Goal: Task Accomplishment & Management: Manage account settings

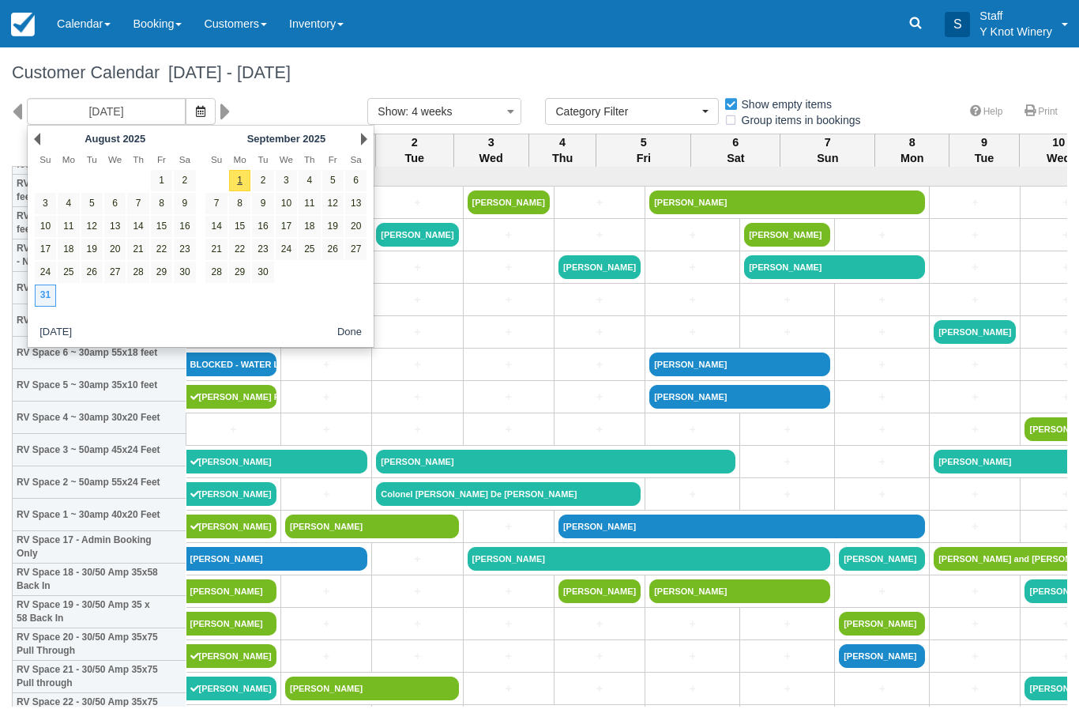
select select
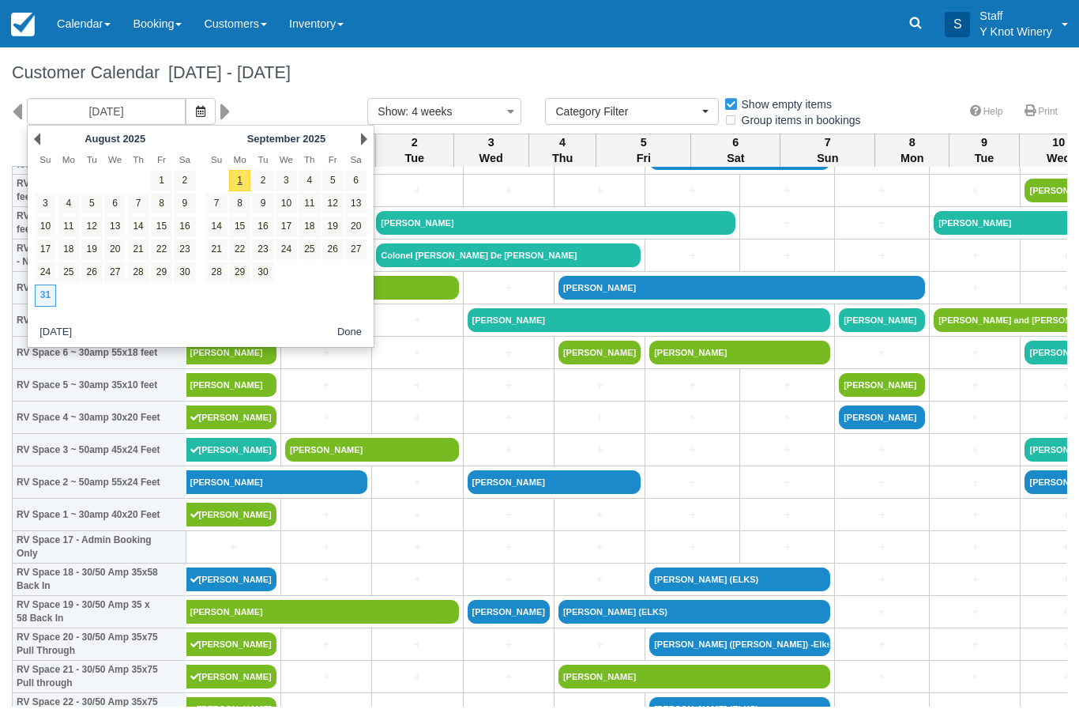
click at [367, 133] on link "Next" at bounding box center [364, 139] width 6 height 13
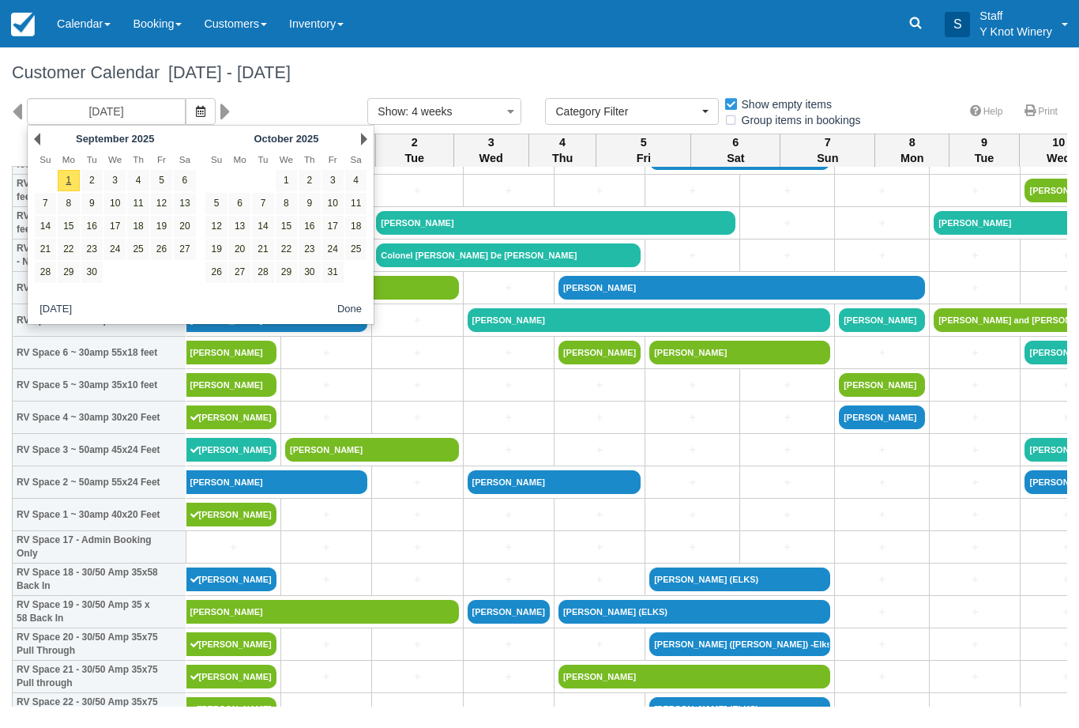
click at [358, 126] on div "Prev September 2025 Su Mo Tu We Th Fr Sa 1 2 3 4 5 6 7 8 9 10 11 12 13 14 15 16…" at bounding box center [201, 225] width 348 height 200
click at [365, 134] on link "Next" at bounding box center [364, 139] width 6 height 13
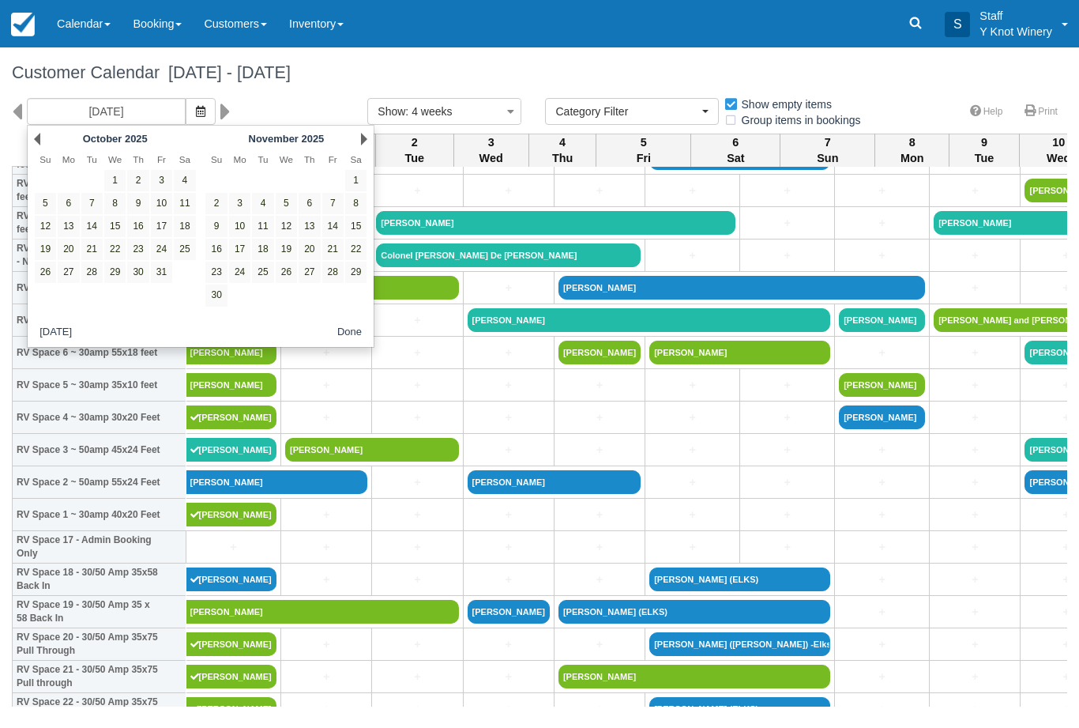
click at [362, 138] on link "Next" at bounding box center [364, 139] width 6 height 13
click at [361, 143] on link "Next" at bounding box center [364, 139] width 6 height 13
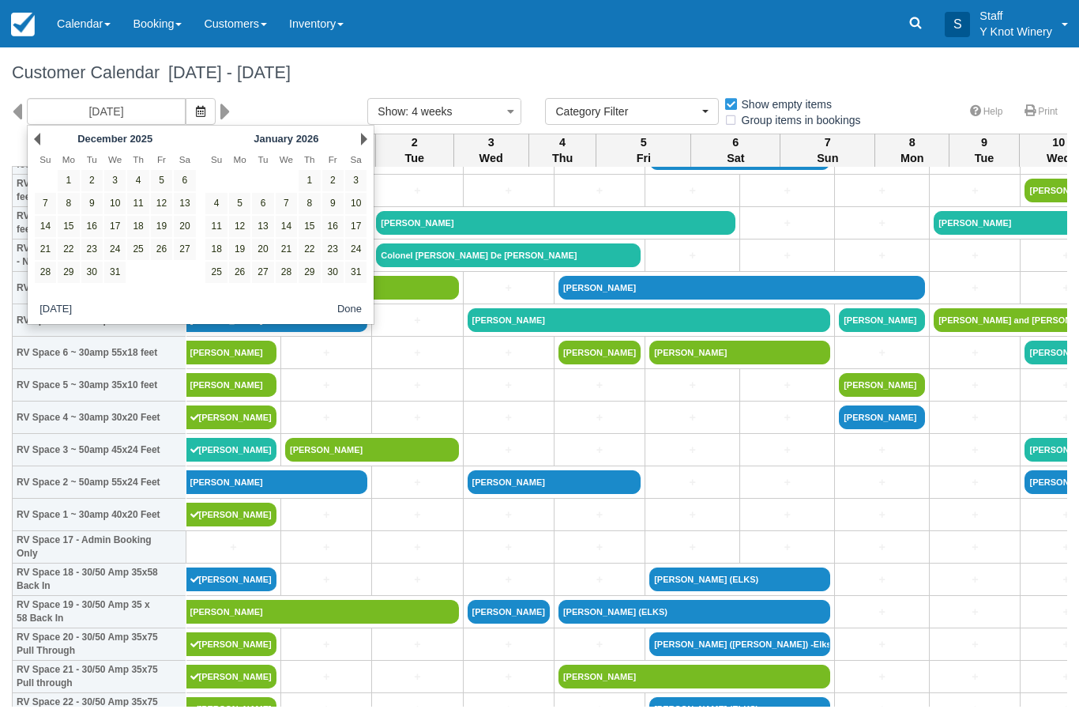
click at [37, 143] on link "Prev" at bounding box center [37, 139] width 6 height 13
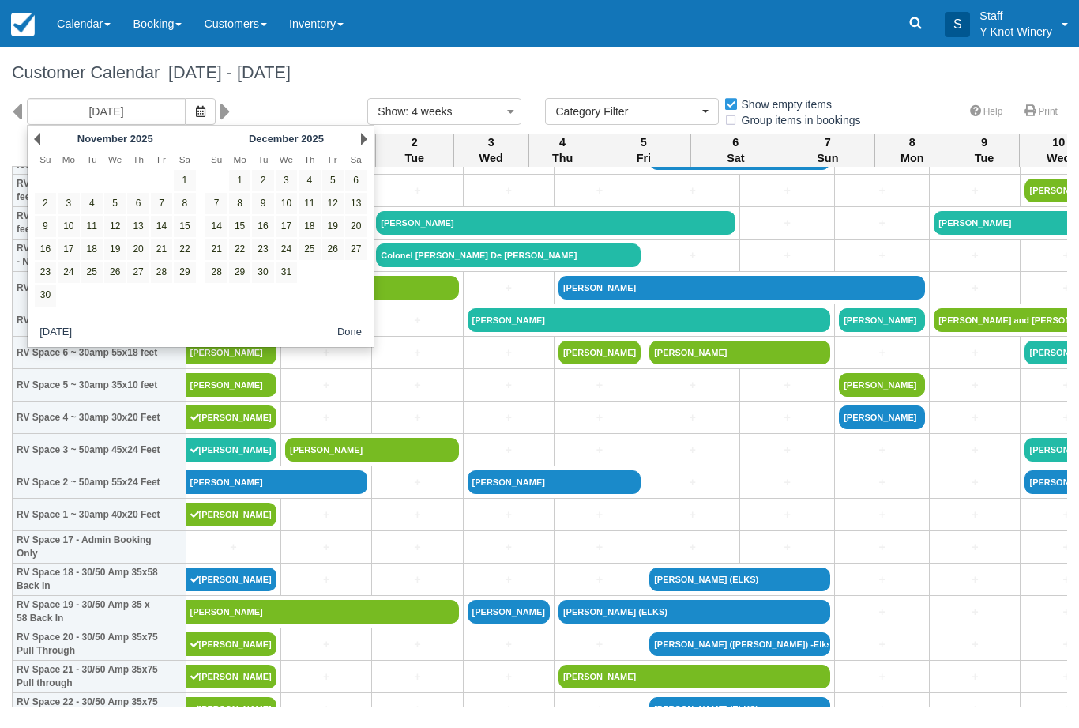
click at [365, 133] on link "Next" at bounding box center [364, 139] width 6 height 13
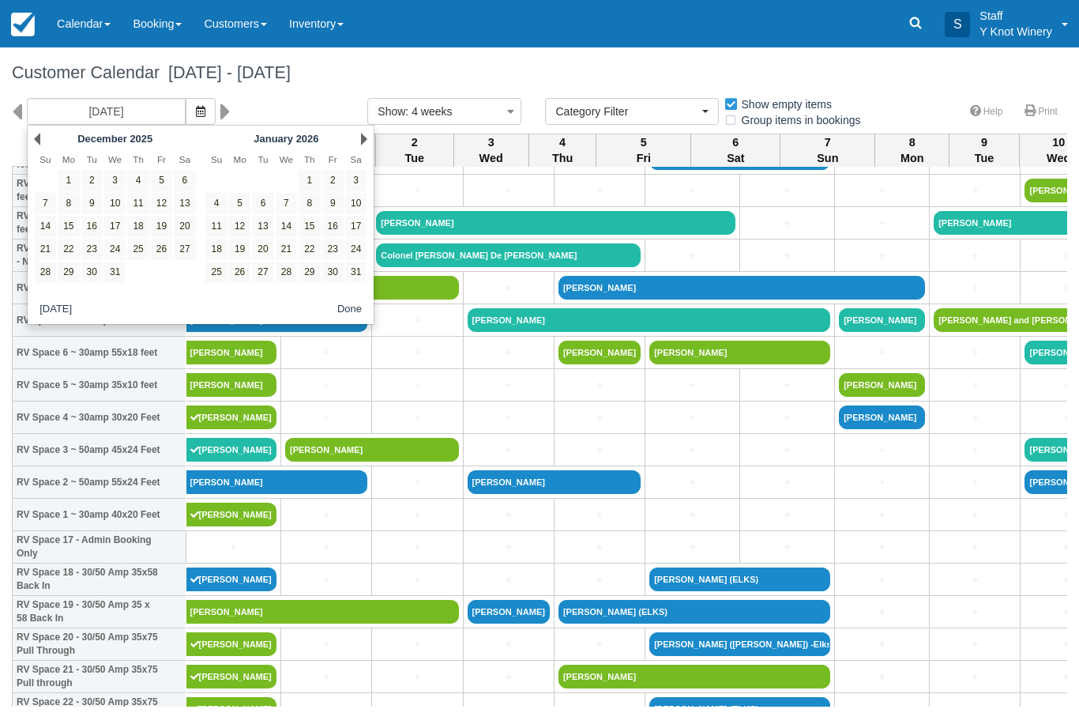
click at [361, 143] on link "Next" at bounding box center [364, 139] width 6 height 13
click at [354, 139] on div "Next February 2026" at bounding box center [286, 139] width 171 height 22
click at [357, 142] on div "Next February 2026" at bounding box center [286, 139] width 171 height 22
click at [362, 143] on link "Next" at bounding box center [364, 139] width 6 height 13
click at [361, 144] on link "Next" at bounding box center [364, 139] width 6 height 13
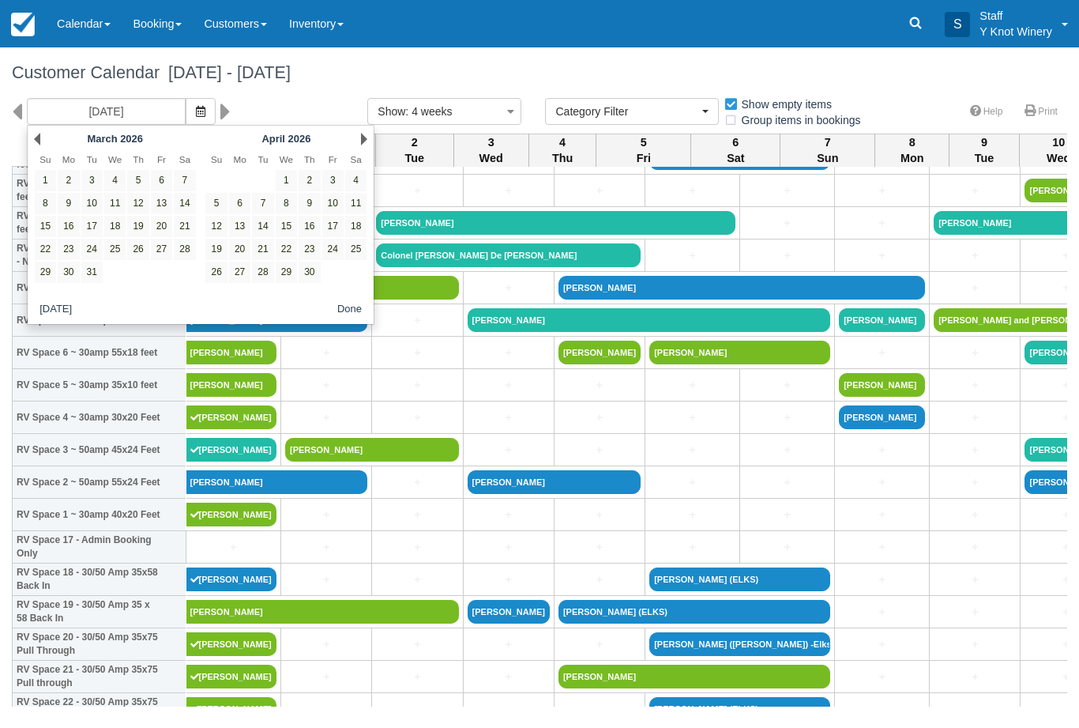
click at [354, 141] on div "Next April 2026" at bounding box center [286, 139] width 171 height 22
click at [359, 143] on div "Next April 2026" at bounding box center [286, 139] width 171 height 22
click at [356, 137] on div "Next April 2026" at bounding box center [286, 139] width 171 height 22
click at [349, 137] on div "Next April 2026" at bounding box center [286, 139] width 171 height 22
click at [356, 137] on div "Next April 2026" at bounding box center [286, 139] width 171 height 22
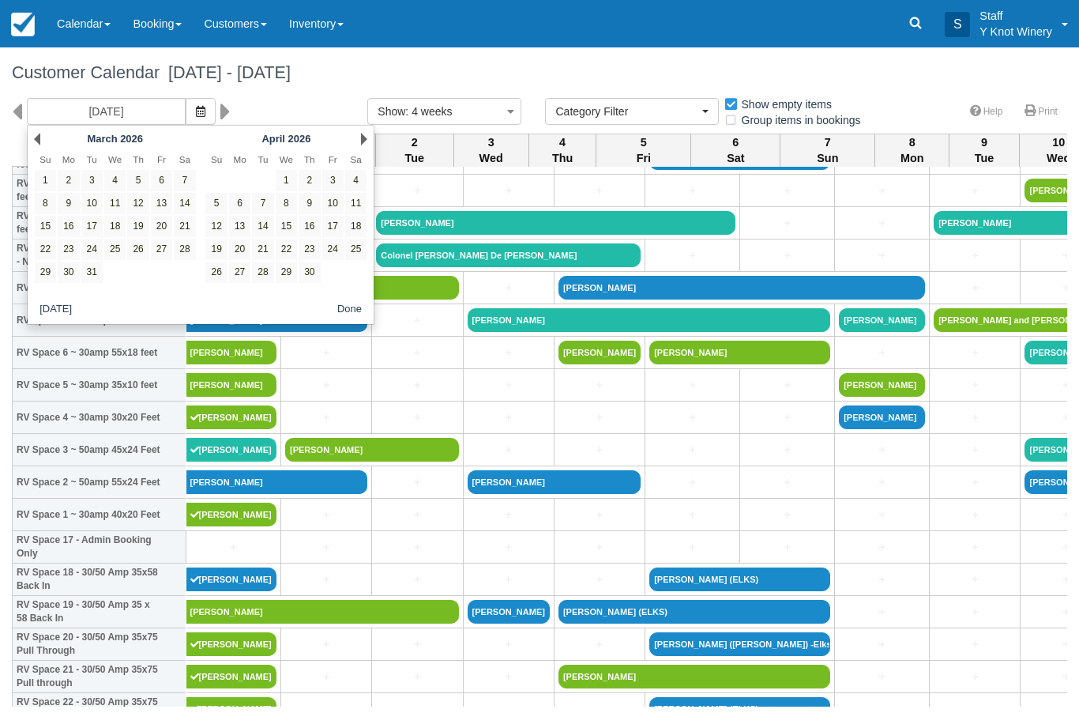
click at [367, 136] on link "Next" at bounding box center [364, 139] width 6 height 13
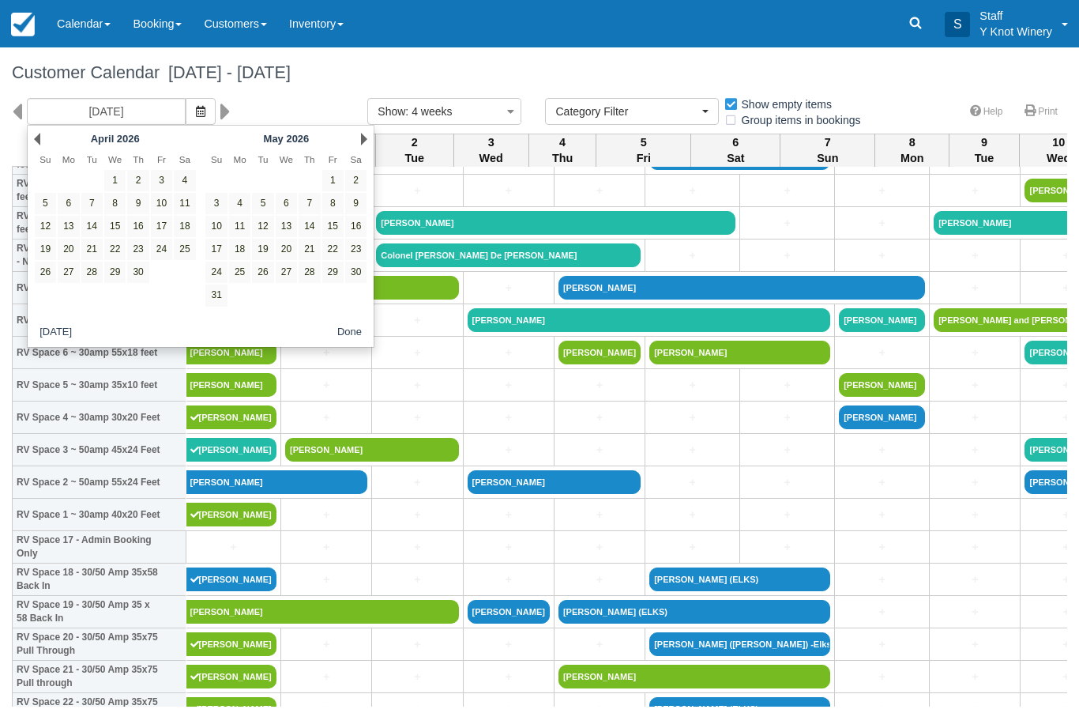
click at [361, 135] on link "Next" at bounding box center [364, 139] width 6 height 13
click at [355, 137] on div "Next June 2026" at bounding box center [286, 139] width 171 height 22
click at [367, 133] on link "Next" at bounding box center [364, 139] width 6 height 13
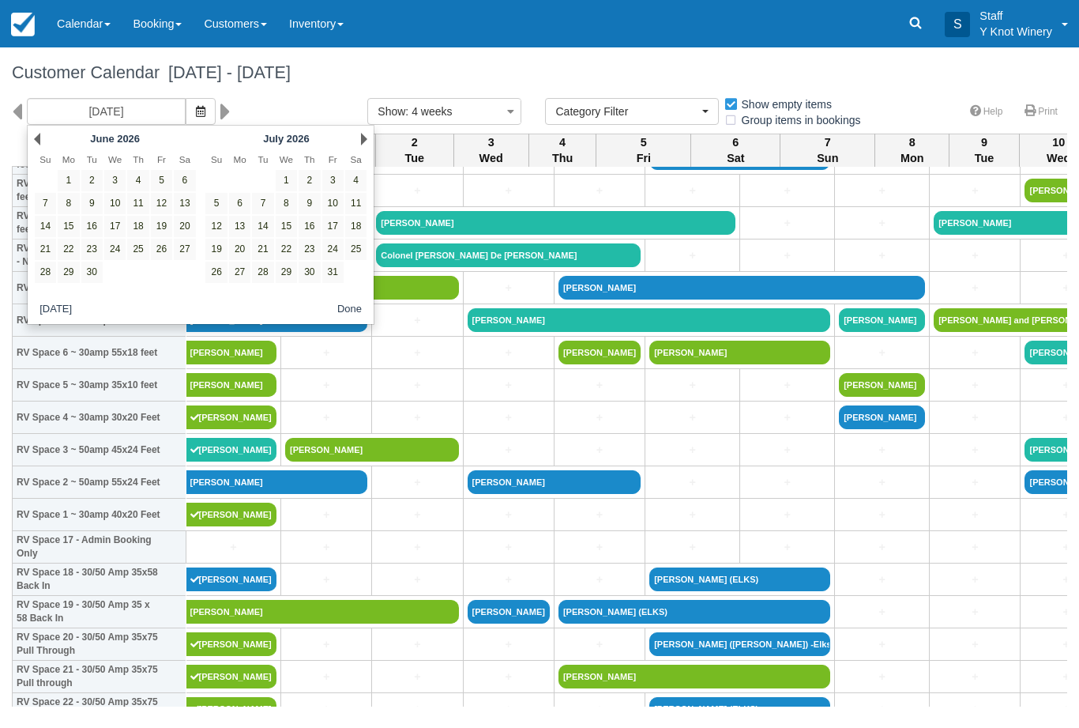
click at [361, 143] on link "Next" at bounding box center [364, 139] width 6 height 13
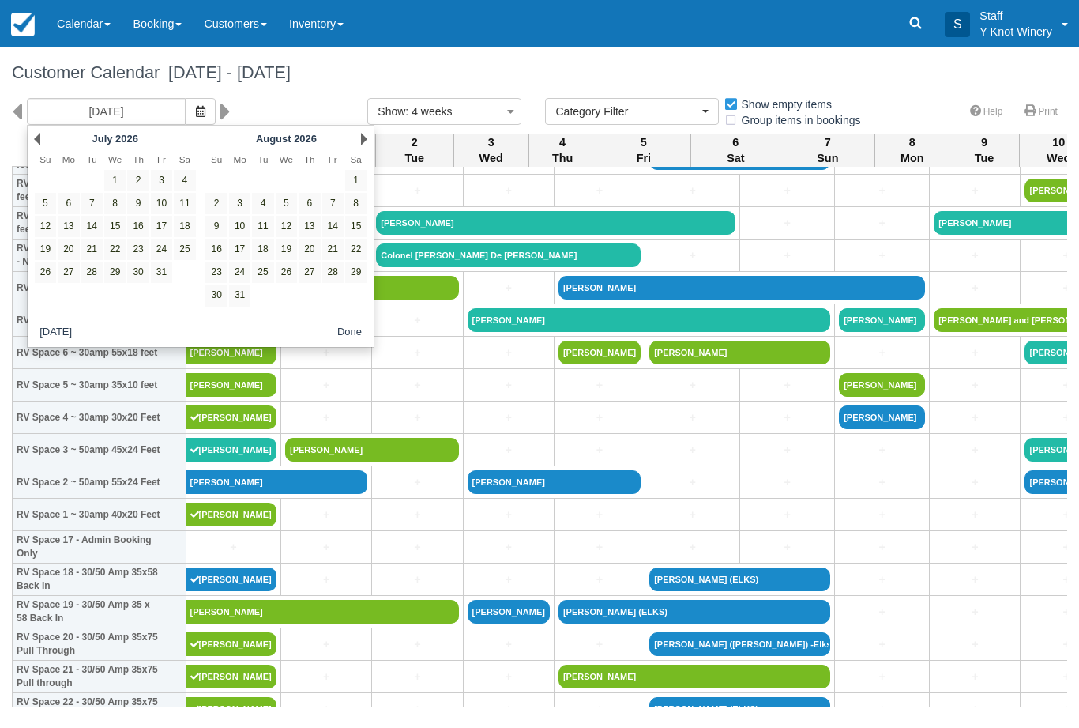
click at [362, 145] on link "Next" at bounding box center [364, 139] width 6 height 13
click at [318, 175] on link "3" at bounding box center [309, 180] width 21 height 21
type input "09/03/26"
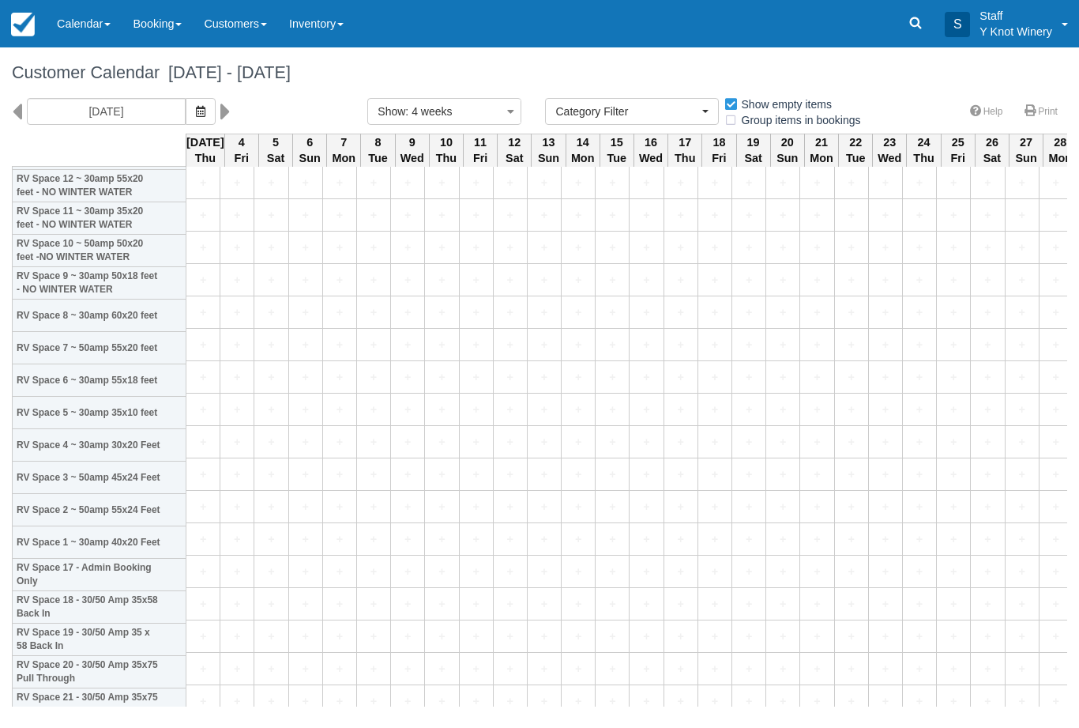
scroll to position [211, 0]
click at [198, 486] on link "+" at bounding box center [202, 477] width 25 height 17
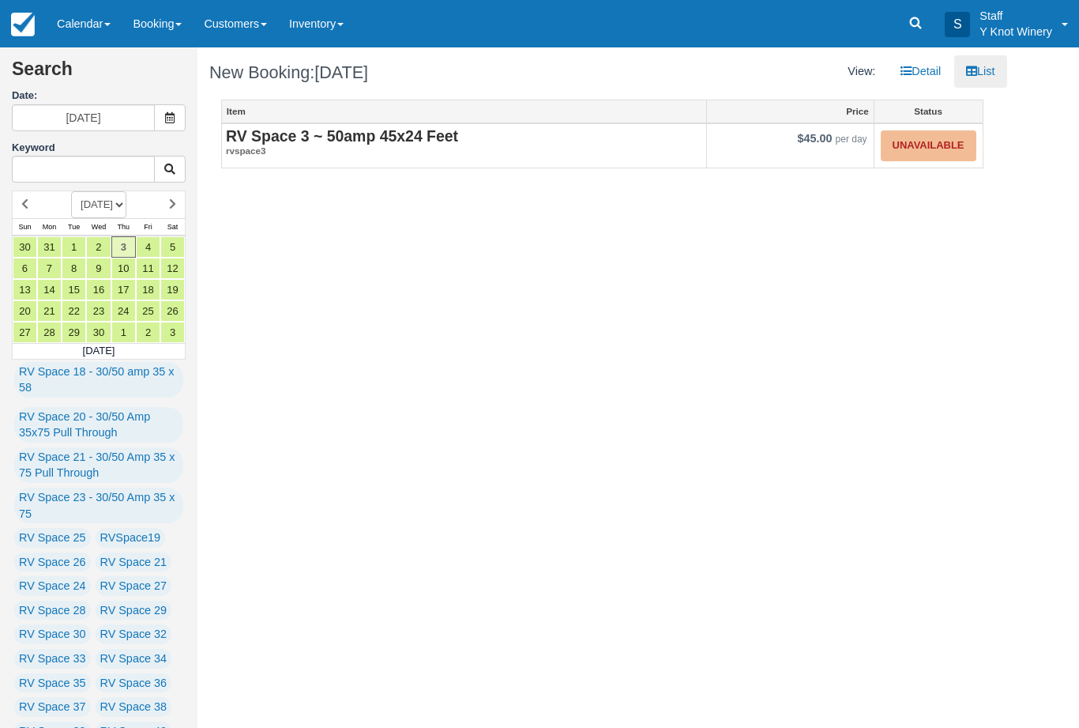
click at [81, 19] on link "Calendar" at bounding box center [84, 23] width 76 height 47
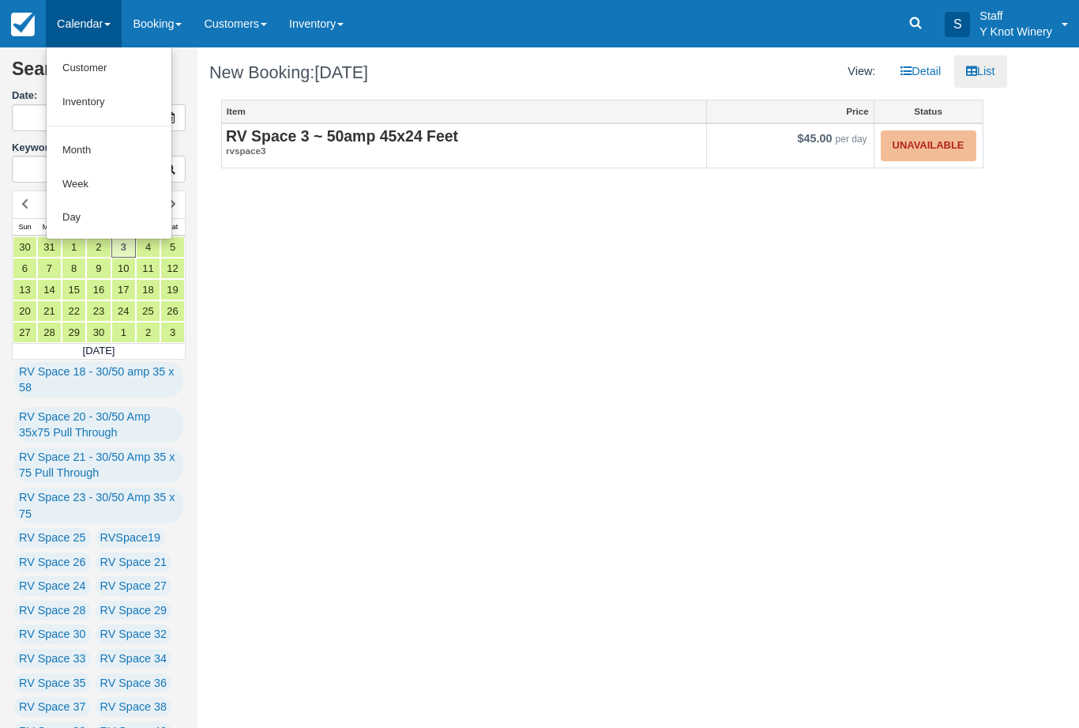
click at [96, 61] on link "Customer" at bounding box center [109, 68] width 125 height 34
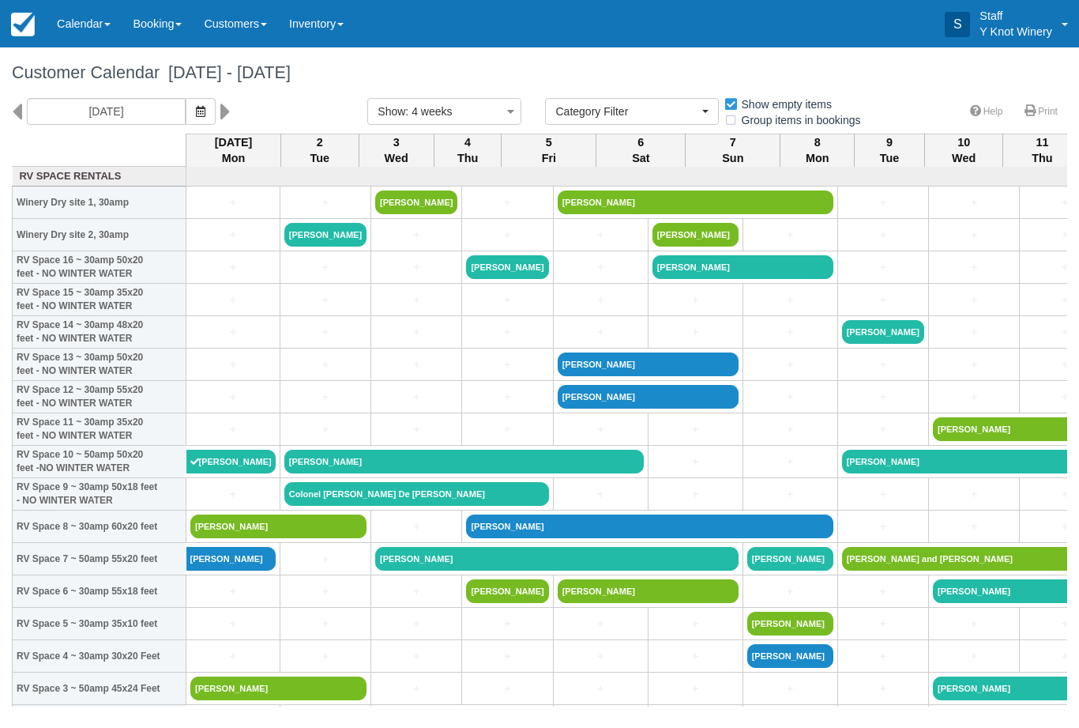
select select
click at [196, 111] on icon "button" at bounding box center [200, 111] width 9 height 11
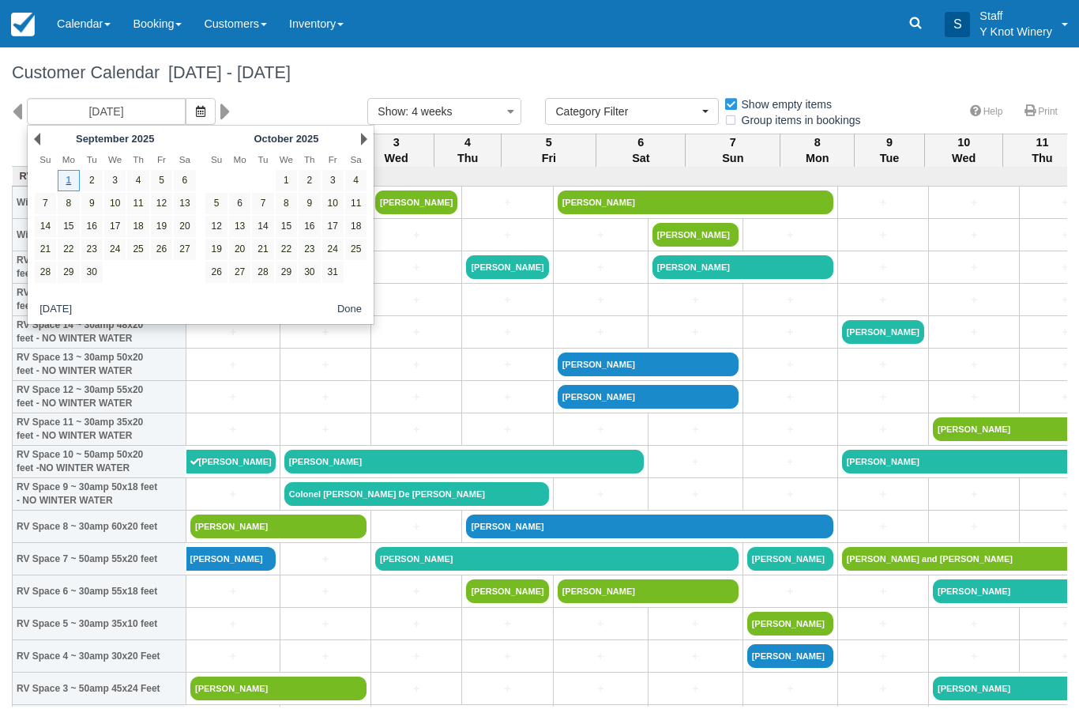
click at [355, 141] on div "Next October 2025" at bounding box center [286, 139] width 171 height 22
click at [362, 141] on link "Next" at bounding box center [364, 139] width 6 height 13
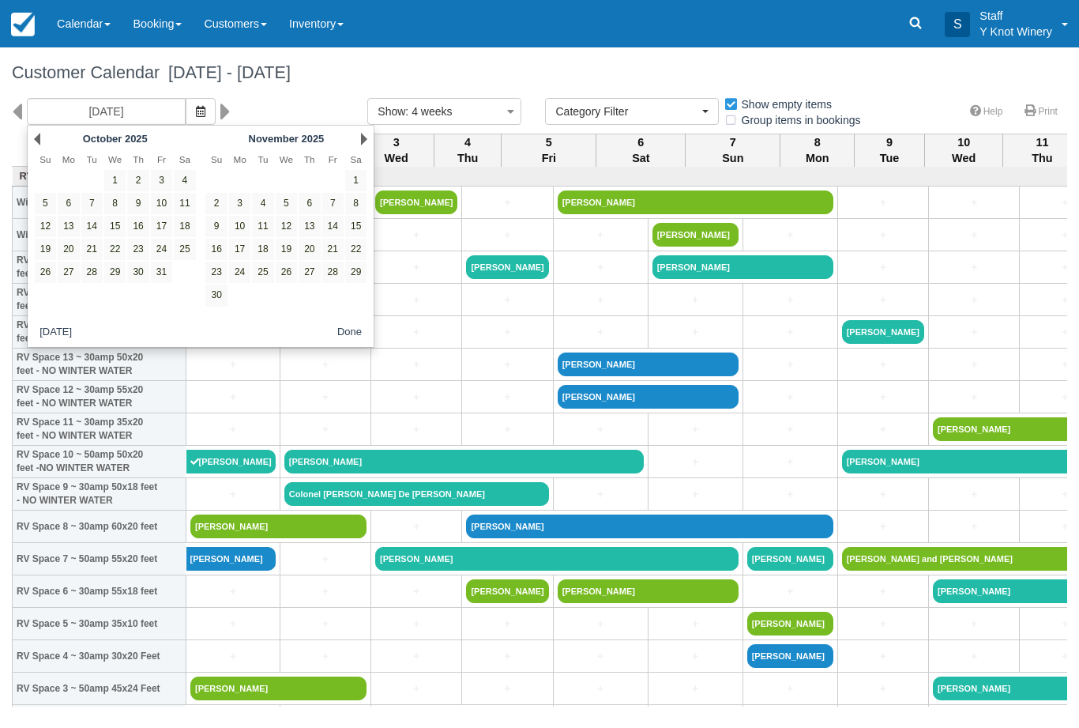
click at [361, 142] on link "Next" at bounding box center [364, 139] width 6 height 13
click at [363, 133] on link "Next" at bounding box center [364, 139] width 6 height 13
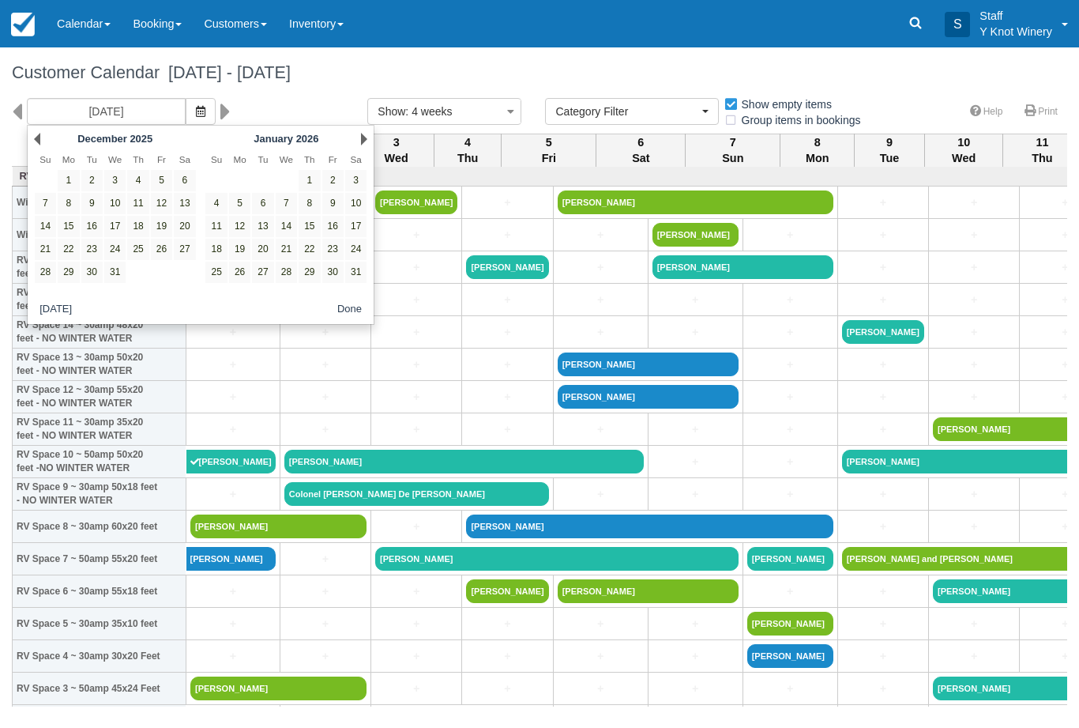
click at [362, 140] on link "Next" at bounding box center [364, 139] width 6 height 13
click at [362, 137] on link "Next" at bounding box center [364, 139] width 6 height 13
click at [361, 139] on link "Next" at bounding box center [364, 139] width 6 height 13
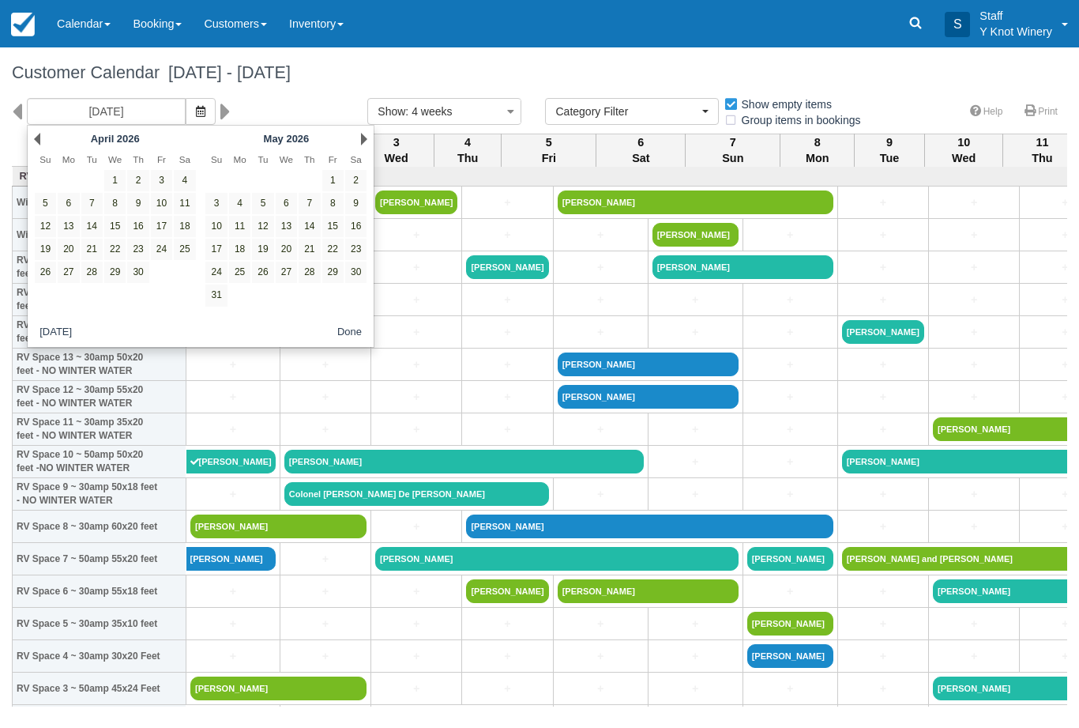
click at [362, 141] on link "Next" at bounding box center [364, 139] width 6 height 13
click at [363, 140] on link "Next" at bounding box center [364, 139] width 6 height 13
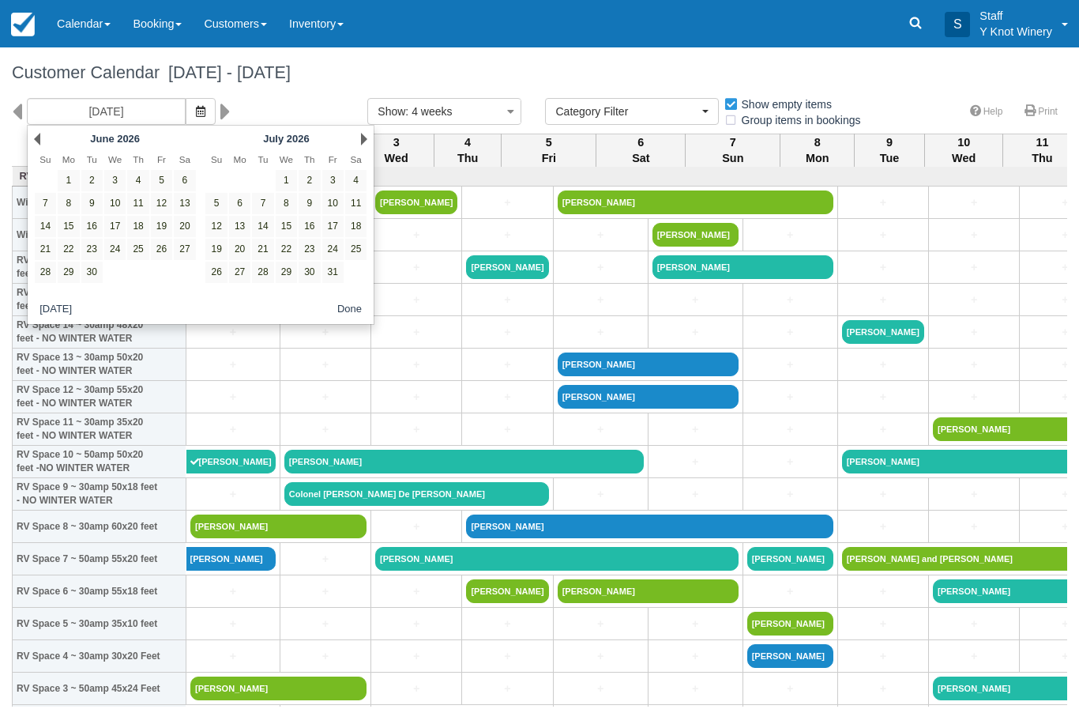
click at [366, 137] on link "Next" at bounding box center [364, 139] width 6 height 13
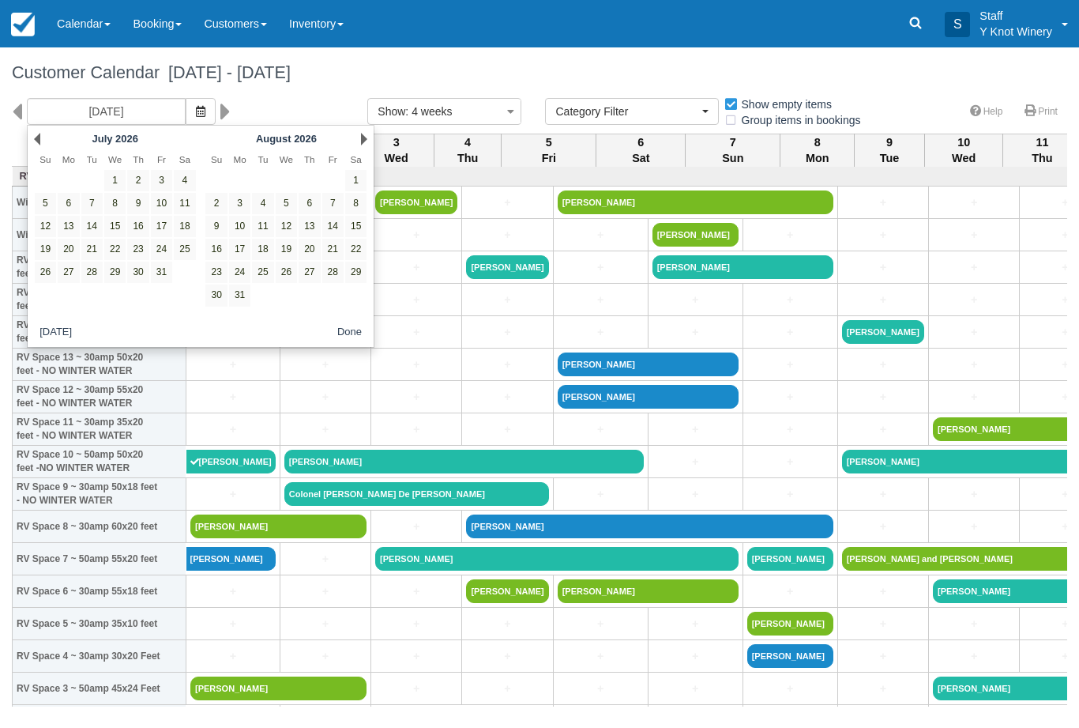
click at [365, 137] on link "Next" at bounding box center [364, 139] width 6 height 13
click at [305, 179] on link "3" at bounding box center [309, 180] width 21 height 21
type input "09/03/26"
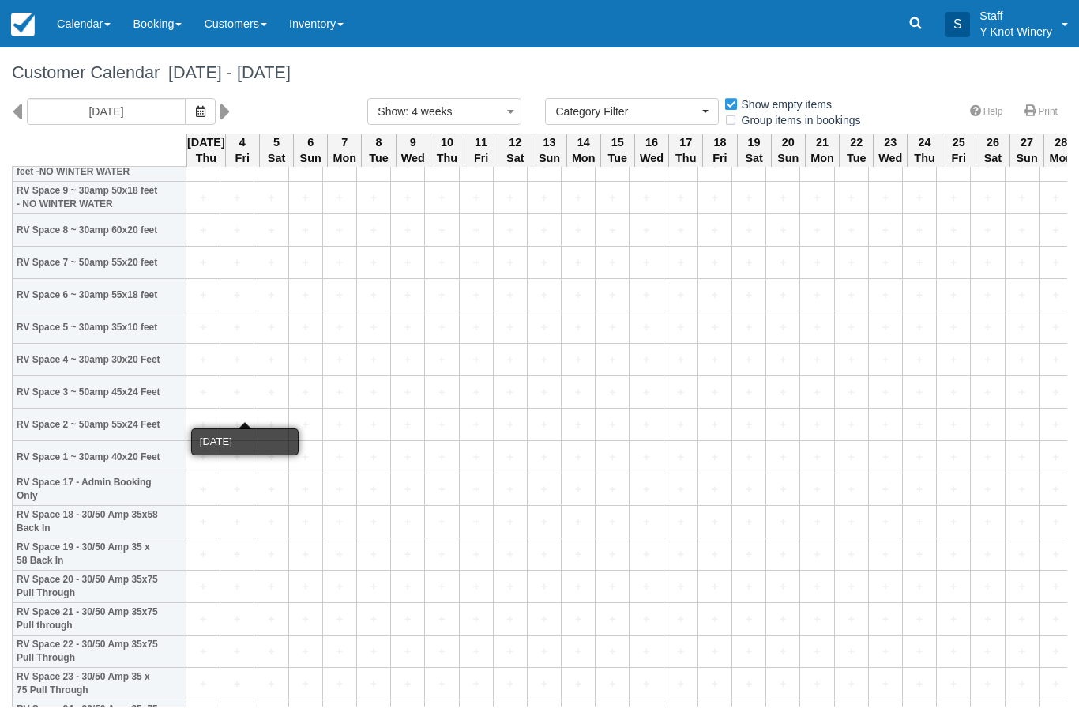
scroll to position [296, 0]
click at [201, 401] on link "+" at bounding box center [202, 392] width 25 height 17
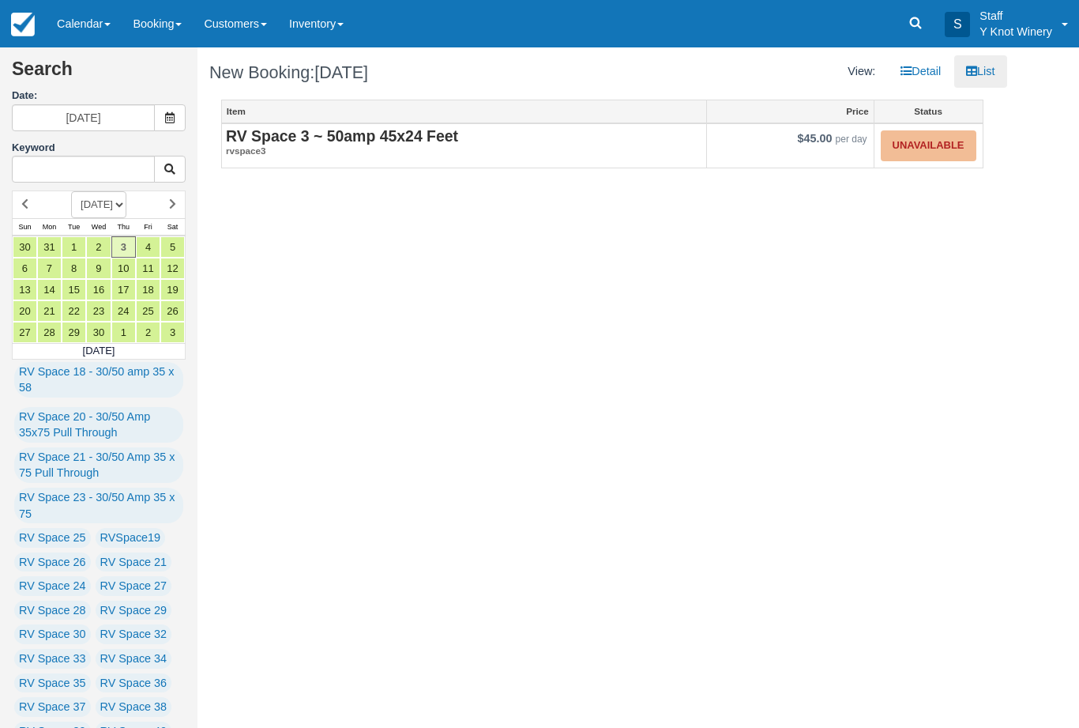
click at [925, 145] on link "Unavailable" at bounding box center [929, 145] width 96 height 31
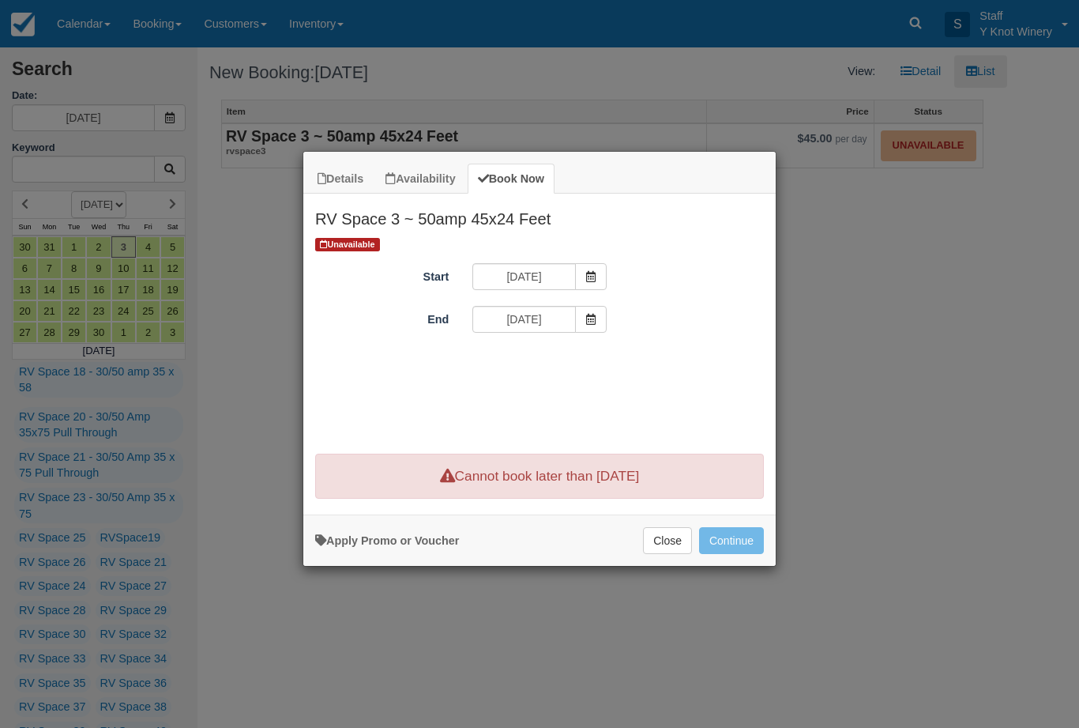
click at [92, 25] on div "Details Availability Book Now RV Space 3 ~ 50amp 45x24 Feet RV Spot 1 has a 50 …" at bounding box center [539, 364] width 1079 height 728
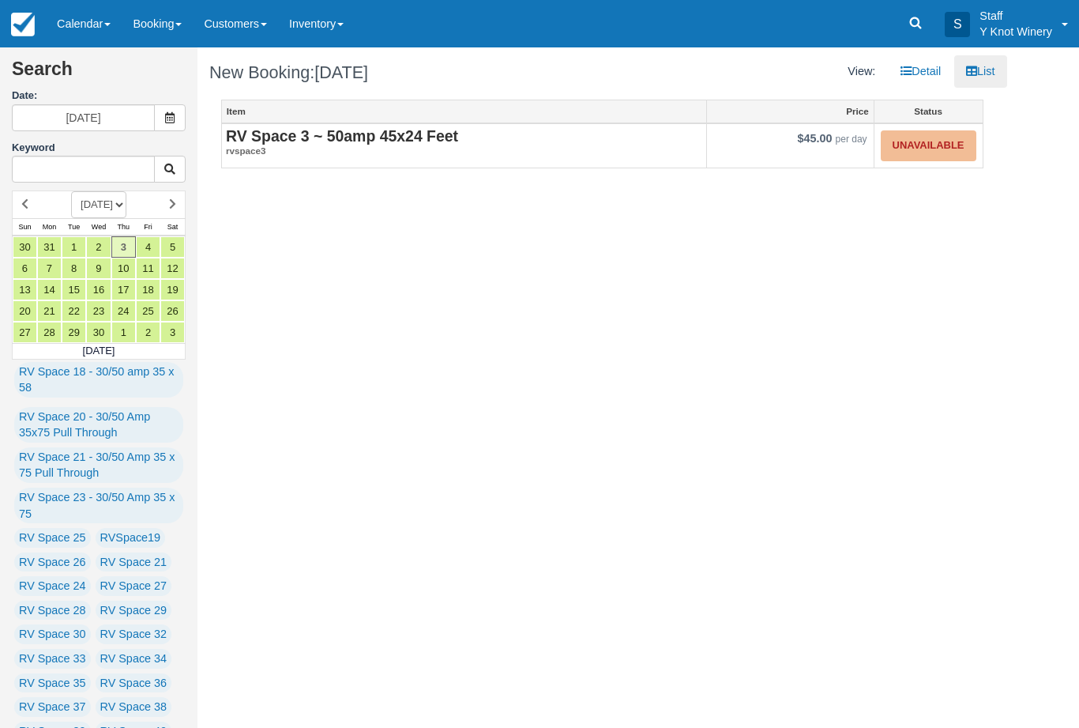
click at [101, 32] on link "Calendar" at bounding box center [84, 23] width 76 height 47
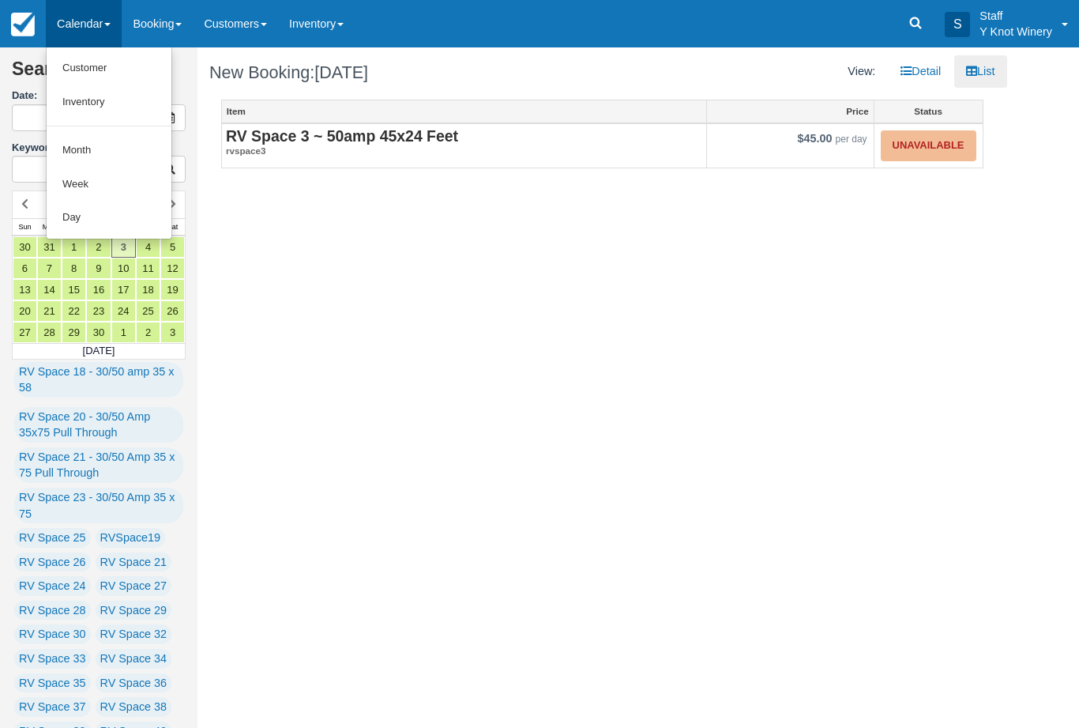
click at [100, 64] on link "Customer" at bounding box center [109, 68] width 125 height 34
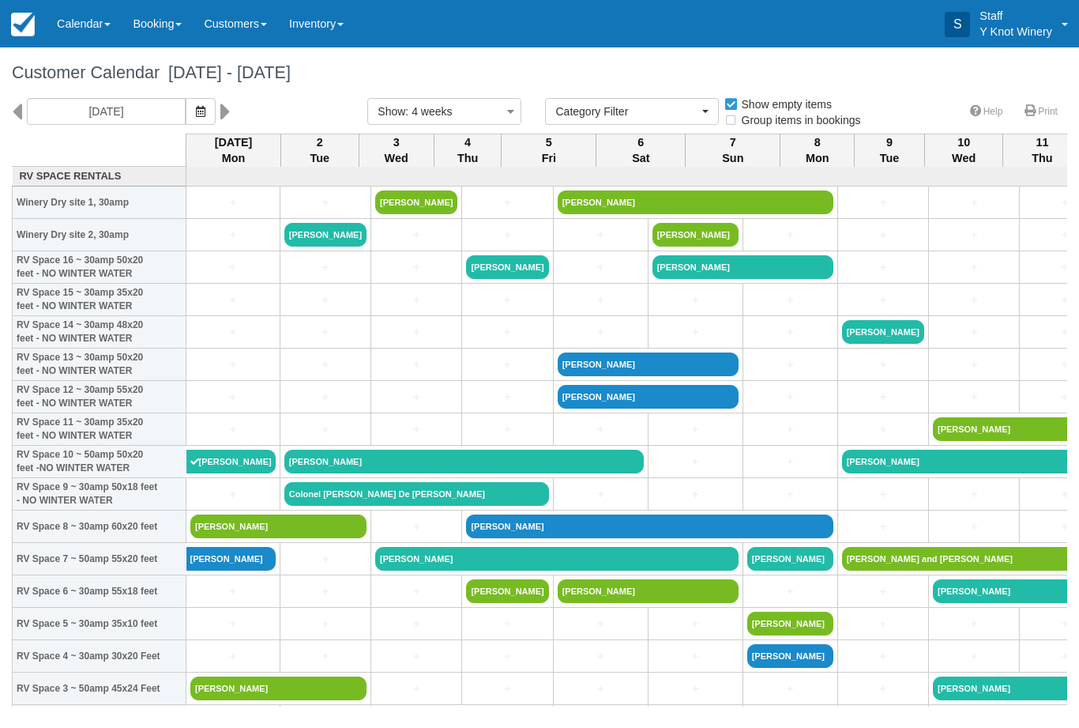
select select
click at [196, 111] on icon "button" at bounding box center [200, 111] width 9 height 11
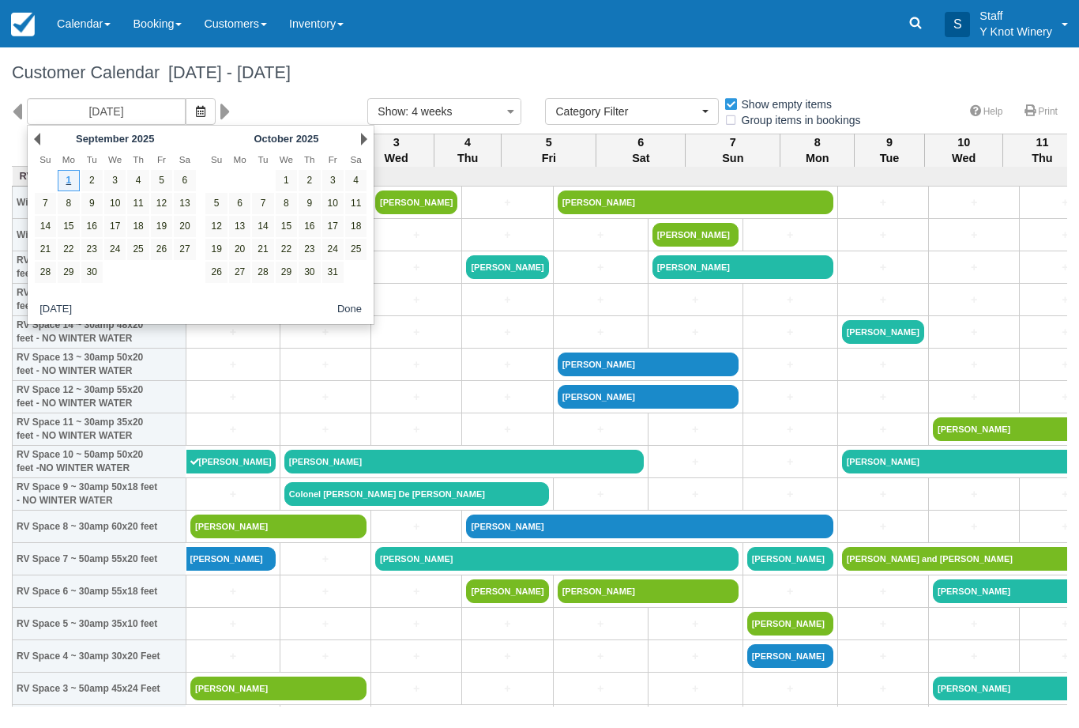
click at [196, 115] on icon "button" at bounding box center [200, 111] width 9 height 11
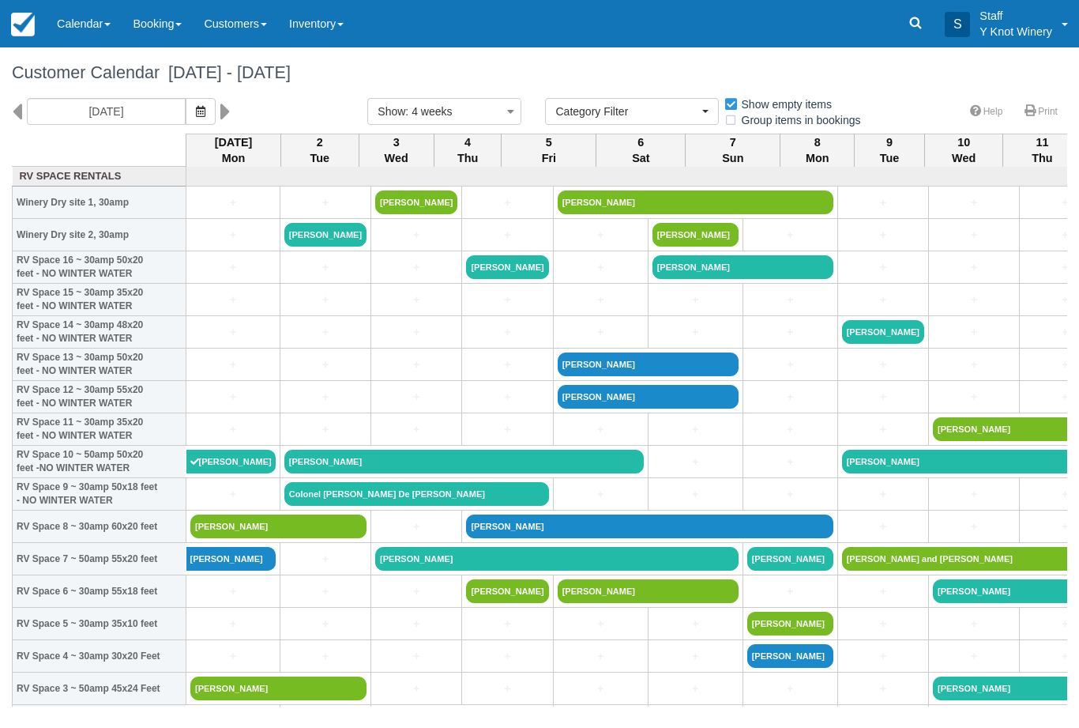
click at [186, 106] on button "button" at bounding box center [201, 111] width 30 height 27
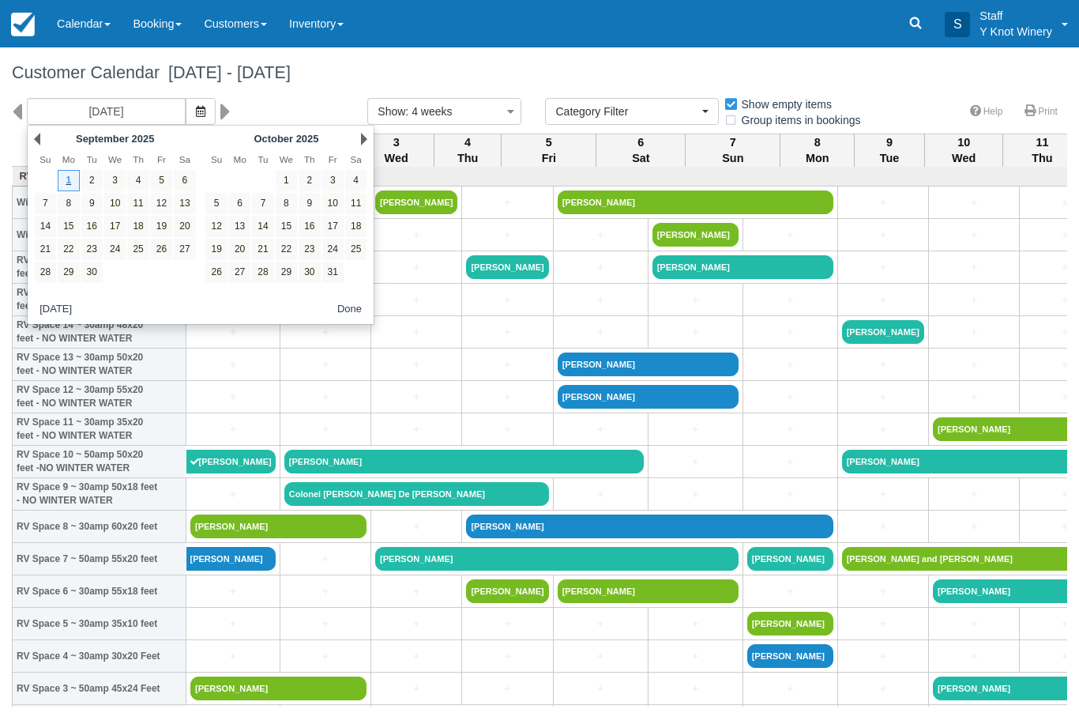
click at [353, 138] on div "Next October 2025" at bounding box center [286, 139] width 171 height 22
click at [361, 134] on link "Next" at bounding box center [364, 139] width 6 height 13
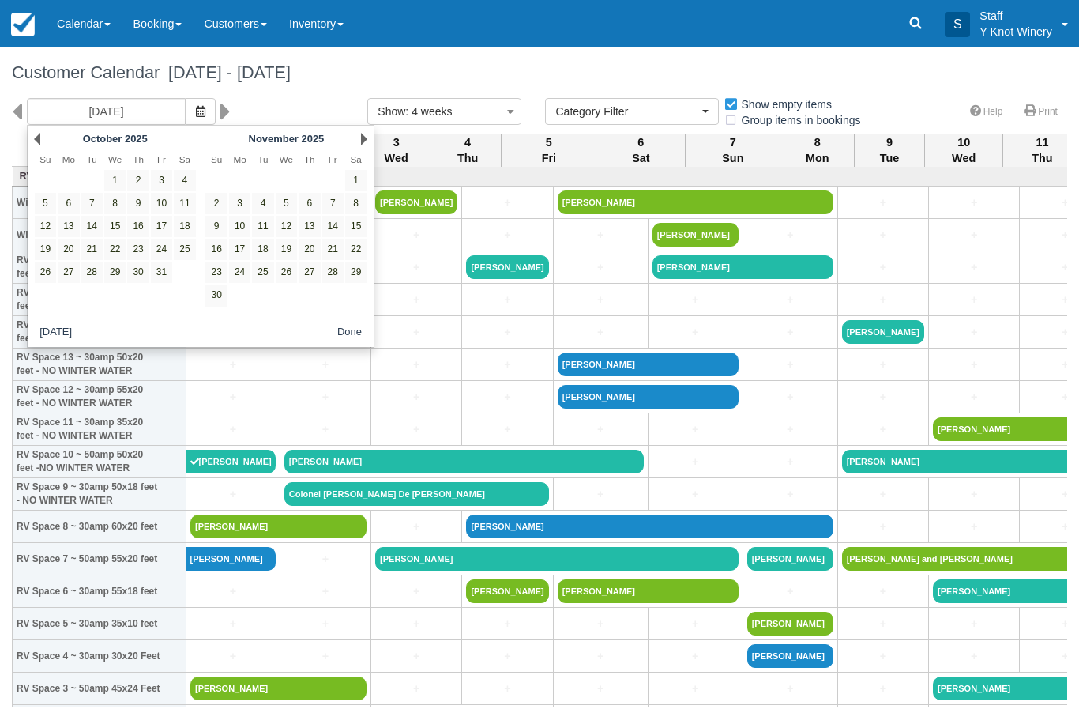
click at [362, 136] on link "Next" at bounding box center [364, 139] width 6 height 13
click at [363, 141] on link "Next" at bounding box center [364, 139] width 6 height 13
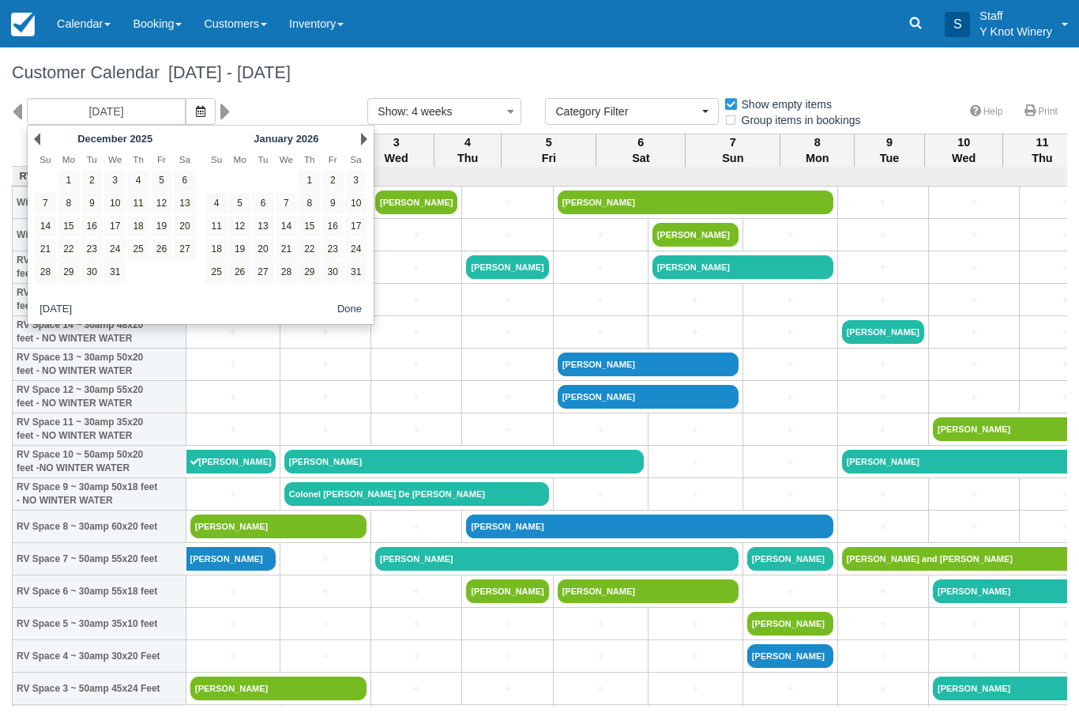
click at [357, 141] on div "Next January 2026" at bounding box center [286, 139] width 171 height 22
click at [354, 141] on div "Next January 2026" at bounding box center [286, 139] width 171 height 22
click at [361, 141] on link "Next" at bounding box center [364, 139] width 6 height 13
click at [361, 137] on link "Next" at bounding box center [364, 139] width 6 height 13
click at [355, 138] on div "Next [DATE]" at bounding box center [286, 139] width 171 height 22
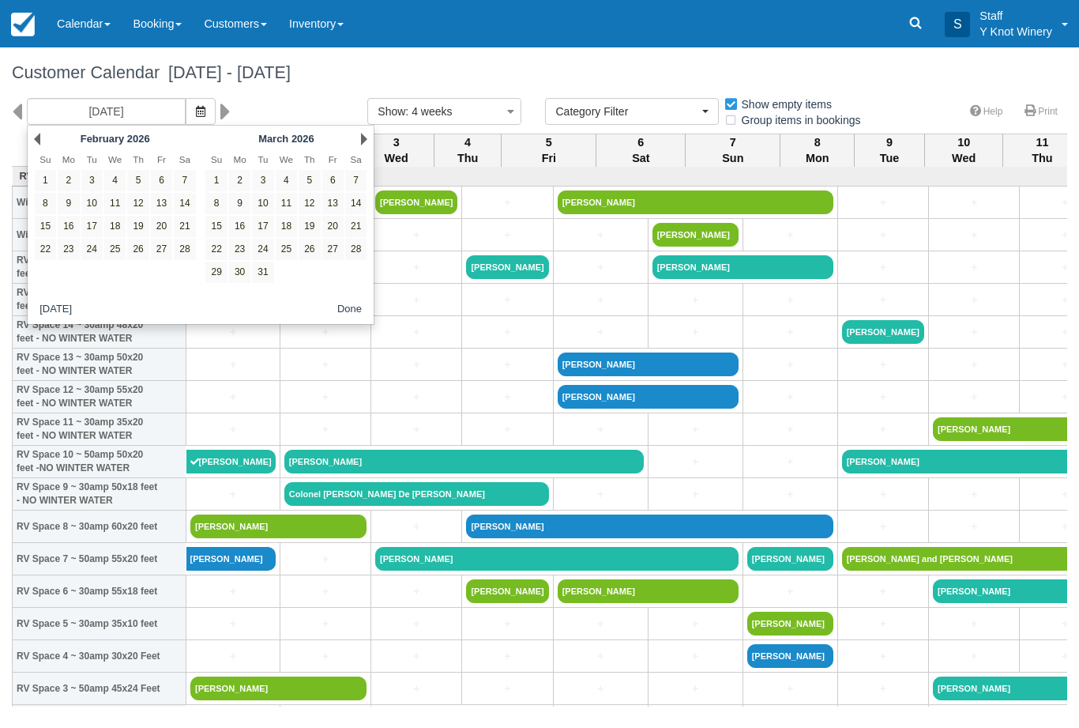
click at [354, 137] on div "Next [DATE]" at bounding box center [286, 139] width 171 height 22
click at [356, 133] on div "Next March 2026" at bounding box center [286, 139] width 171 height 22
click at [355, 138] on div "Next March 2026" at bounding box center [286, 139] width 171 height 22
click at [367, 136] on link "Next" at bounding box center [364, 139] width 6 height 13
click at [361, 141] on link "Next" at bounding box center [364, 139] width 6 height 13
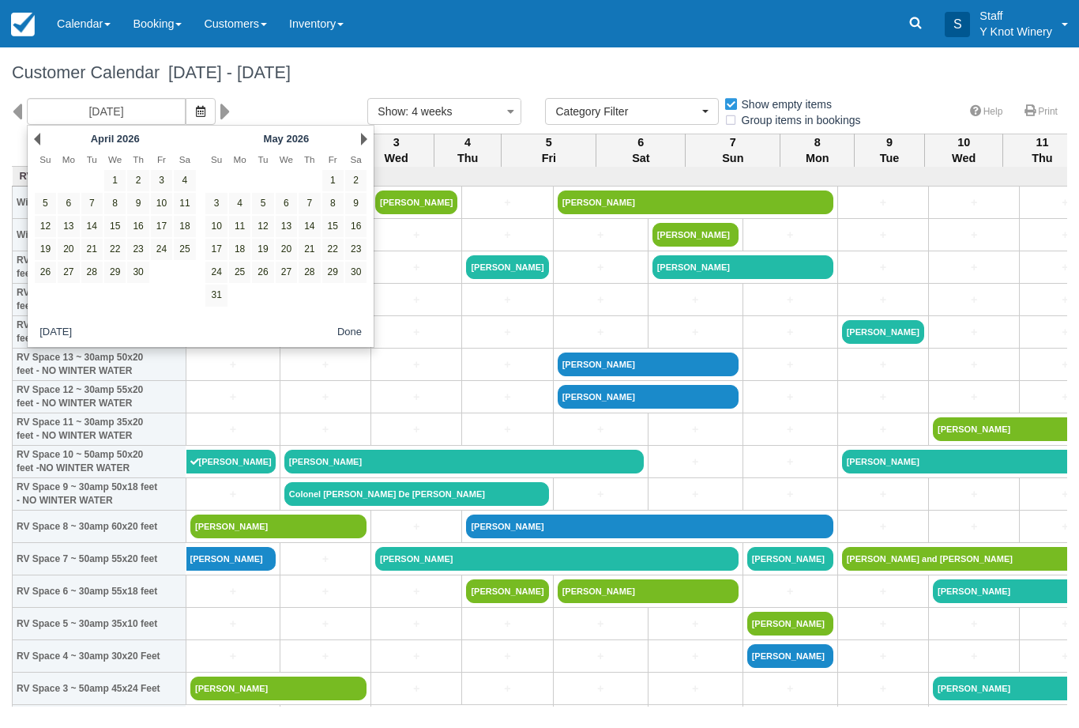
click at [355, 139] on div "Next May 2026" at bounding box center [286, 139] width 171 height 22
click at [355, 136] on div "Next May 2026" at bounding box center [286, 139] width 171 height 22
click at [350, 137] on div "Next May 2026" at bounding box center [286, 139] width 171 height 22
click at [354, 135] on div "Next May 2026" at bounding box center [286, 139] width 171 height 22
click at [365, 137] on link "Next" at bounding box center [364, 139] width 6 height 13
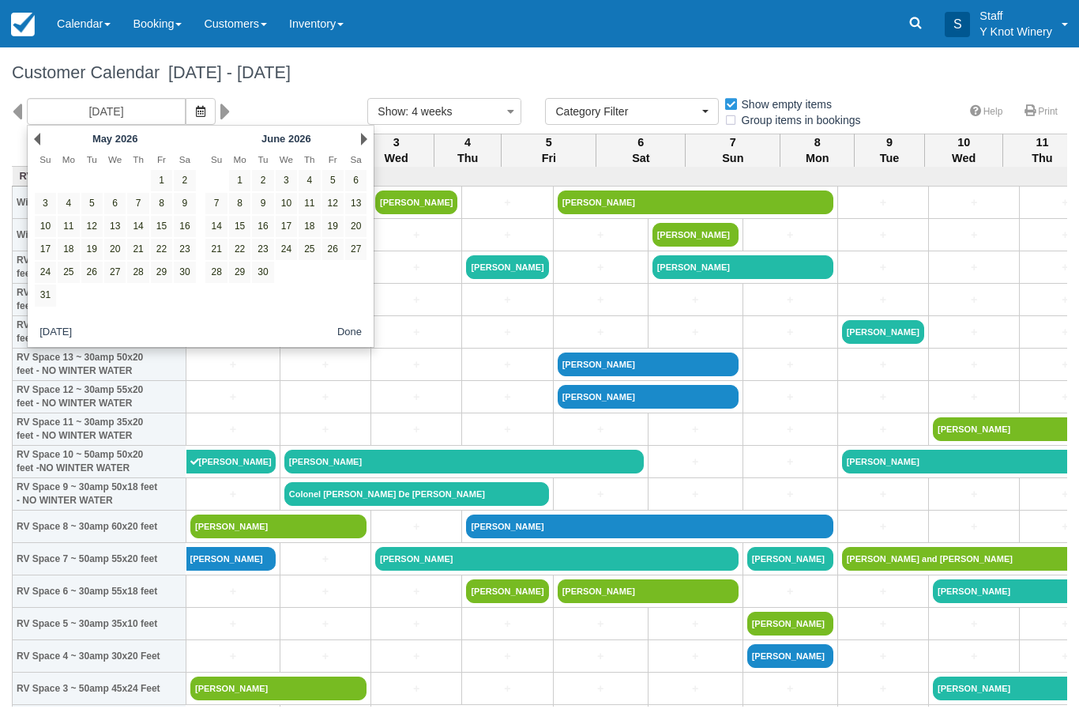
click at [361, 140] on link "Next" at bounding box center [364, 139] width 6 height 13
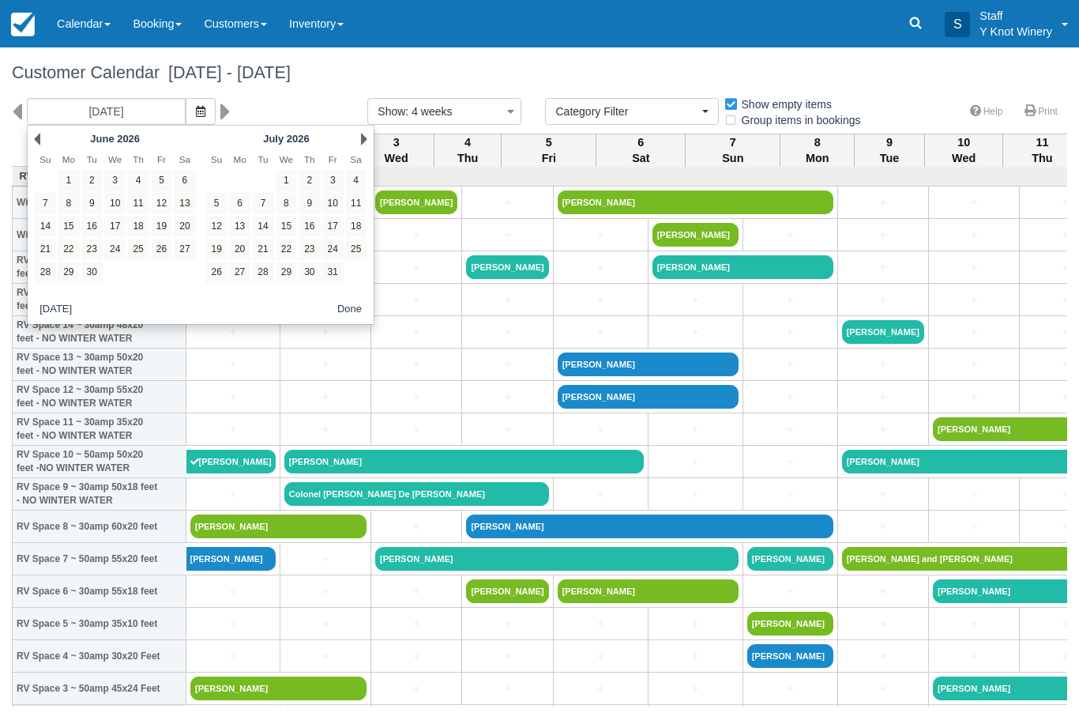
click at [362, 137] on link "Next" at bounding box center [364, 139] width 6 height 13
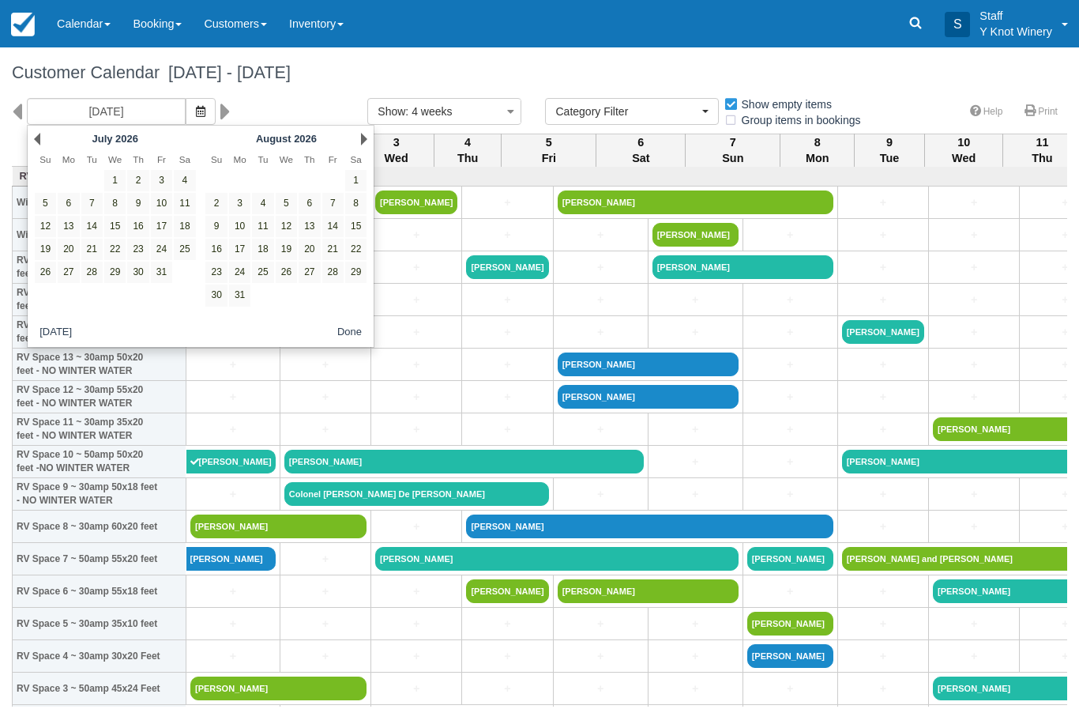
click at [362, 141] on link "Next" at bounding box center [364, 139] width 6 height 13
click at [74, 290] on link "31" at bounding box center [68, 294] width 21 height 21
type input "08/31/26"
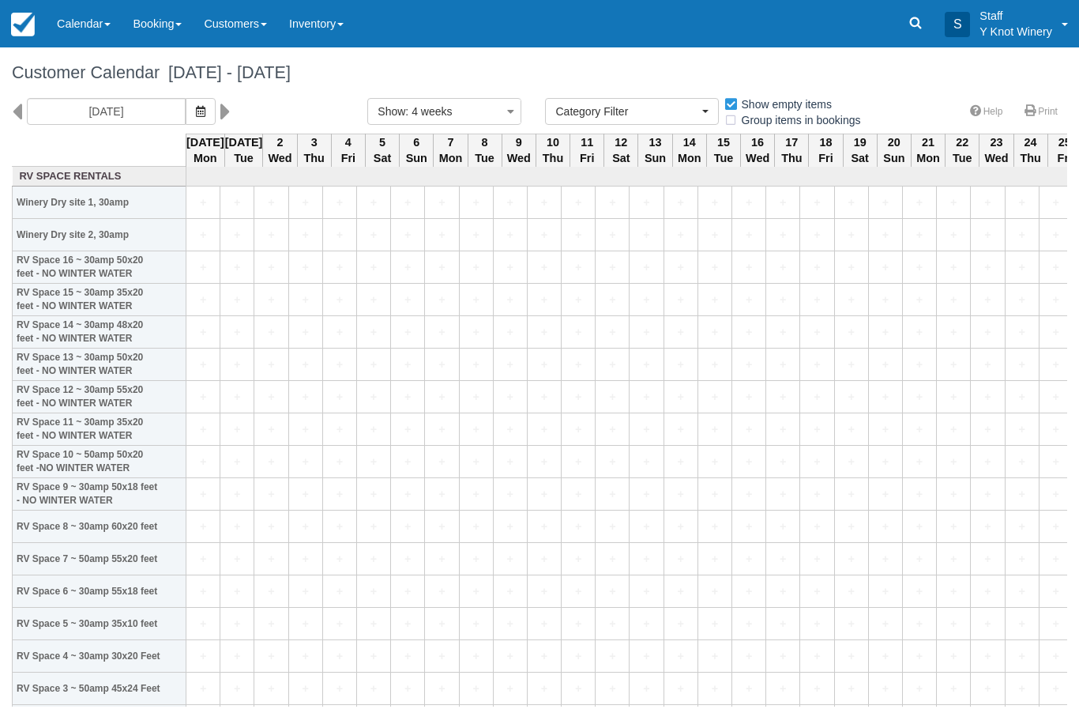
click at [193, 567] on link "+" at bounding box center [202, 559] width 25 height 17
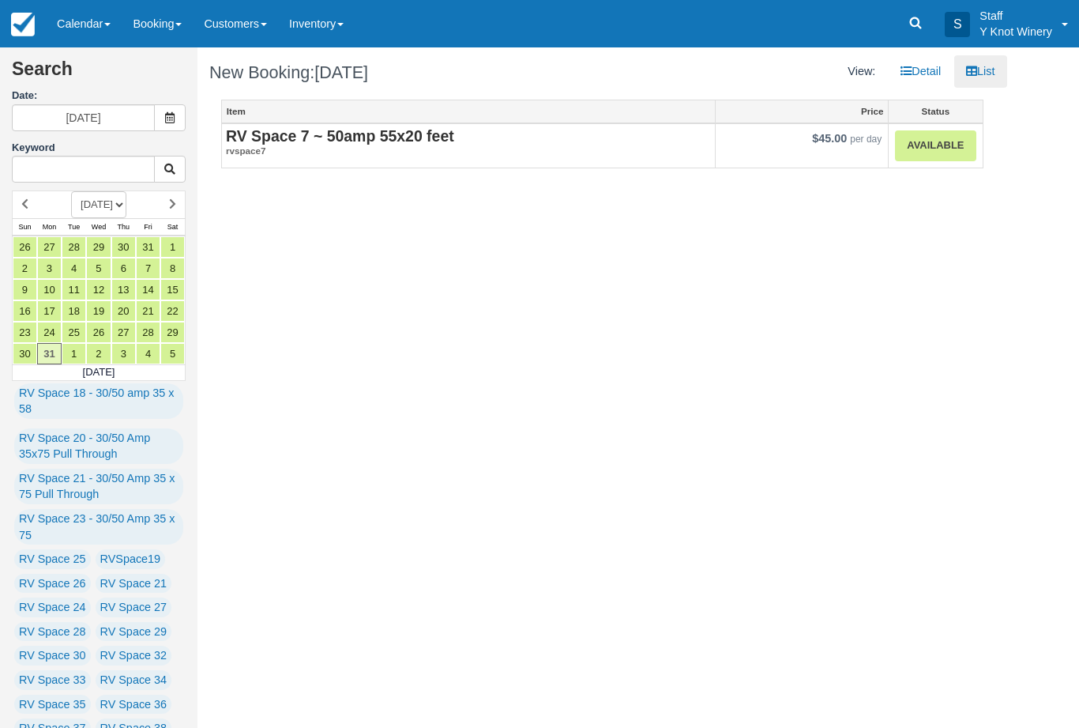
click at [937, 145] on link "Available" at bounding box center [935, 145] width 81 height 31
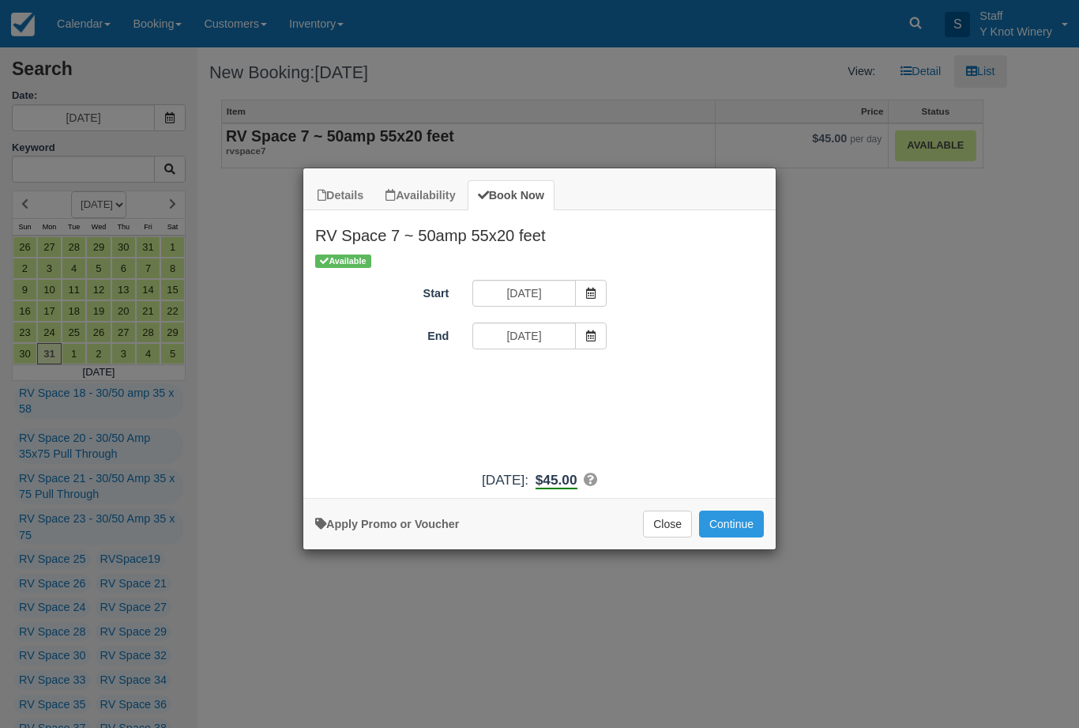
click at [584, 333] on span "Item Modal" at bounding box center [591, 335] width 32 height 27
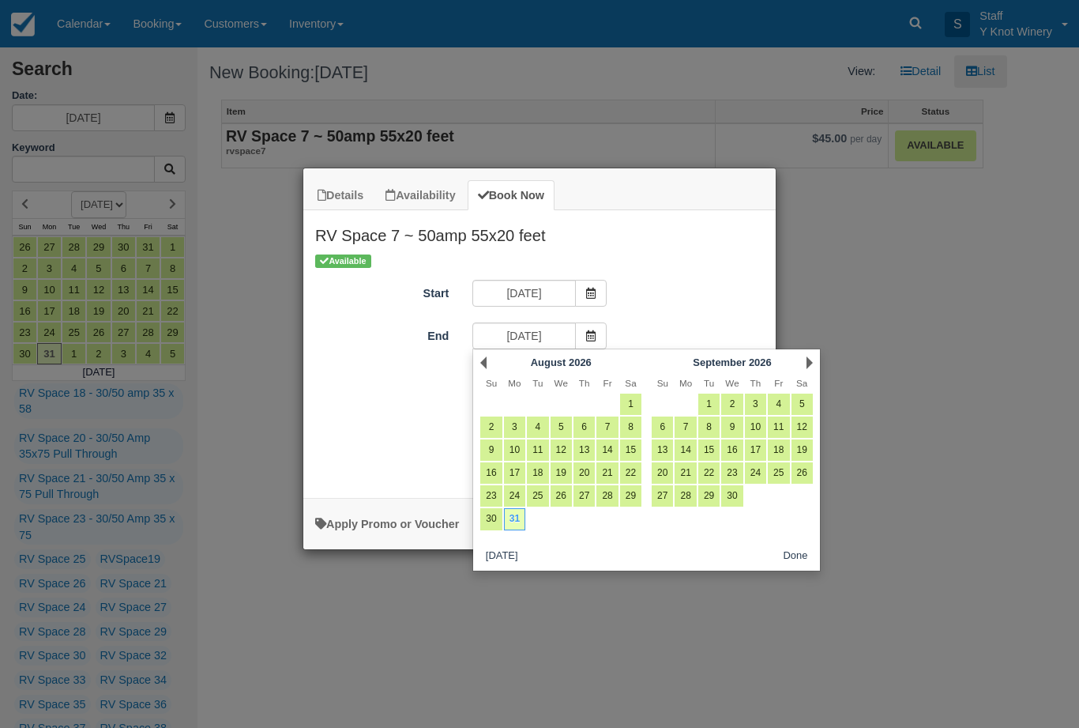
click at [707, 424] on link "8" at bounding box center [708, 426] width 21 height 21
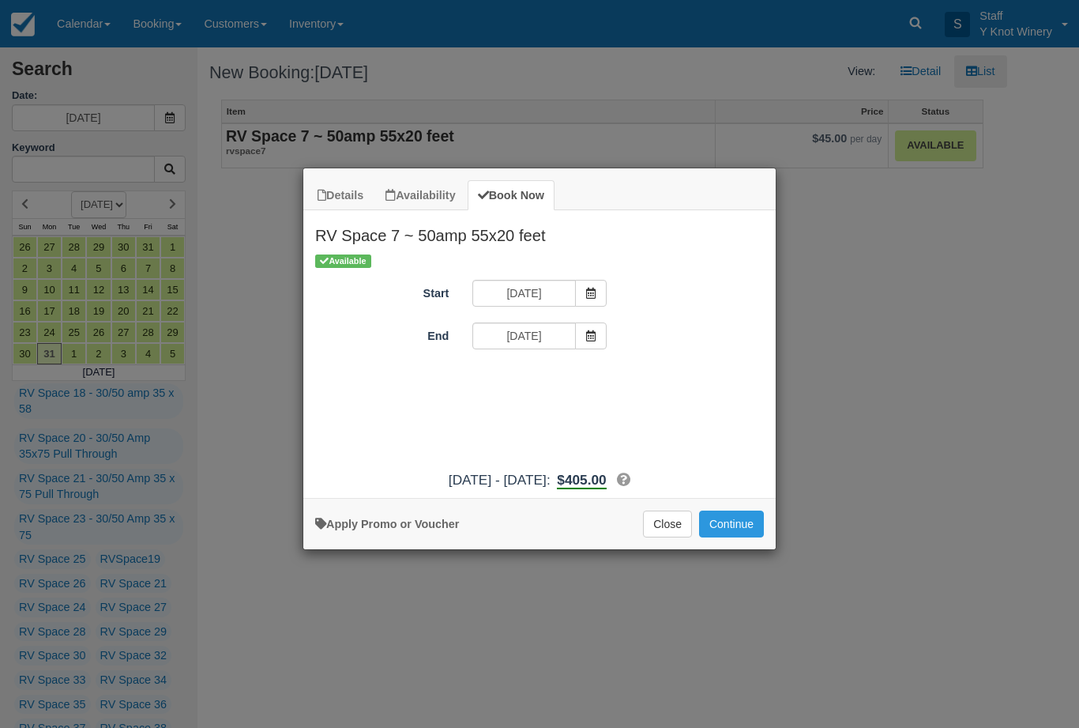
click at [588, 333] on icon "Item Modal" at bounding box center [590, 335] width 11 height 11
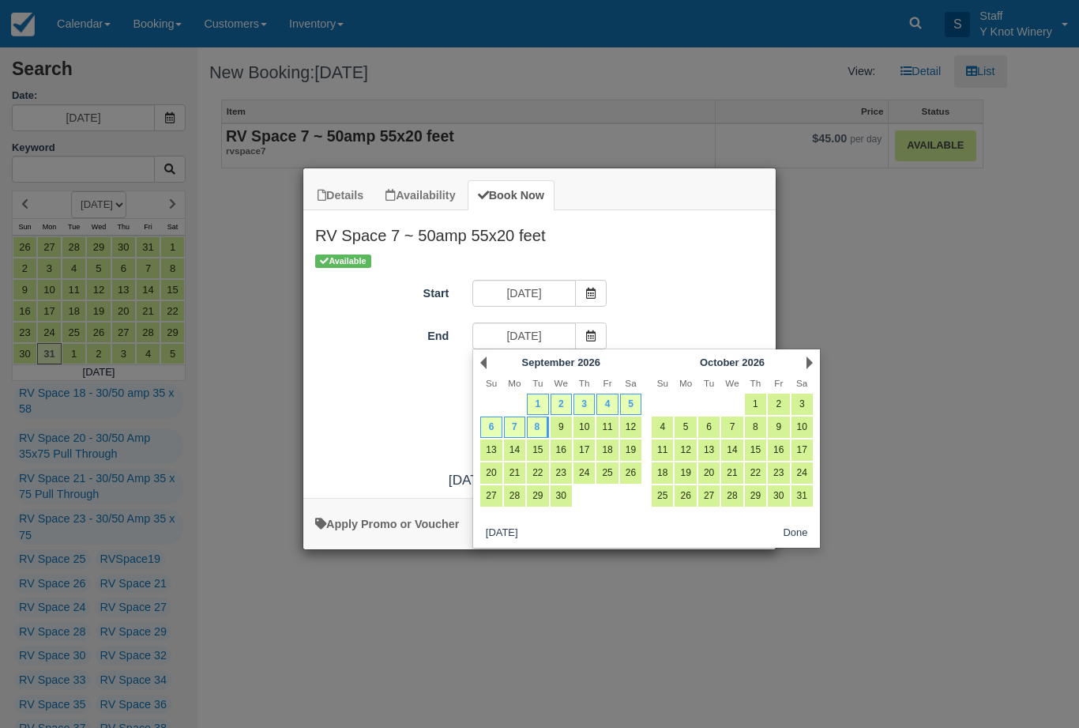
click at [512, 423] on link "7" at bounding box center [514, 426] width 21 height 21
type input "[DATE]"
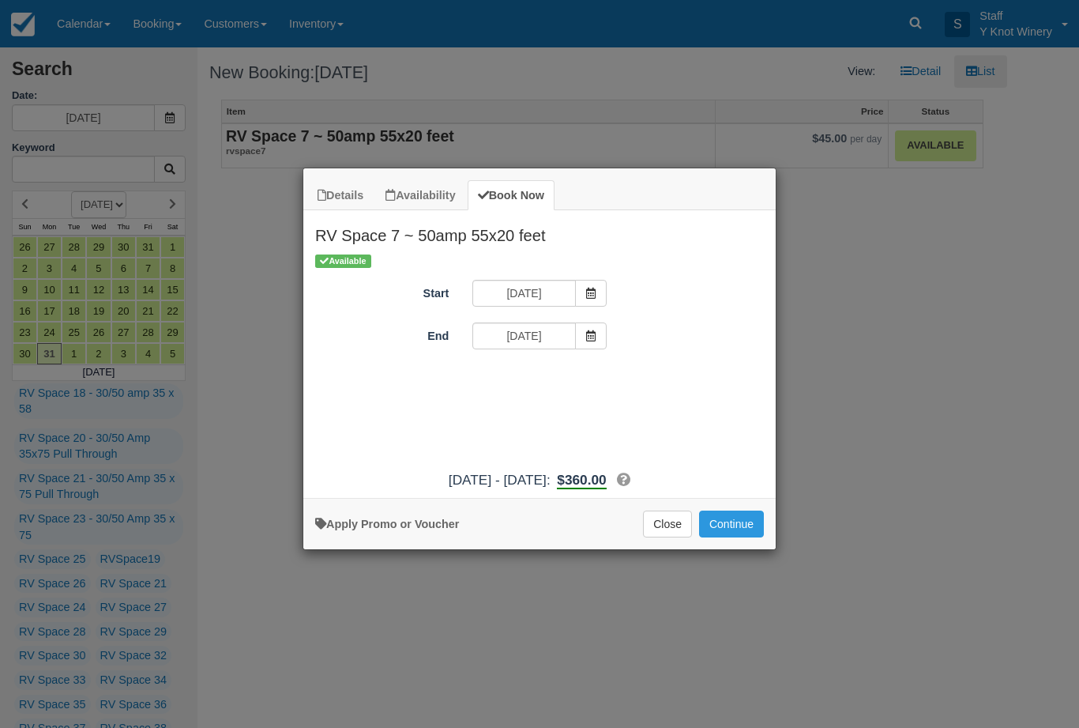
click at [735, 530] on button "Continue" at bounding box center [731, 523] width 65 height 27
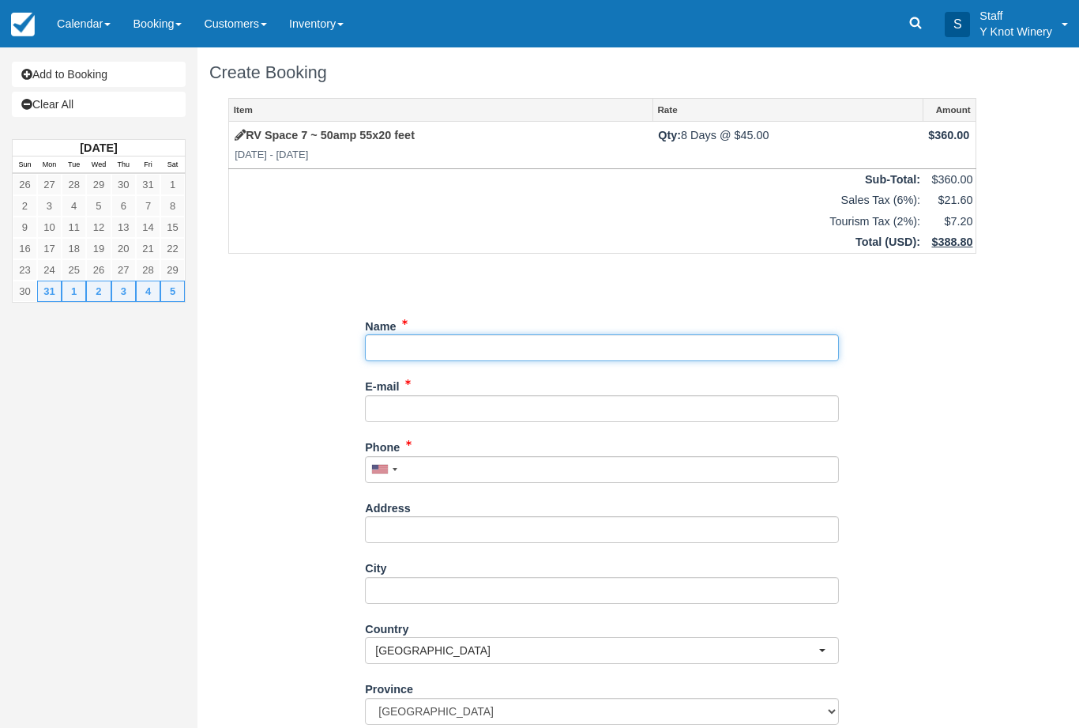
click at [407, 345] on input "Name" at bounding box center [602, 347] width 474 height 27
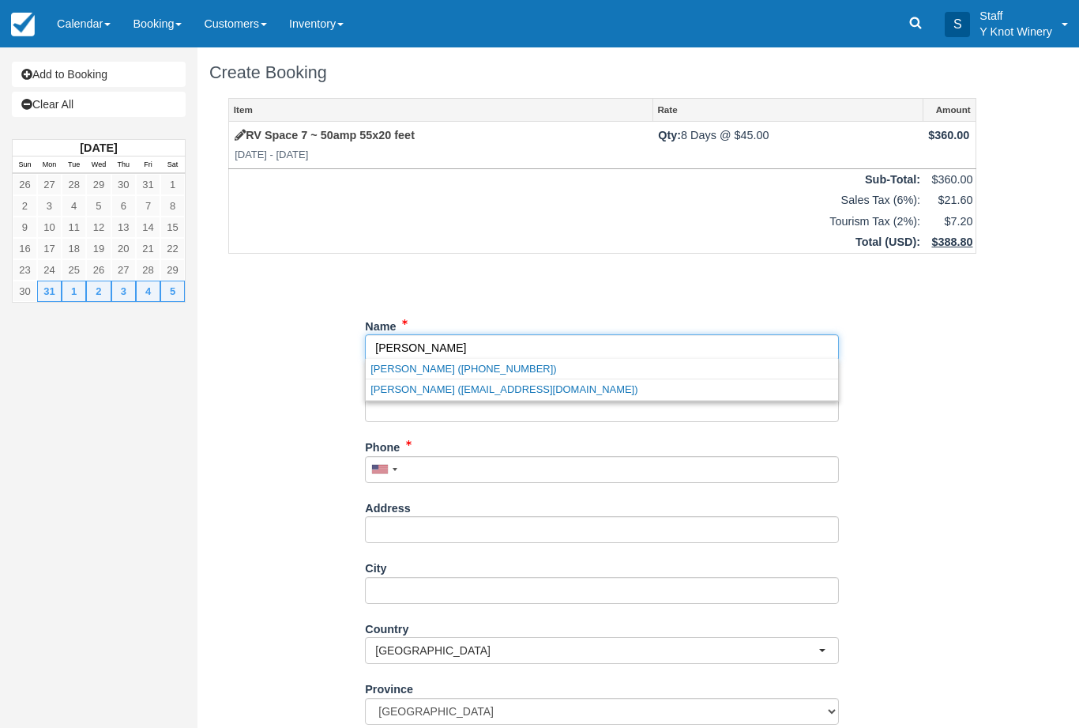
click at [482, 363] on link "[PERSON_NAME] ([PHONE_NUMBER])" at bounding box center [602, 369] width 472 height 20
type input "[PERSON_NAME]"
type input "[PHONE_NUMBER]"
select select "US"
select select
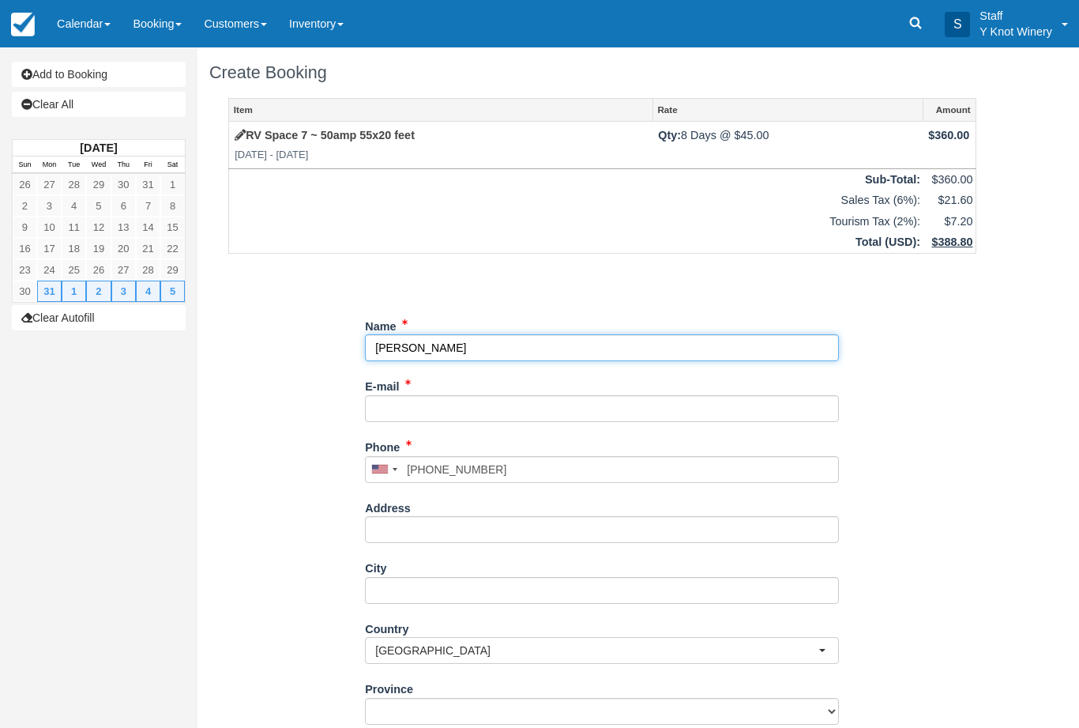
select select "ID"
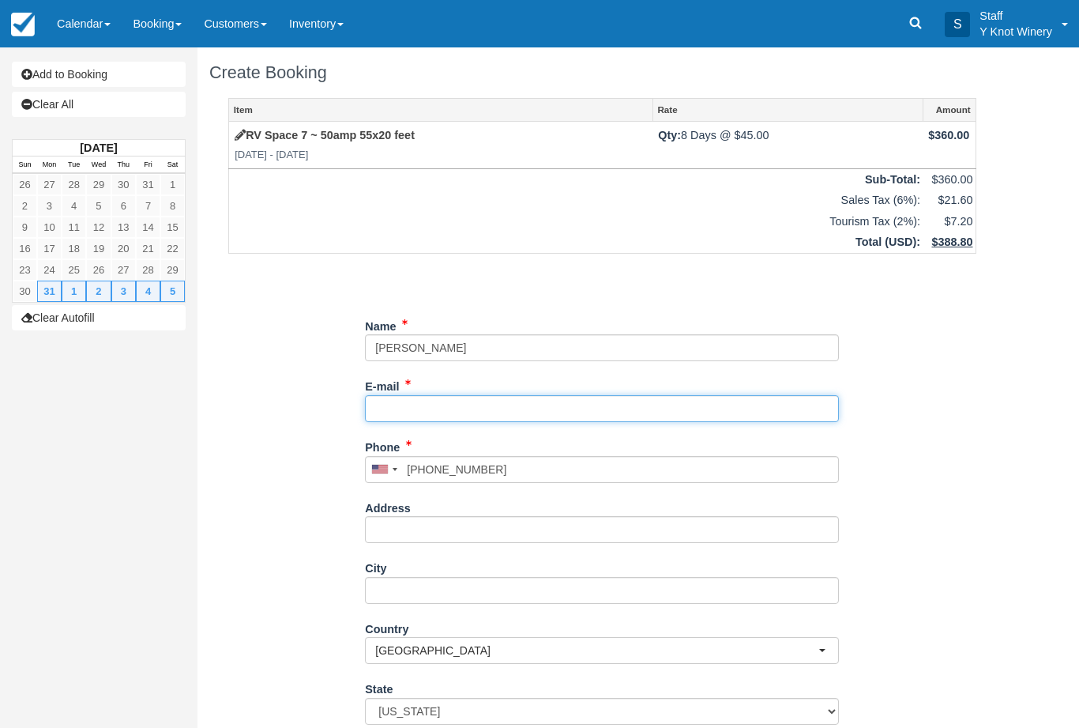
click at [431, 408] on input "E-mail" at bounding box center [602, 408] width 474 height 27
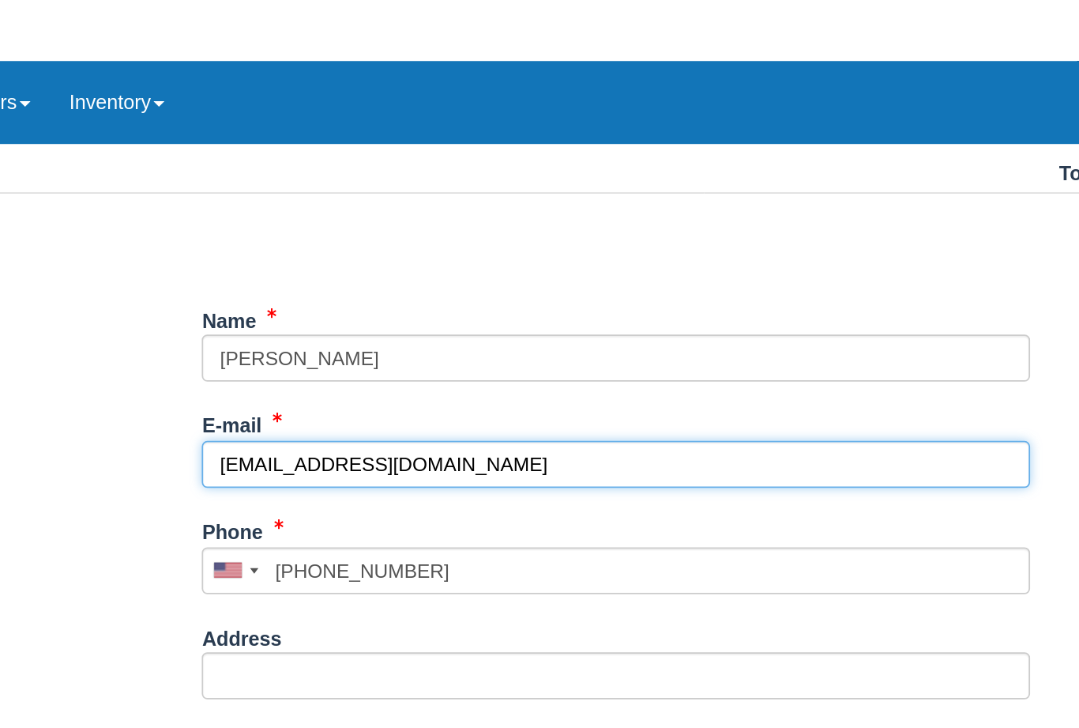
scroll to position [142, 0]
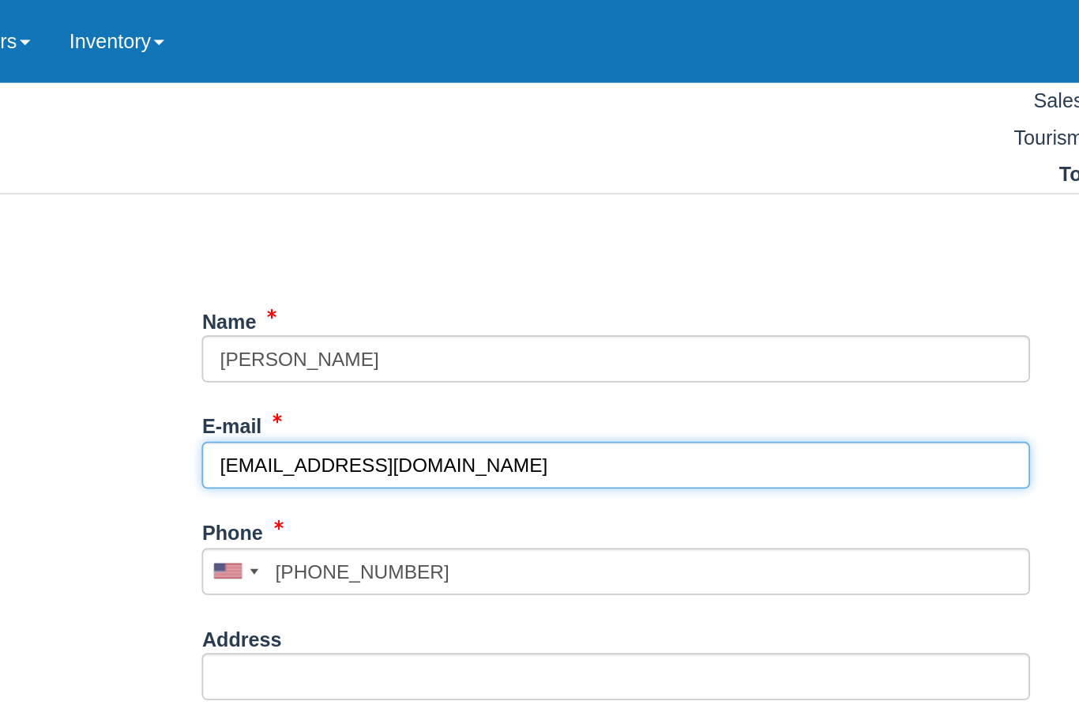
type input "[EMAIL_ADDRESS][DOMAIN_NAME]"
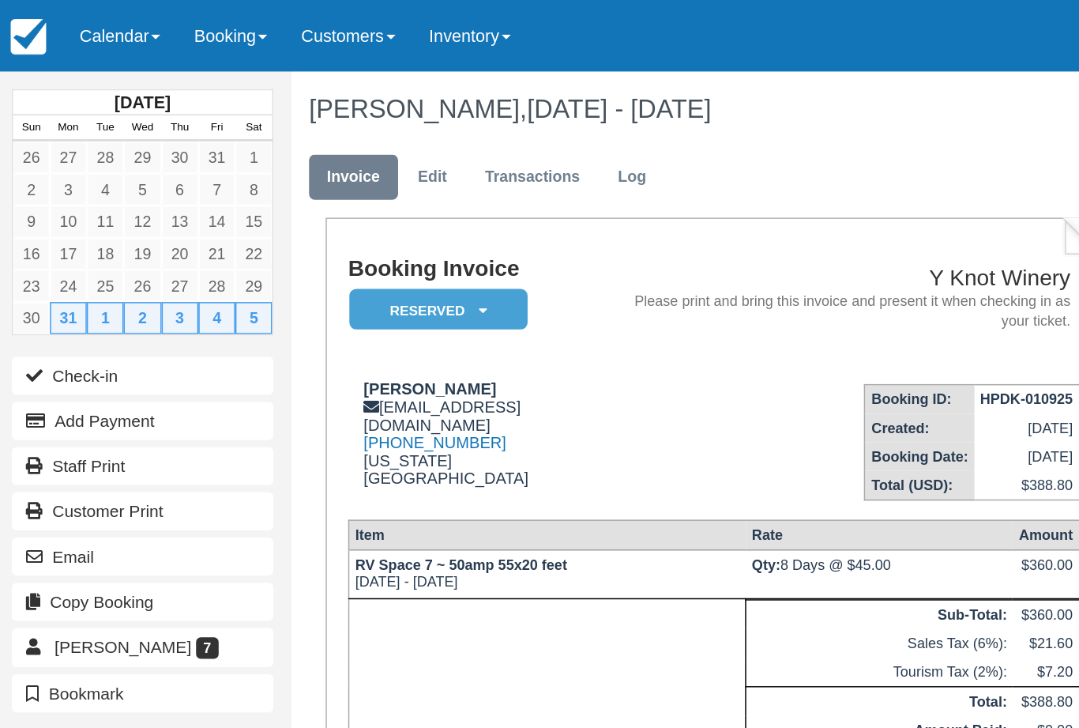
click at [83, 27] on link "Calendar" at bounding box center [84, 23] width 76 height 47
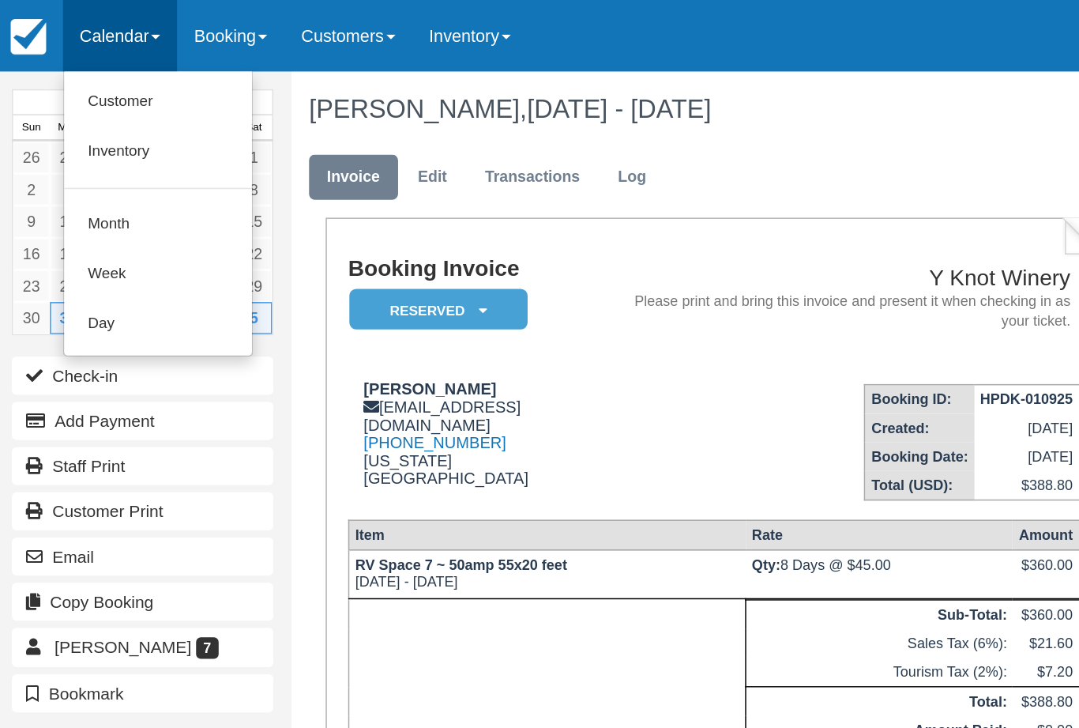
click at [77, 73] on link "Customer" at bounding box center [109, 67] width 125 height 33
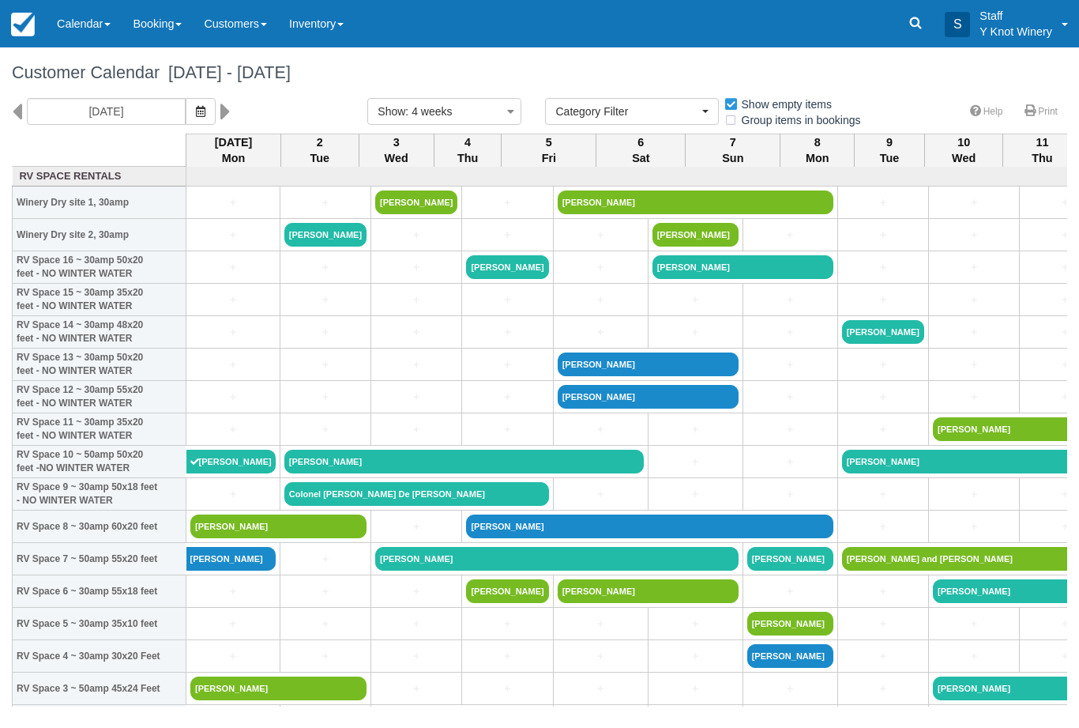
select select
click at [186, 107] on button "button" at bounding box center [201, 111] width 30 height 27
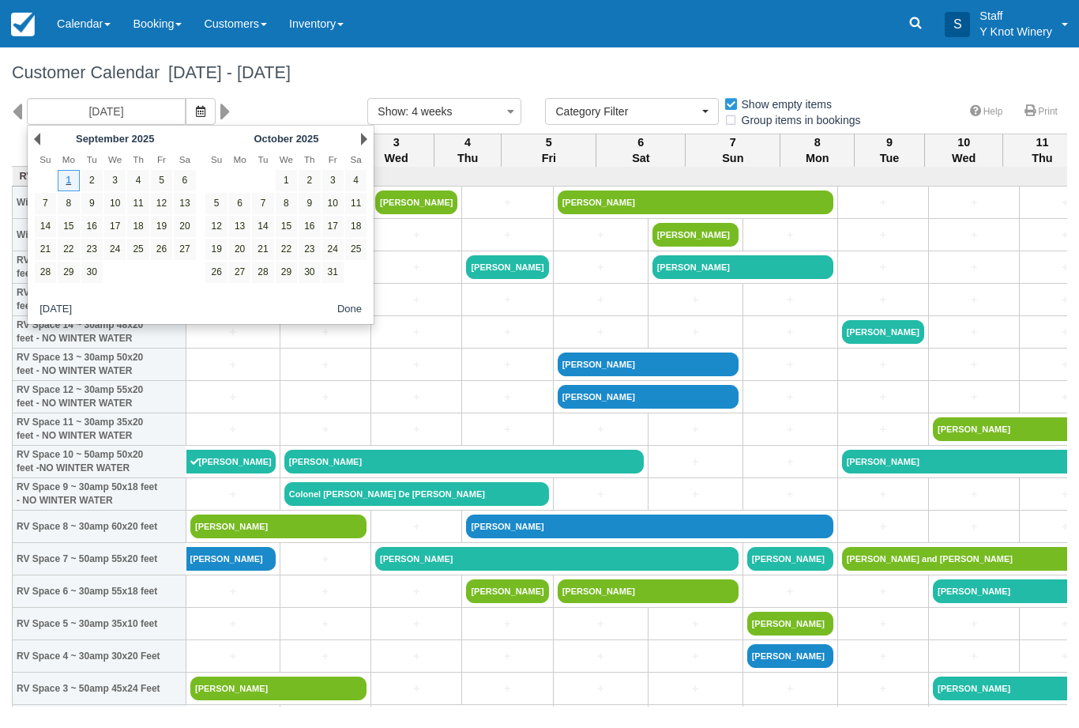
click at [352, 140] on div "Next [DATE]" at bounding box center [286, 139] width 171 height 22
click at [355, 137] on div "Next [DATE]" at bounding box center [286, 139] width 171 height 22
click at [362, 136] on link "Next" at bounding box center [364, 139] width 6 height 13
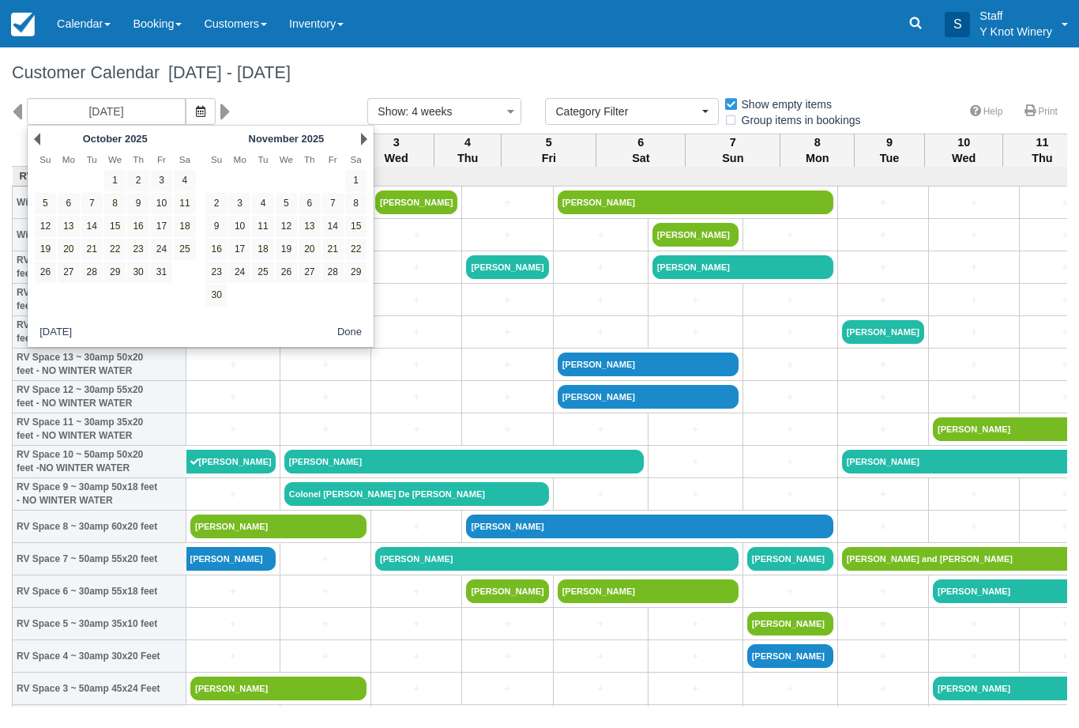
click at [364, 134] on link "Next" at bounding box center [364, 139] width 6 height 13
click at [361, 141] on link "Next" at bounding box center [364, 139] width 6 height 13
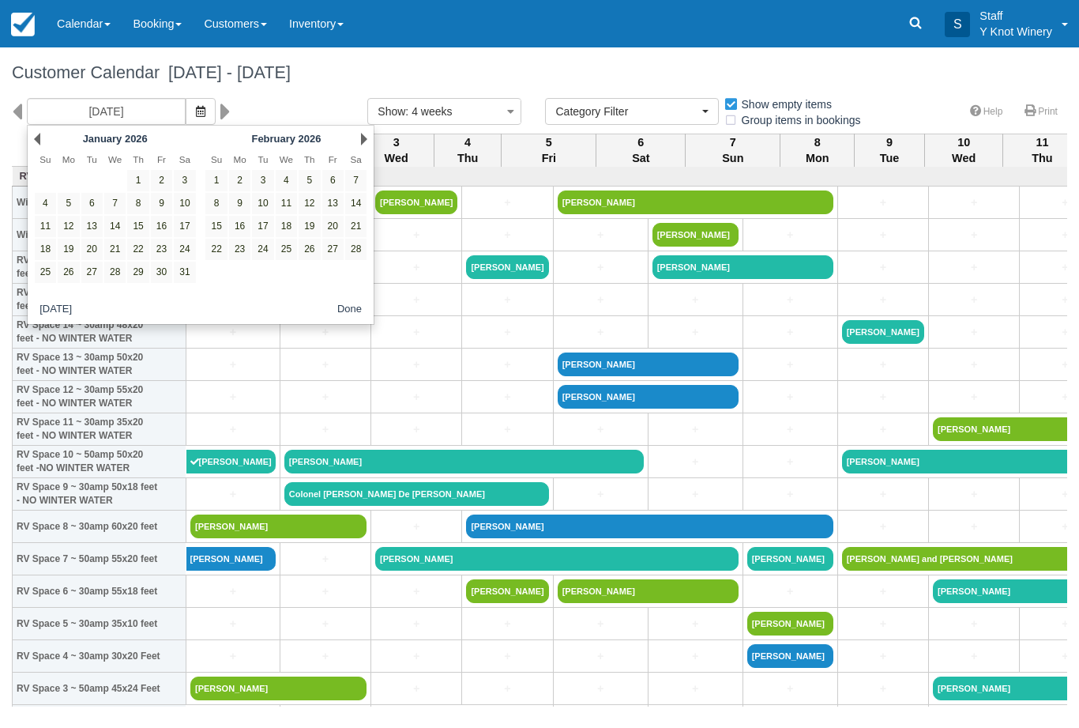
click at [359, 145] on div "Next February 2026" at bounding box center [286, 139] width 171 height 22
click at [361, 137] on link "Next" at bounding box center [364, 139] width 6 height 13
click at [357, 142] on div "Next March 2026" at bounding box center [286, 139] width 171 height 22
click at [362, 143] on link "Next" at bounding box center [364, 139] width 6 height 13
click at [362, 137] on link "Next" at bounding box center [364, 139] width 6 height 13
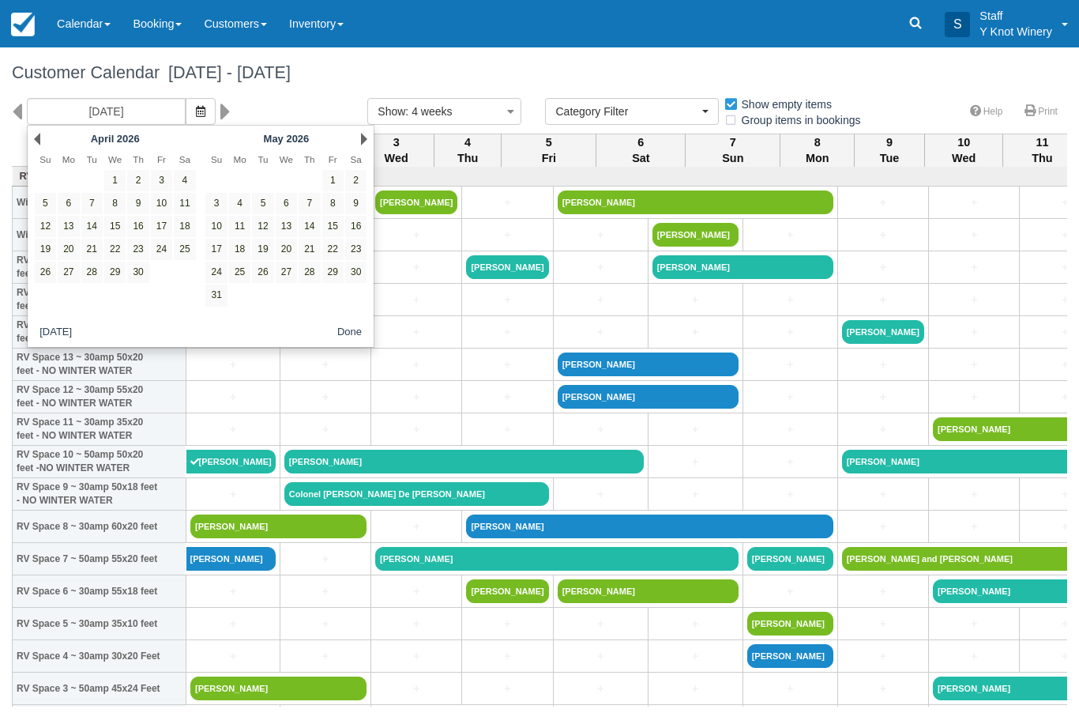
click at [363, 136] on link "Next" at bounding box center [364, 139] width 6 height 13
click at [364, 135] on link "Next" at bounding box center [364, 139] width 6 height 13
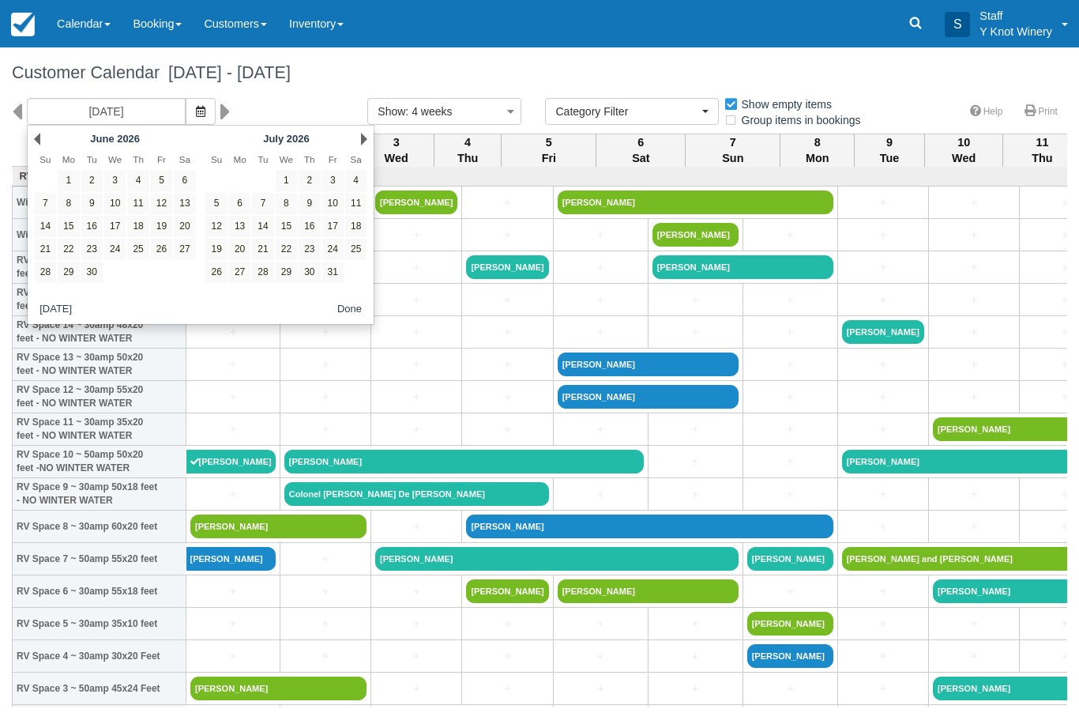
click at [361, 145] on link "Next" at bounding box center [364, 139] width 6 height 13
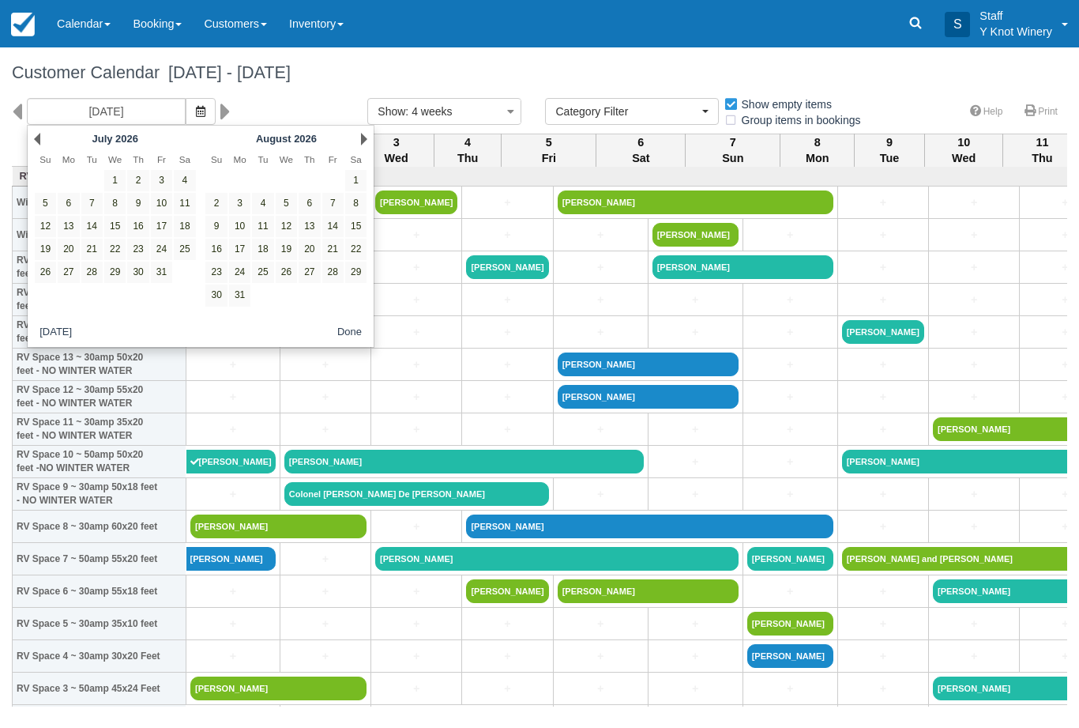
click at [363, 136] on link "Next" at bounding box center [364, 139] width 6 height 13
click at [364, 138] on link "Next" at bounding box center [364, 139] width 6 height 13
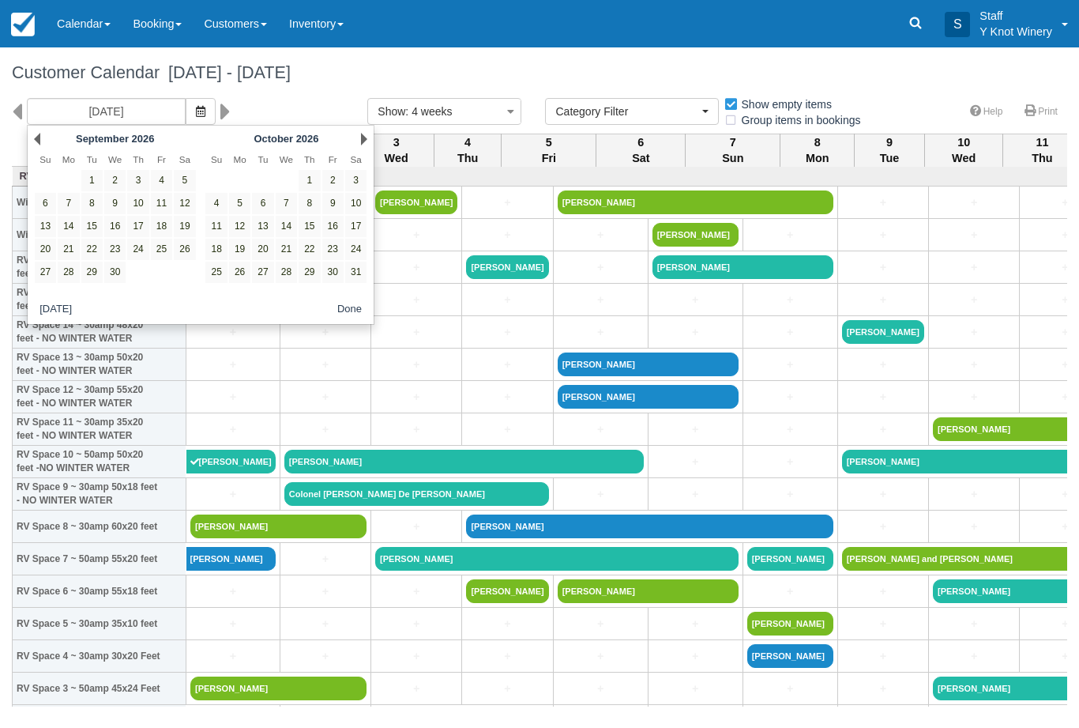
click at [100, 173] on link "1" at bounding box center [91, 180] width 21 height 21
type input "09/01/26"
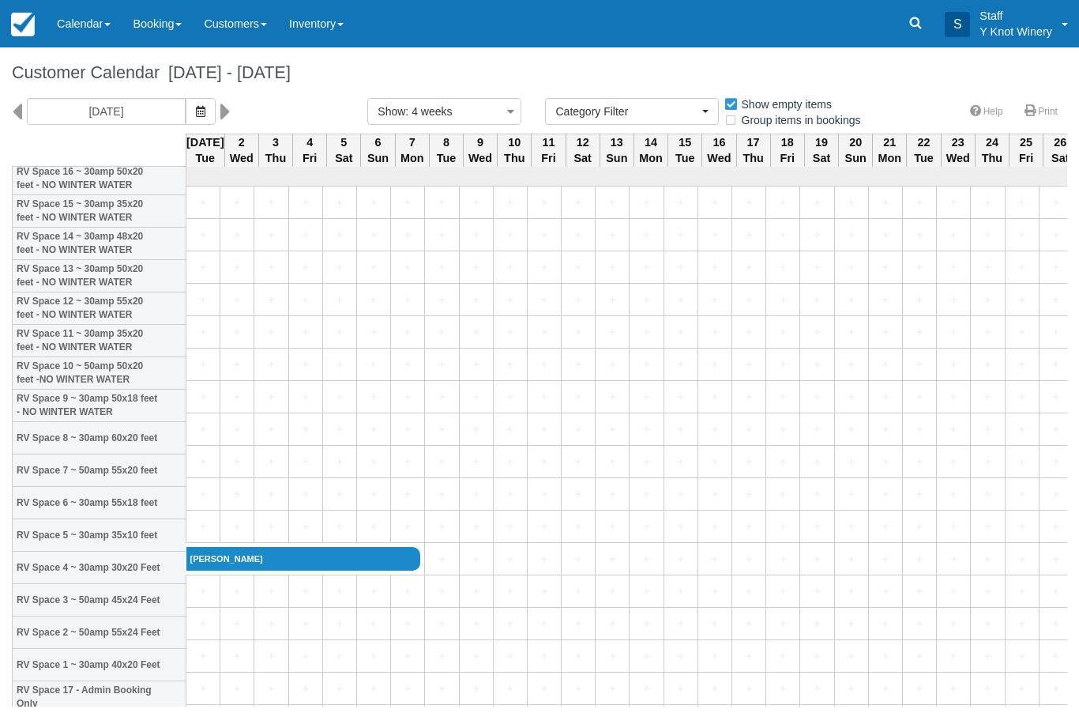
scroll to position [127, 6]
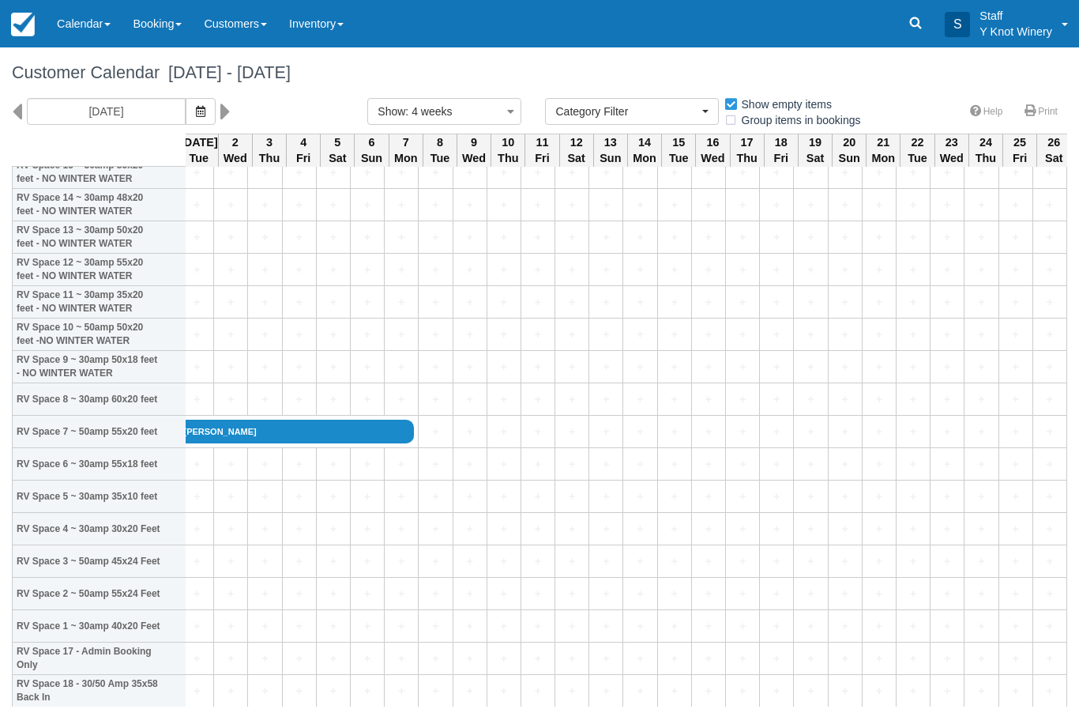
click at [192, 601] on link "+" at bounding box center [196, 593] width 25 height 17
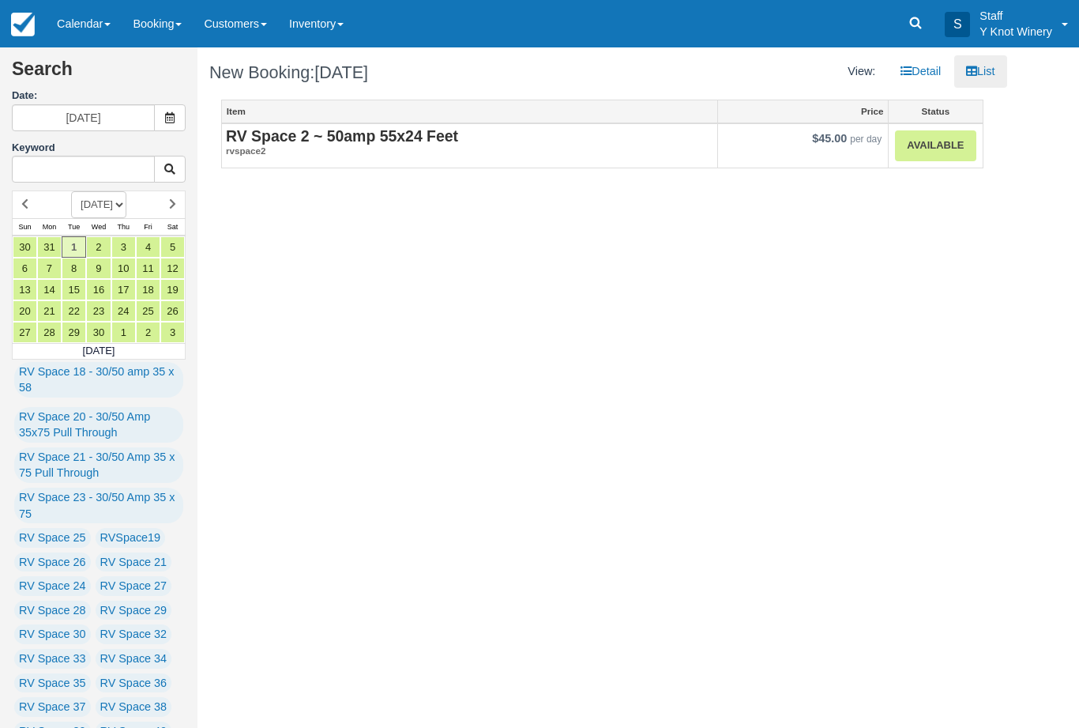
click at [932, 149] on link "Available" at bounding box center [935, 145] width 81 height 31
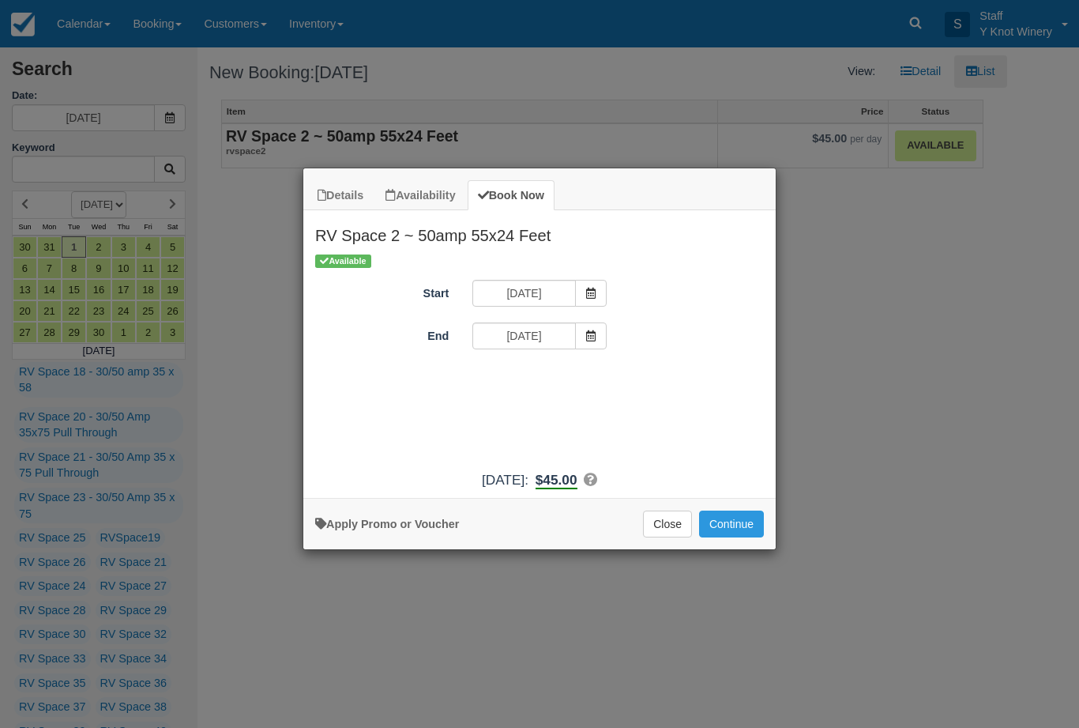
click at [591, 332] on icon "Item Modal" at bounding box center [590, 335] width 11 height 11
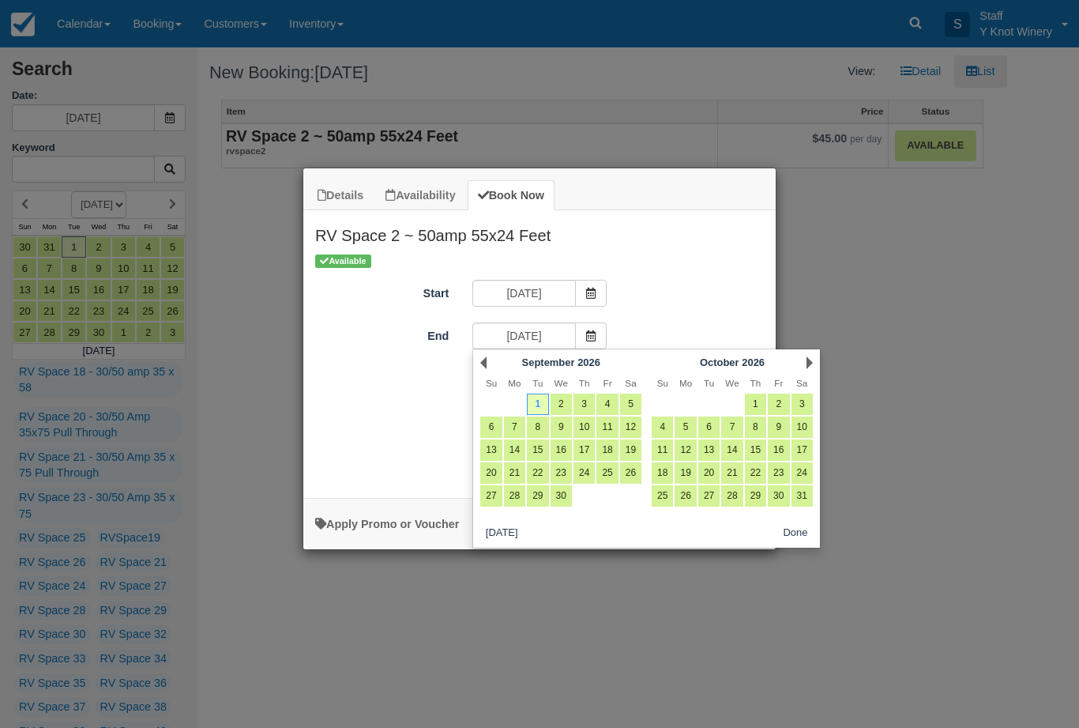
click at [510, 426] on link "7" at bounding box center [514, 426] width 21 height 21
type input "[DATE]"
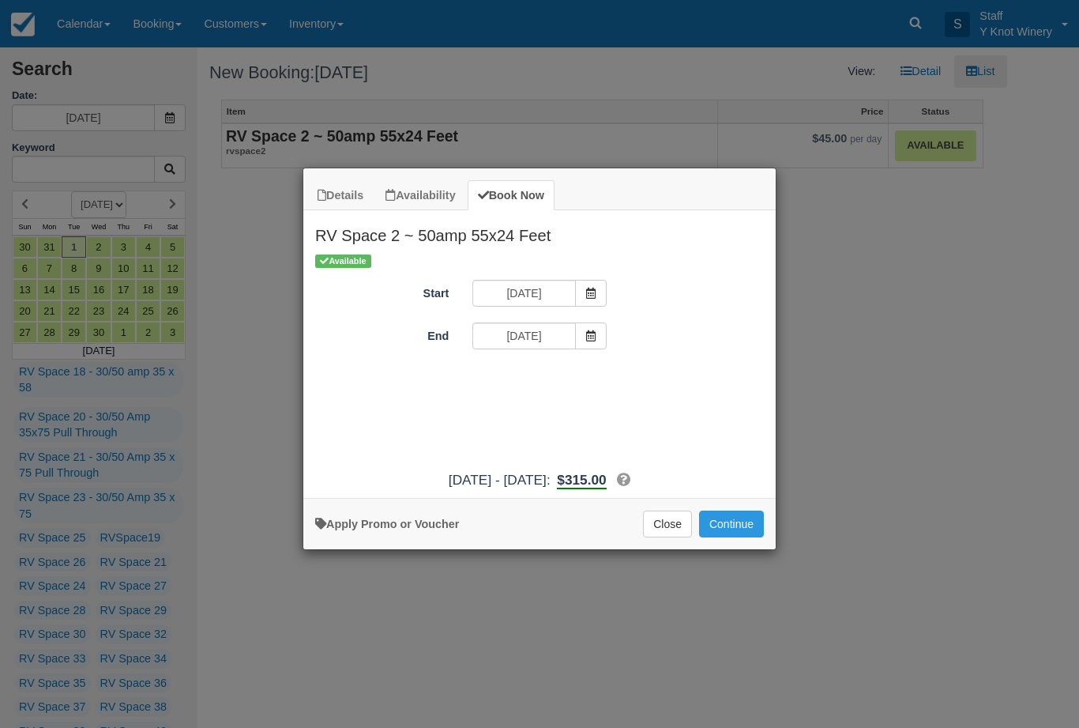
click at [735, 525] on button "Continue" at bounding box center [731, 523] width 65 height 27
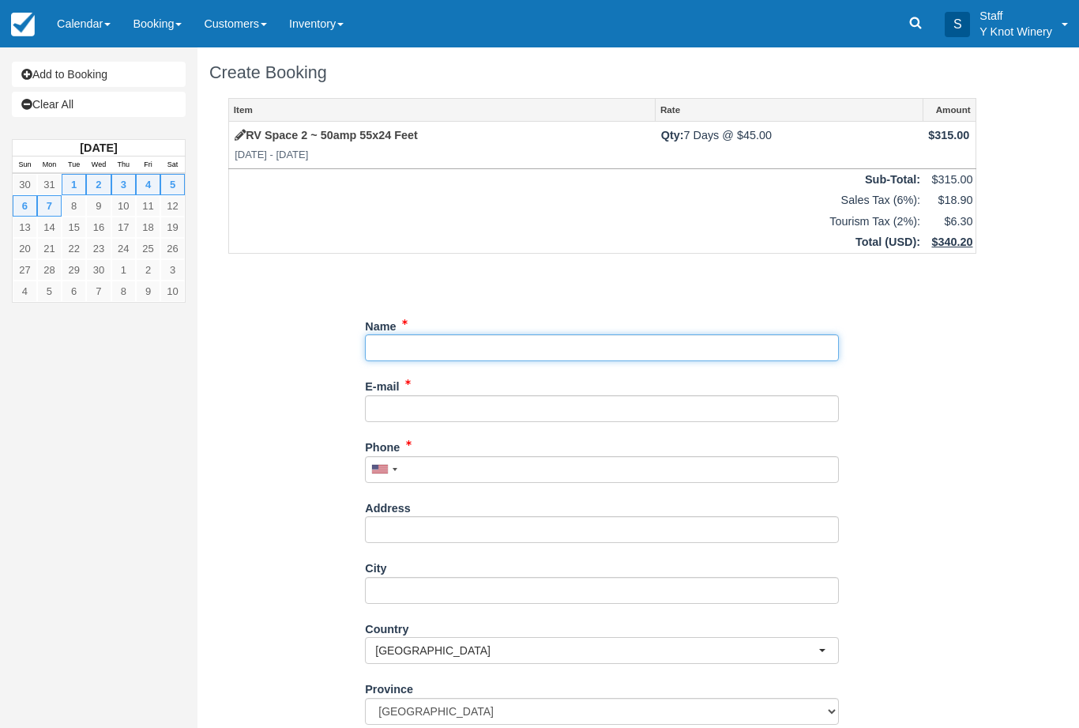
click at [427, 336] on input "Name" at bounding box center [602, 347] width 474 height 27
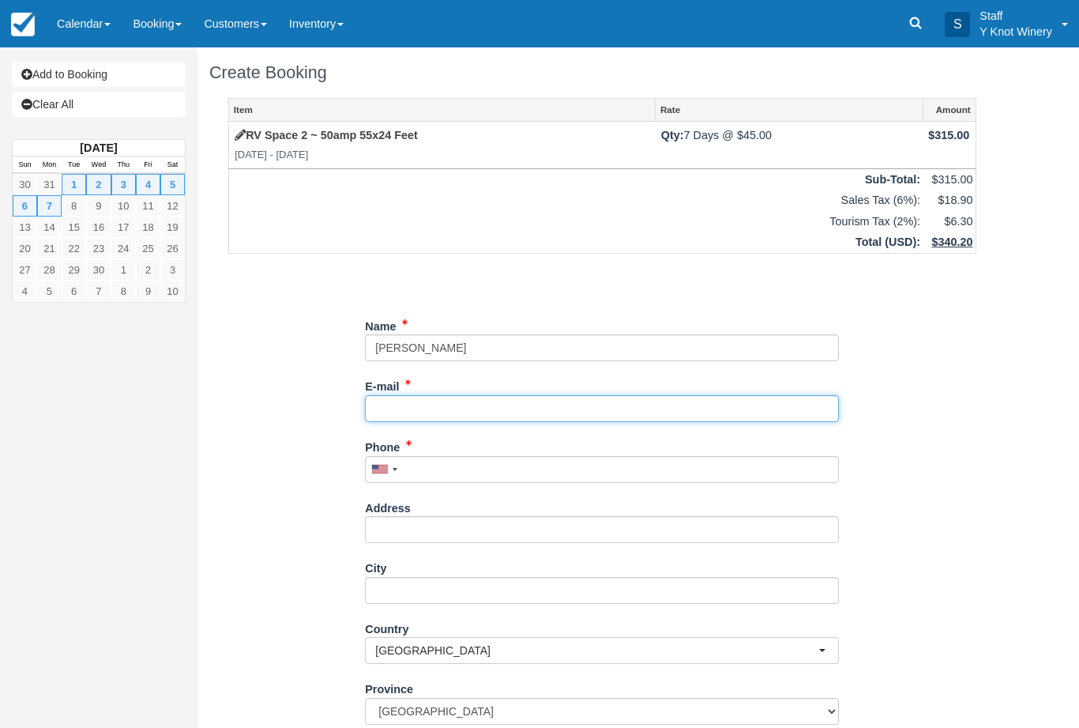
click at [389, 401] on input "E-mail" at bounding box center [602, 408] width 474 height 27
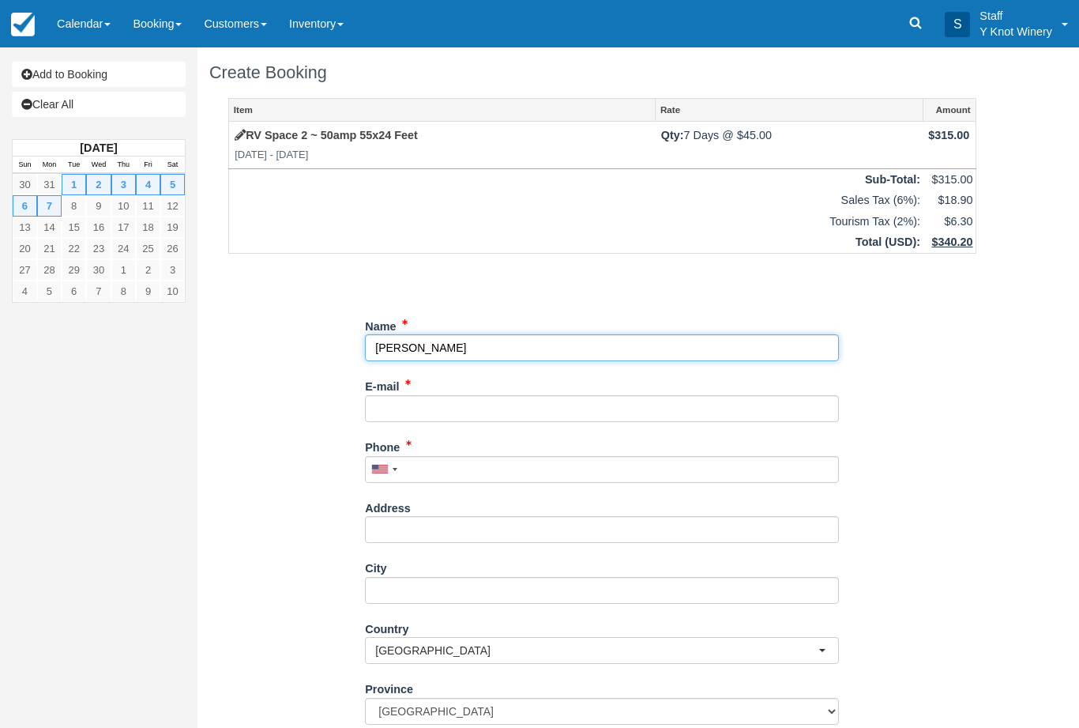
click at [453, 340] on input "Name" at bounding box center [602, 347] width 474 height 27
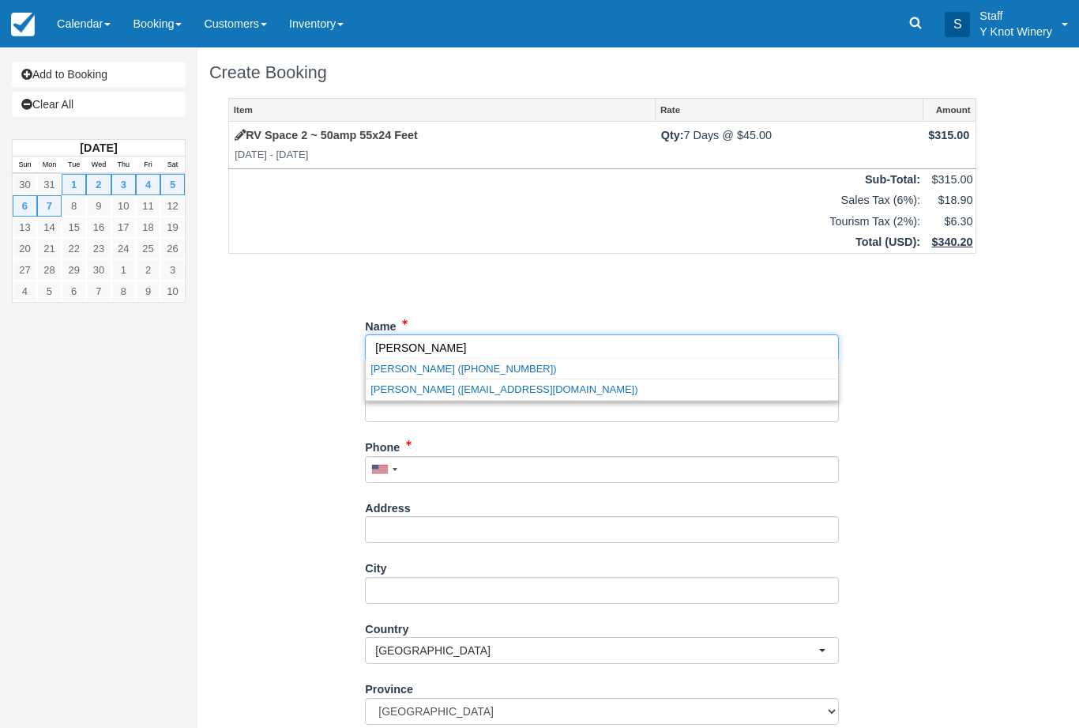
click at [457, 397] on link "[PERSON_NAME] ([EMAIL_ADDRESS][DOMAIN_NAME])" at bounding box center [602, 389] width 472 height 20
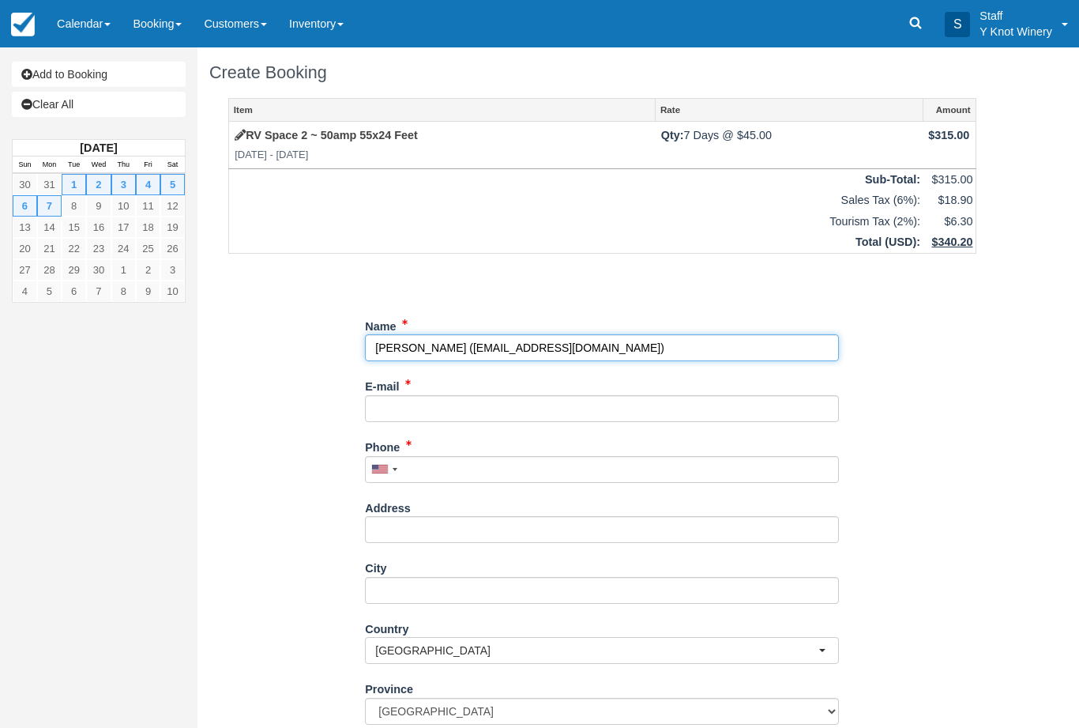
type input "[PERSON_NAME]"
type input "[EMAIL_ADDRESS][DOMAIN_NAME]"
type input "[PHONE_NUMBER]"
select select "US"
select select
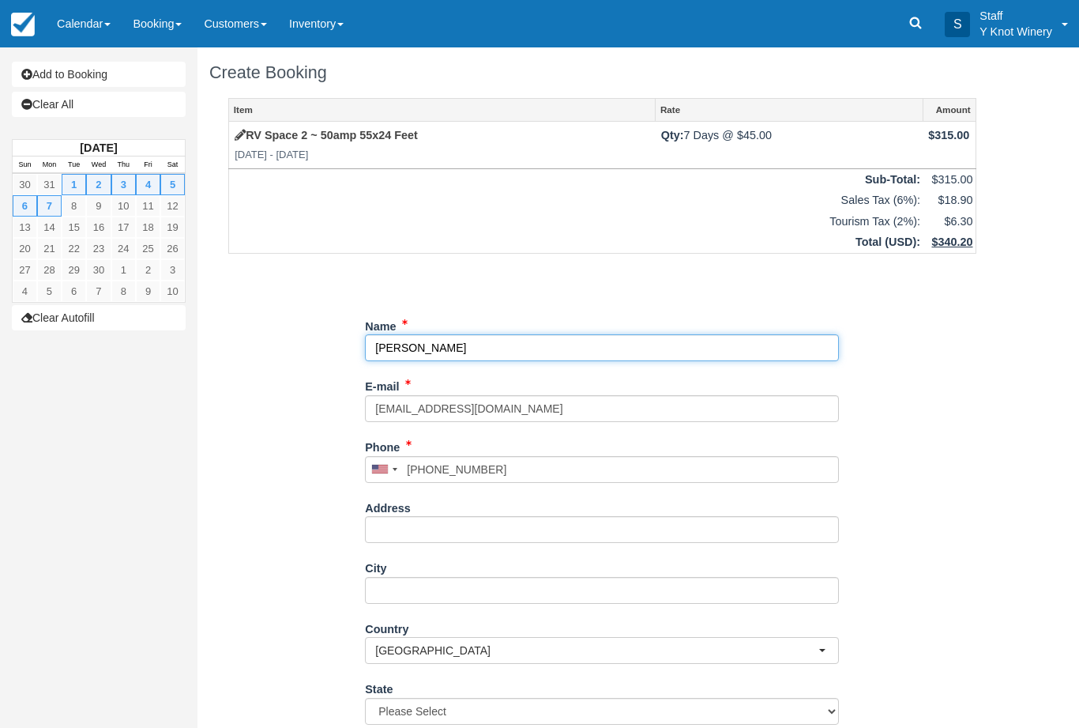
select select "ID"
click at [472, 355] on input "Name" at bounding box center [602, 347] width 474 height 27
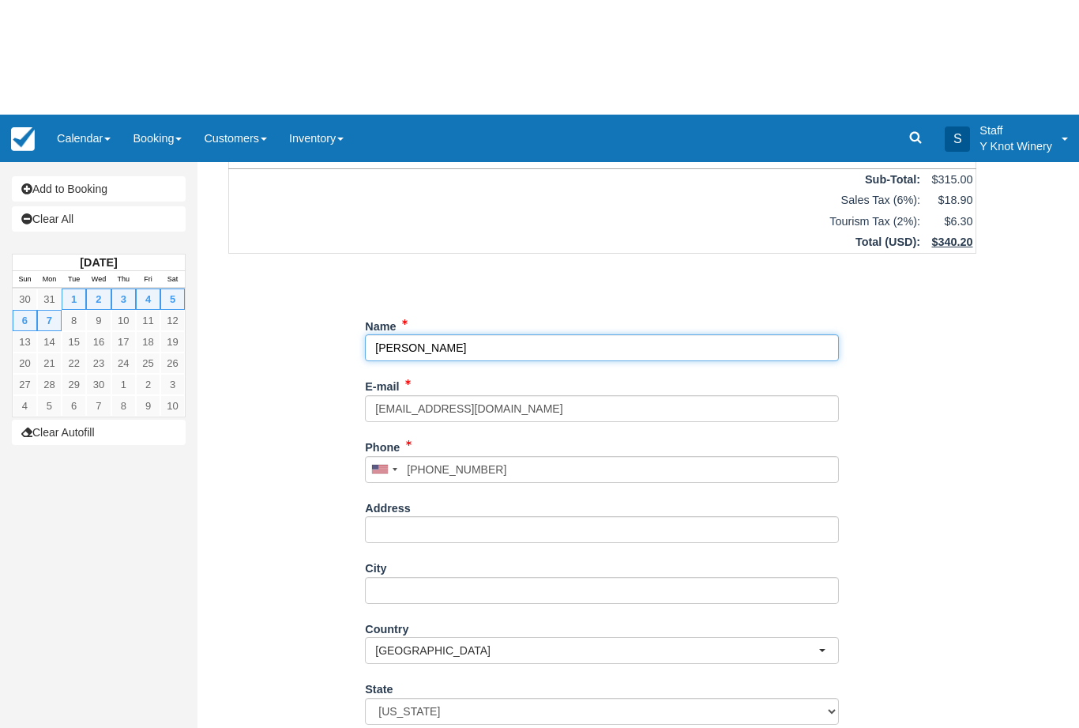
scroll to position [118, 0]
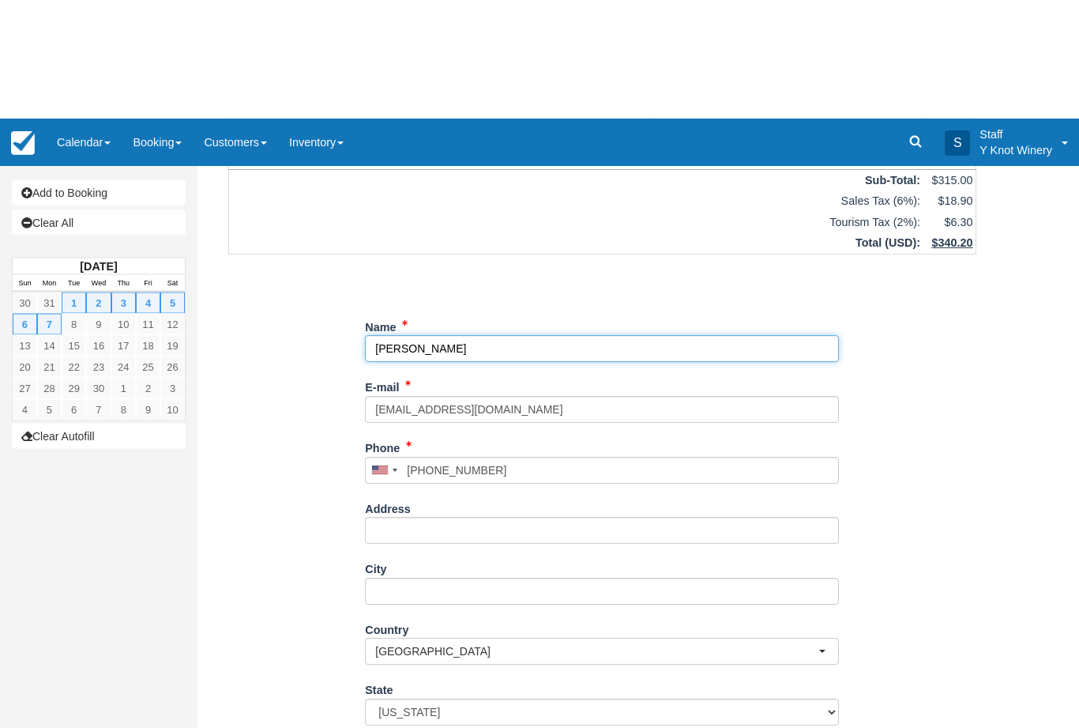
type input "[PERSON_NAME]"
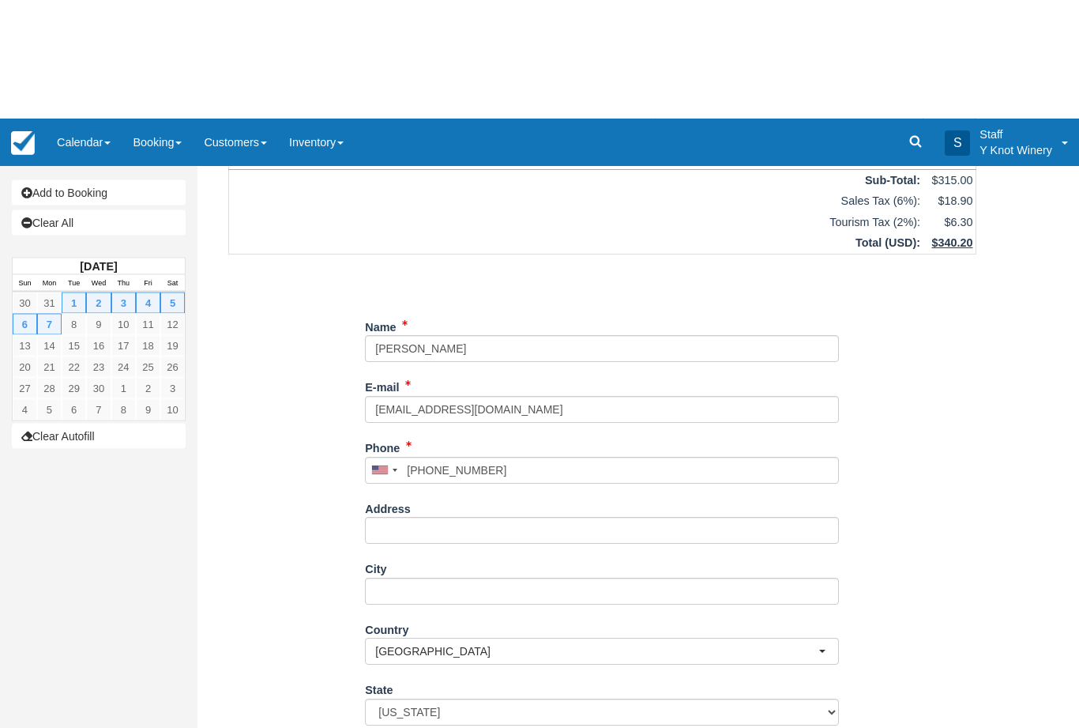
click at [297, 664] on div "Item Rate Amount RV Space 2 ~ 50amp 55x24 Feet Tue Sep 1 2026 - Mon Sep 7 2026 …" at bounding box center [602, 367] width 786 height 775
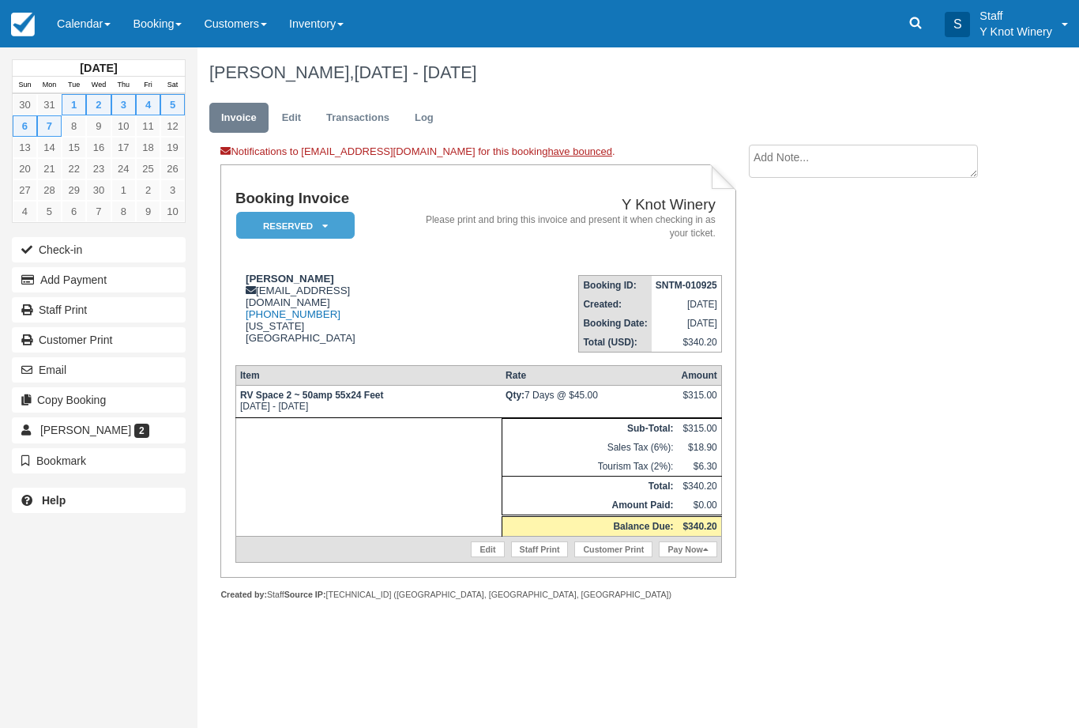
click at [322, 277] on div "[PERSON_NAME] [EMAIL_ADDRESS][DOMAIN_NAME] [PHONE_NUMBER] [US_STATE] [GEOGRAPHI…" at bounding box center [327, 308] width 184 height 71
click at [480, 554] on link "Edit" at bounding box center [487, 549] width 33 height 16
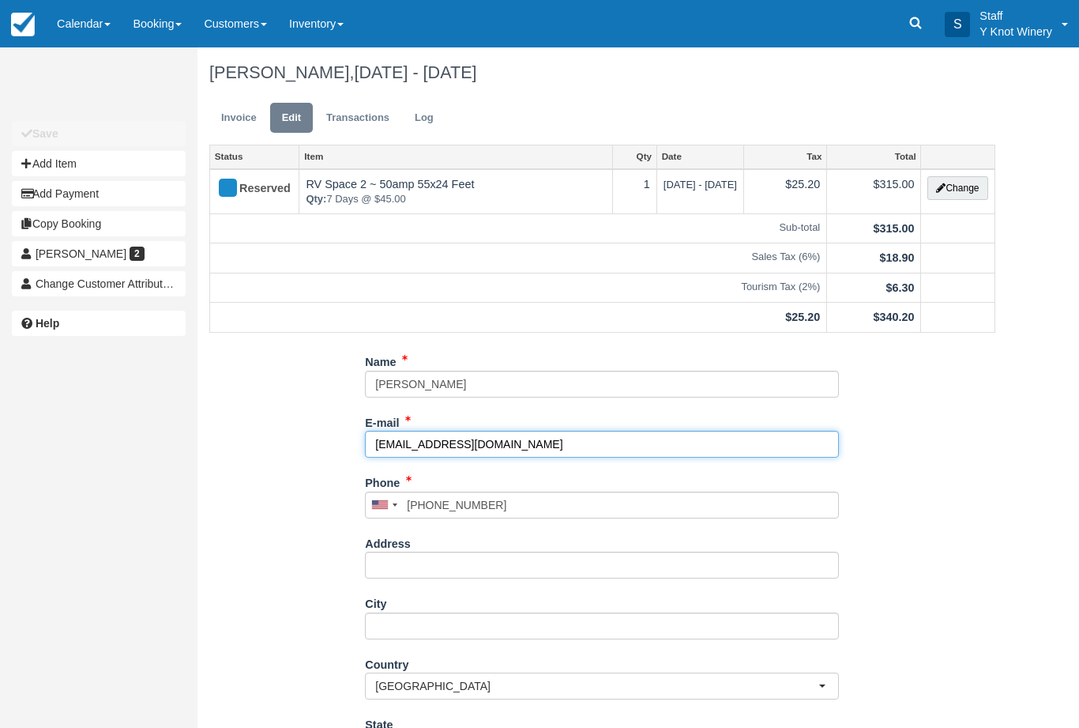
click at [387, 435] on input "[EMAIL_ADDRESS][DOMAIN_NAME]" at bounding box center [602, 444] width 474 height 27
click at [382, 436] on input "[EMAIL_ADDRESS][DOMAIN_NAME]" at bounding box center [602, 444] width 474 height 27
click at [381, 436] on input "[EMAIL_ADDRESS][DOMAIN_NAME]" at bounding box center [602, 444] width 474 height 27
click at [388, 436] on input "tat71@gmail.com" at bounding box center [602, 444] width 474 height 27
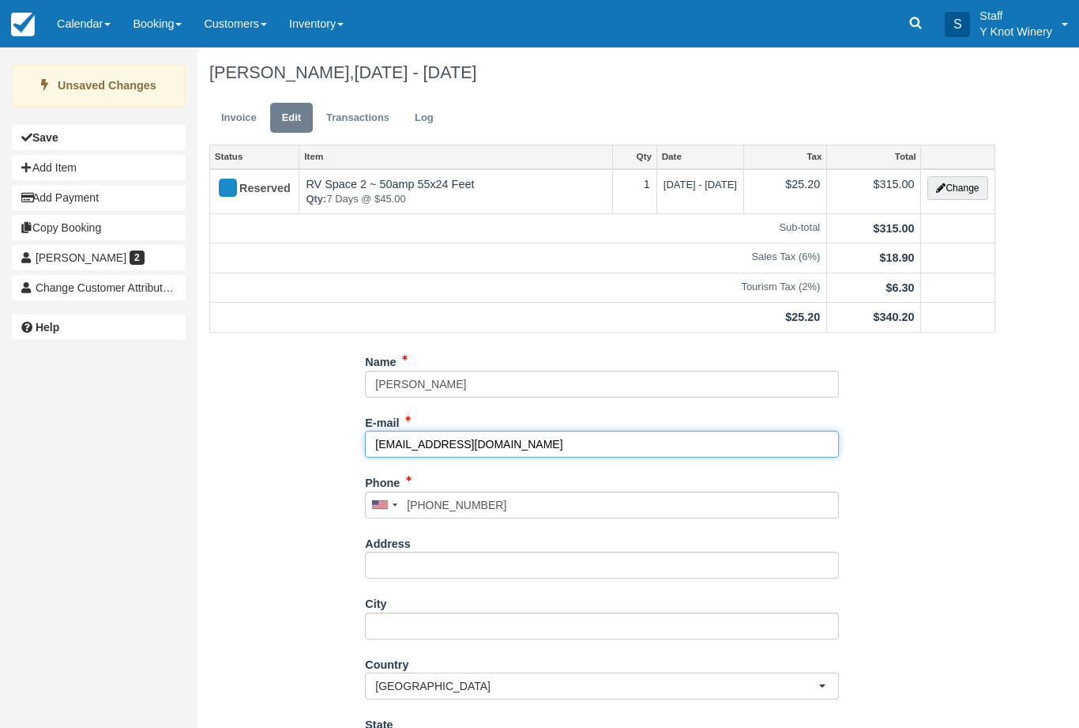
type input "tpat71@gmail.com"
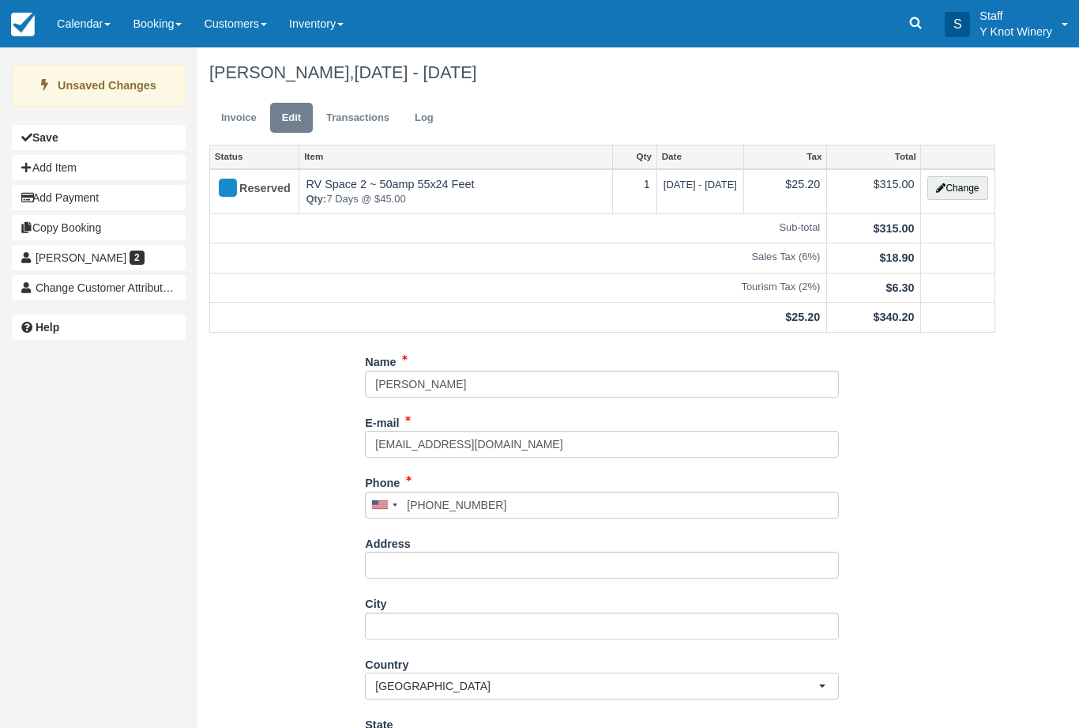
type input "+17753406789"
click at [82, 17] on link "Calendar" at bounding box center [84, 23] width 76 height 47
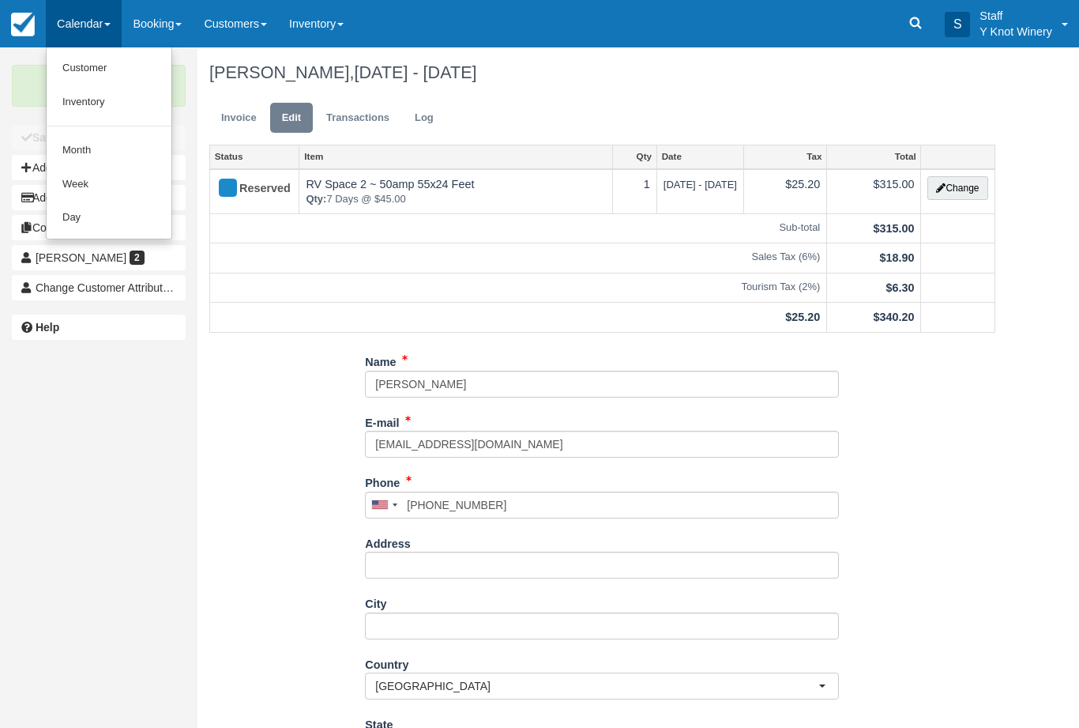
click at [75, 60] on link "Customer" at bounding box center [109, 68] width 125 height 34
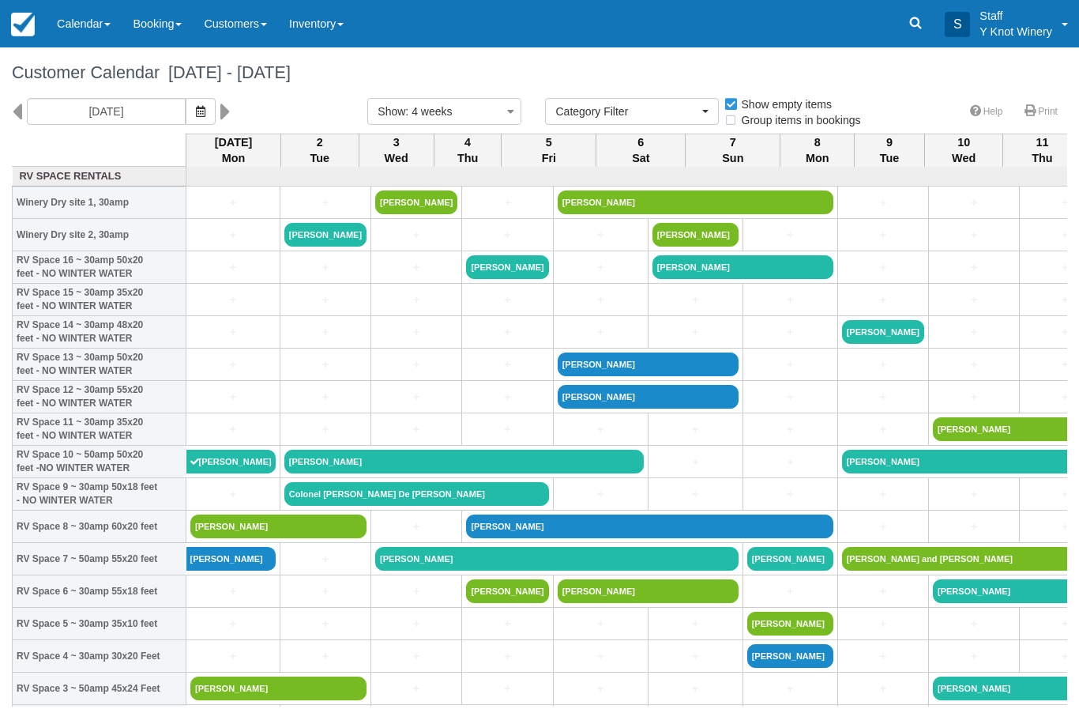
select select
click at [86, 27] on link "Calendar" at bounding box center [84, 23] width 76 height 47
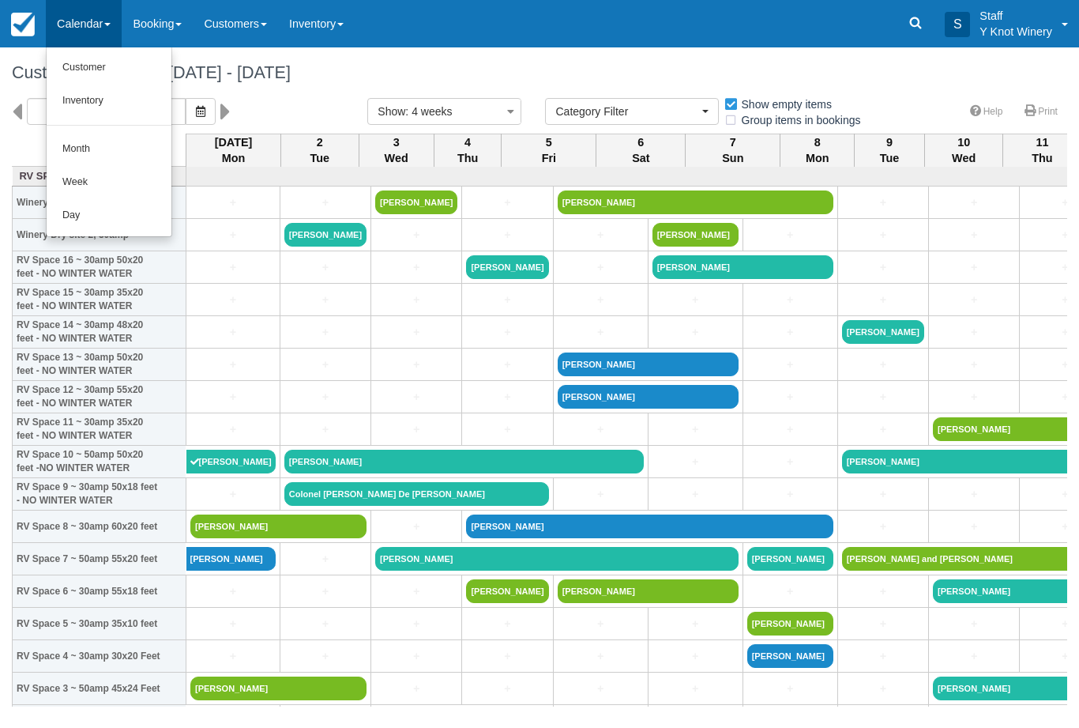
click at [100, 65] on link "Customer" at bounding box center [109, 67] width 125 height 33
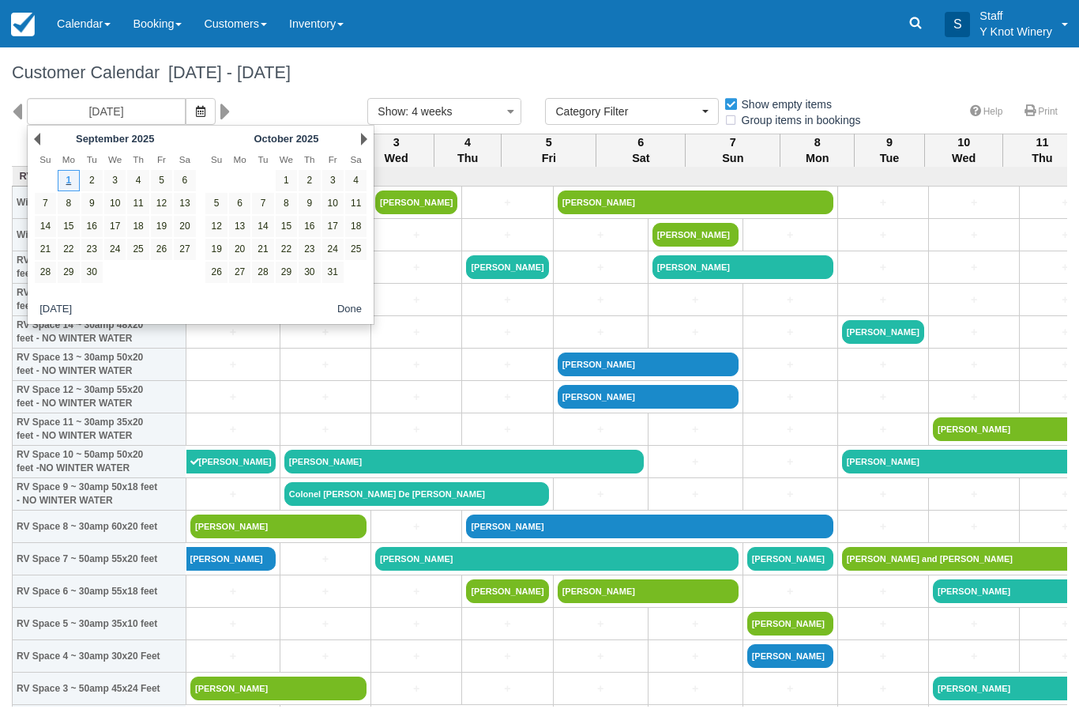
select select
click at [92, 182] on link "2" at bounding box center [91, 180] width 21 height 21
type input "[DATE]"
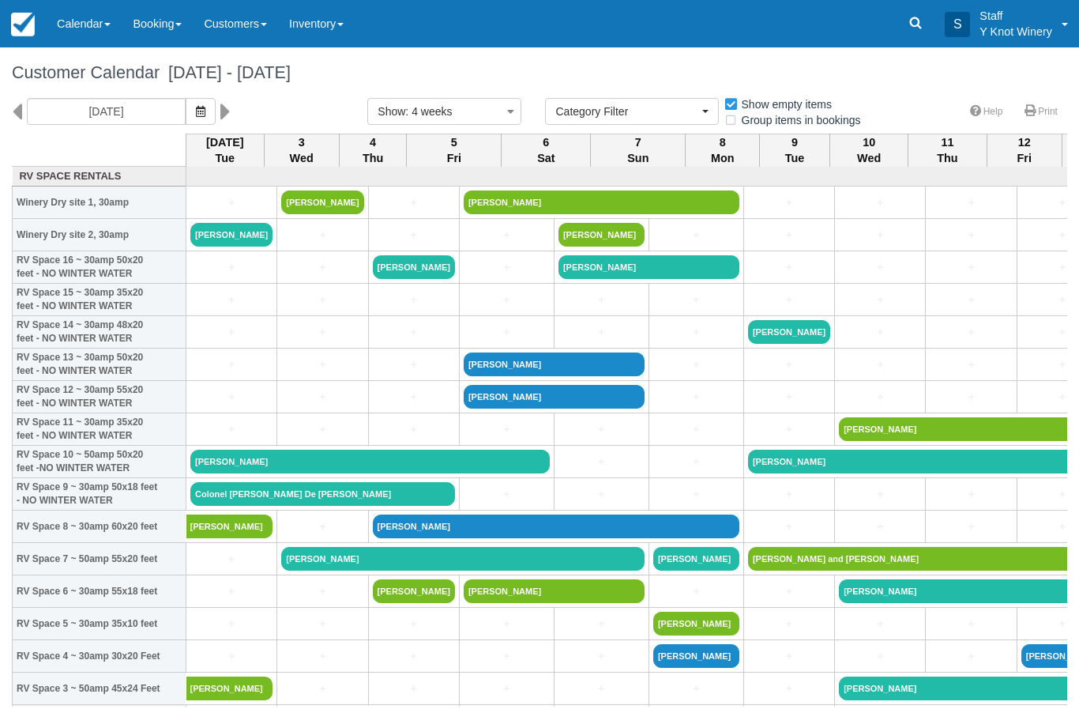
click at [208, 567] on link "+" at bounding box center [231, 559] width 82 height 17
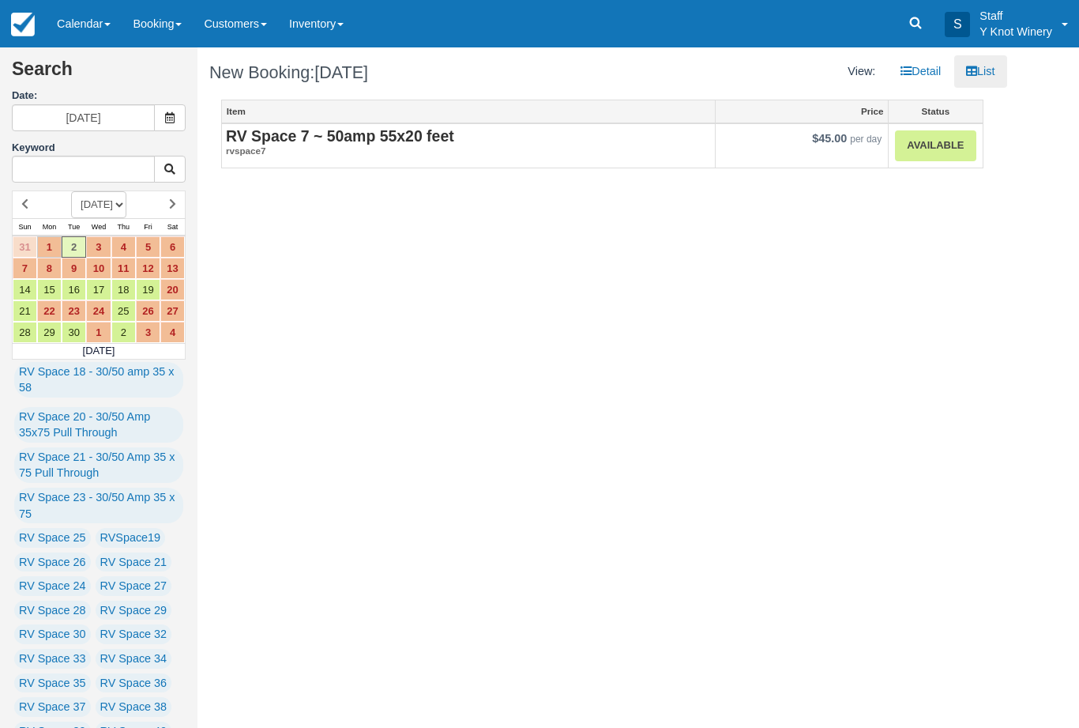
click at [936, 144] on link "Available" at bounding box center [935, 145] width 81 height 31
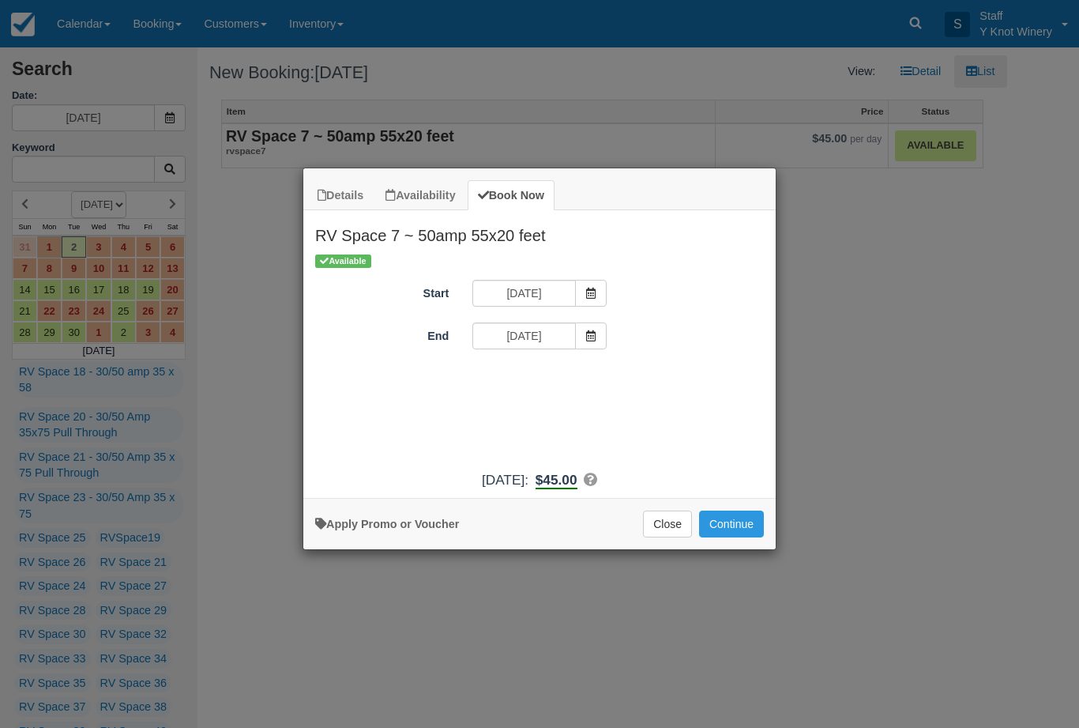
click at [740, 534] on button "Continue" at bounding box center [731, 523] width 65 height 27
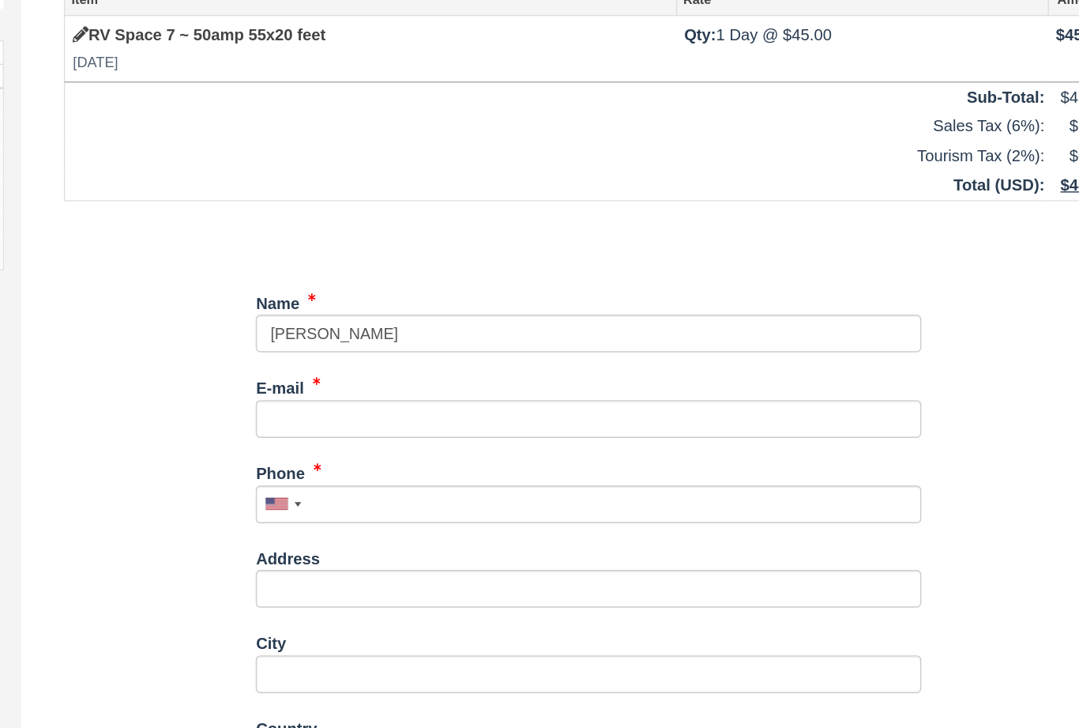
type input "[PERSON_NAME]"
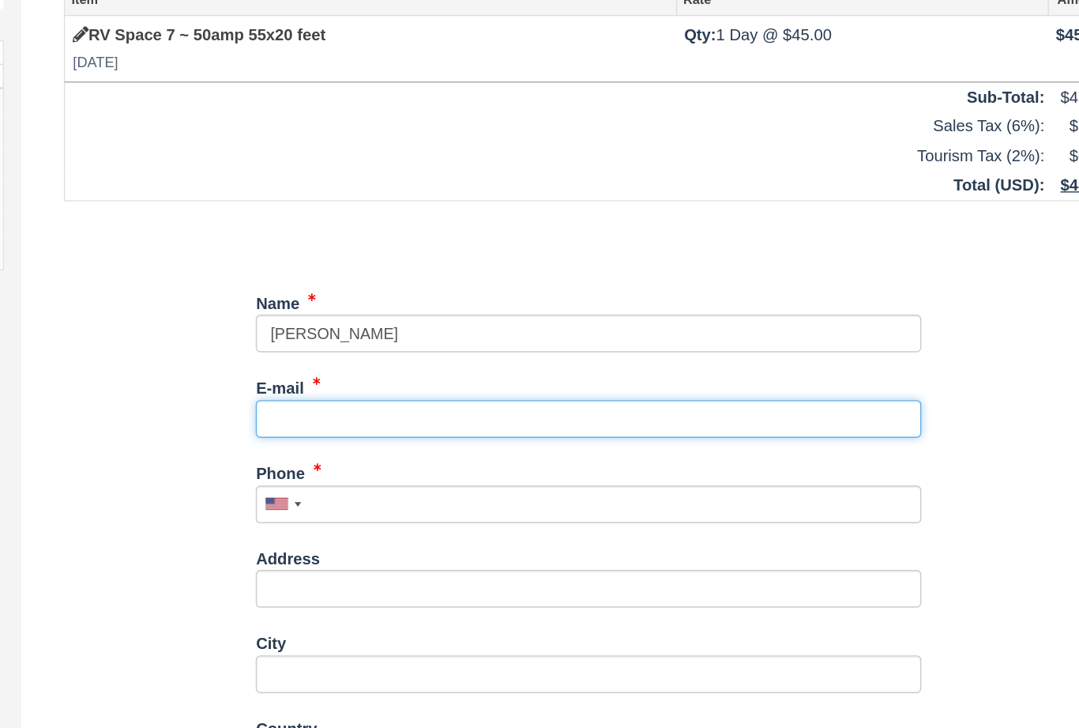
click at [365, 395] on input "E-mail" at bounding box center [602, 408] width 474 height 27
type input "jboswald81@gmail.com"
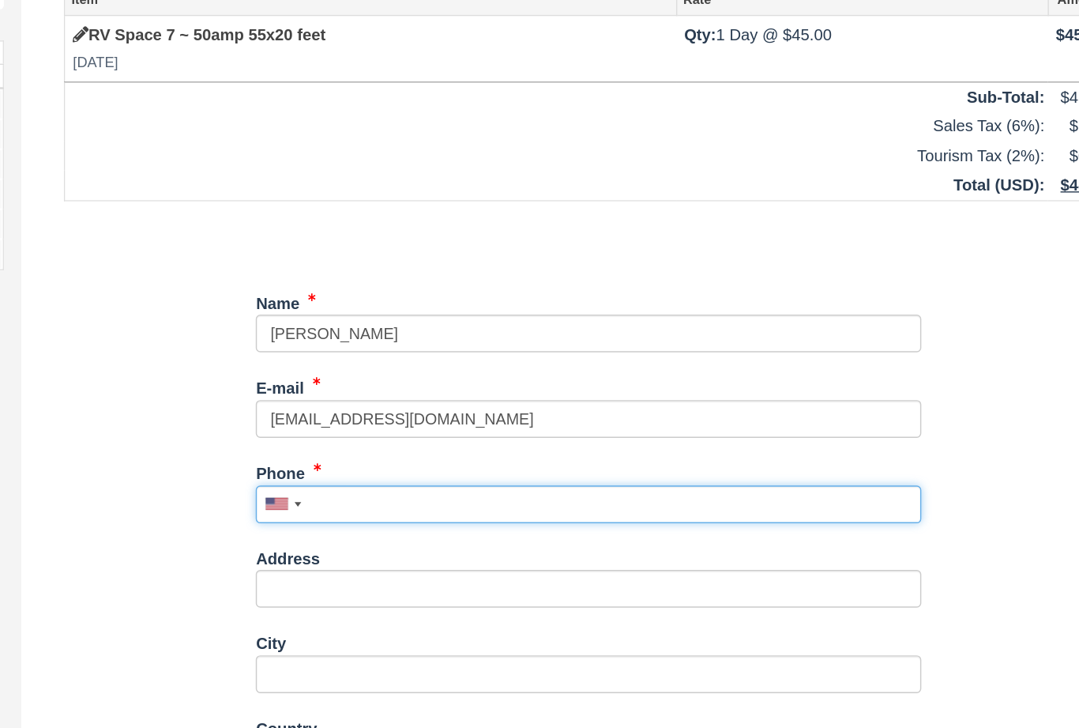
click at [365, 456] on input "Phone" at bounding box center [602, 469] width 474 height 27
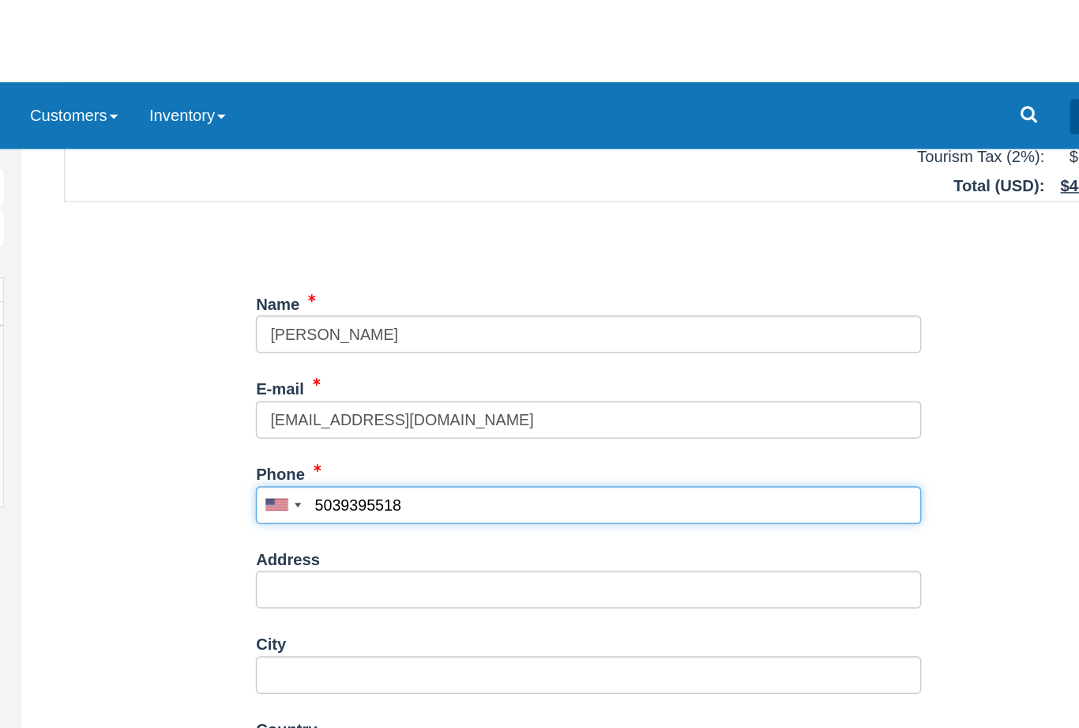
scroll to position [110, 0]
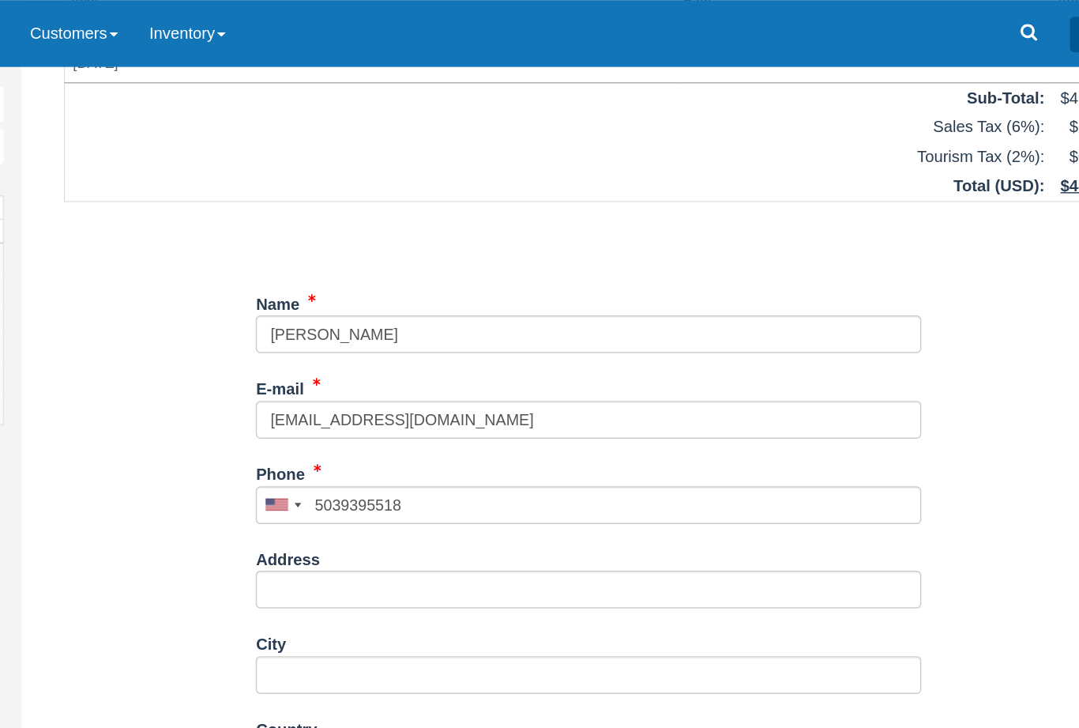
type input "+15039395518"
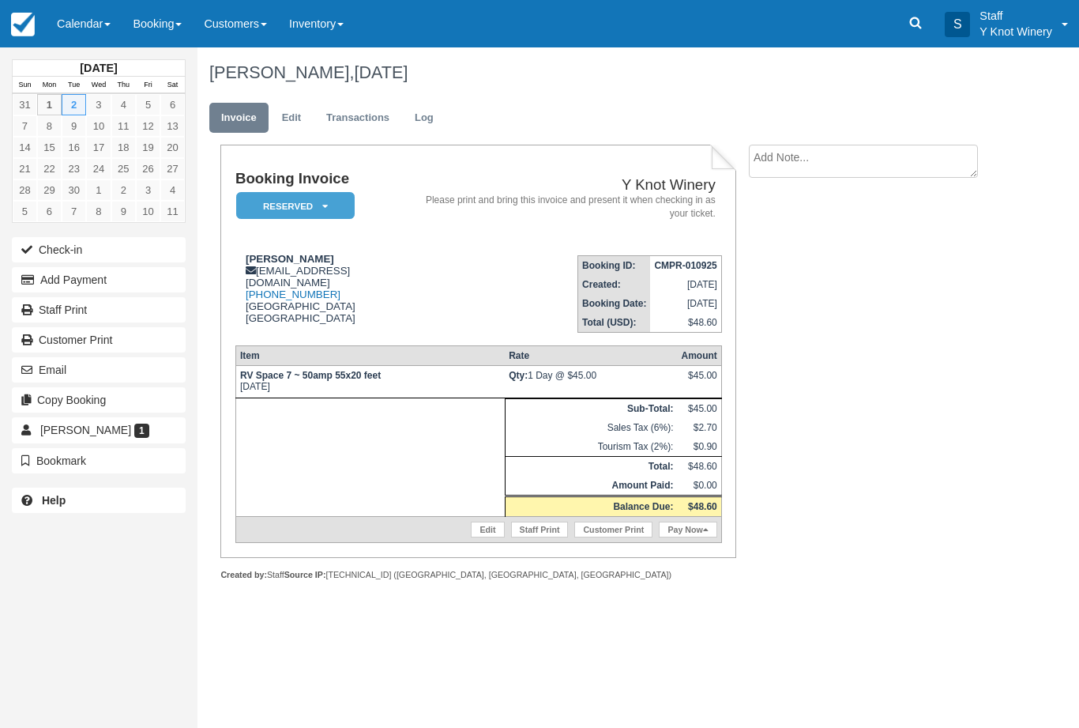
click at [85, 27] on link "Calendar" at bounding box center [84, 23] width 76 height 47
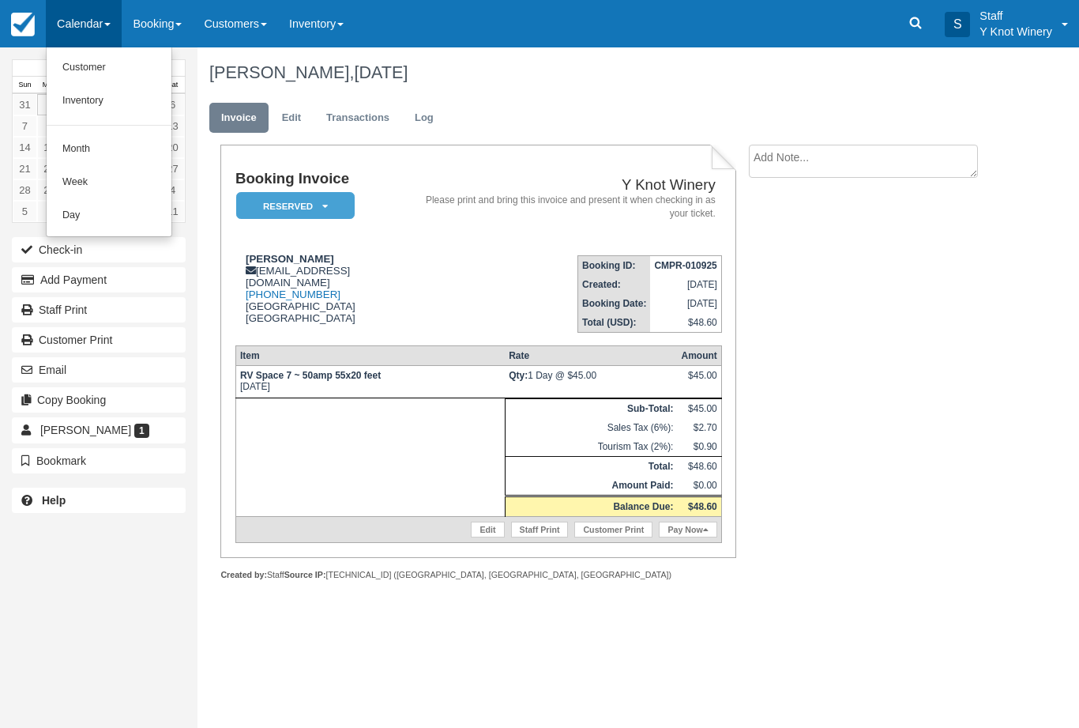
click at [96, 62] on link "Customer" at bounding box center [109, 67] width 125 height 33
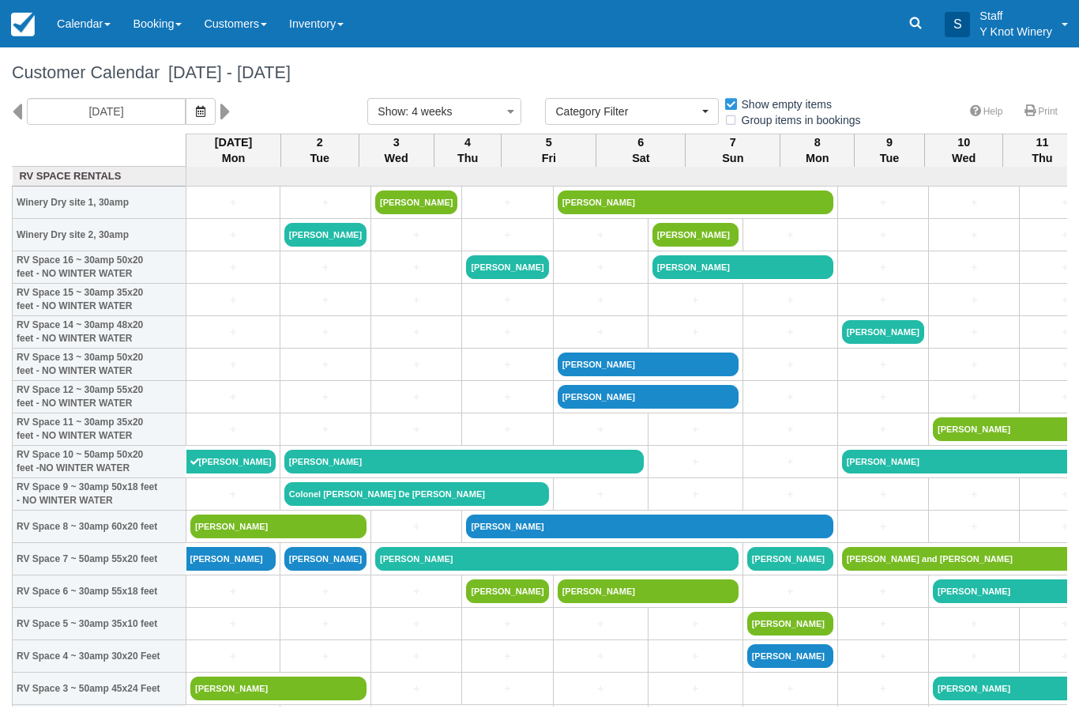
select select
click at [196, 114] on icon "button" at bounding box center [200, 111] width 9 height 11
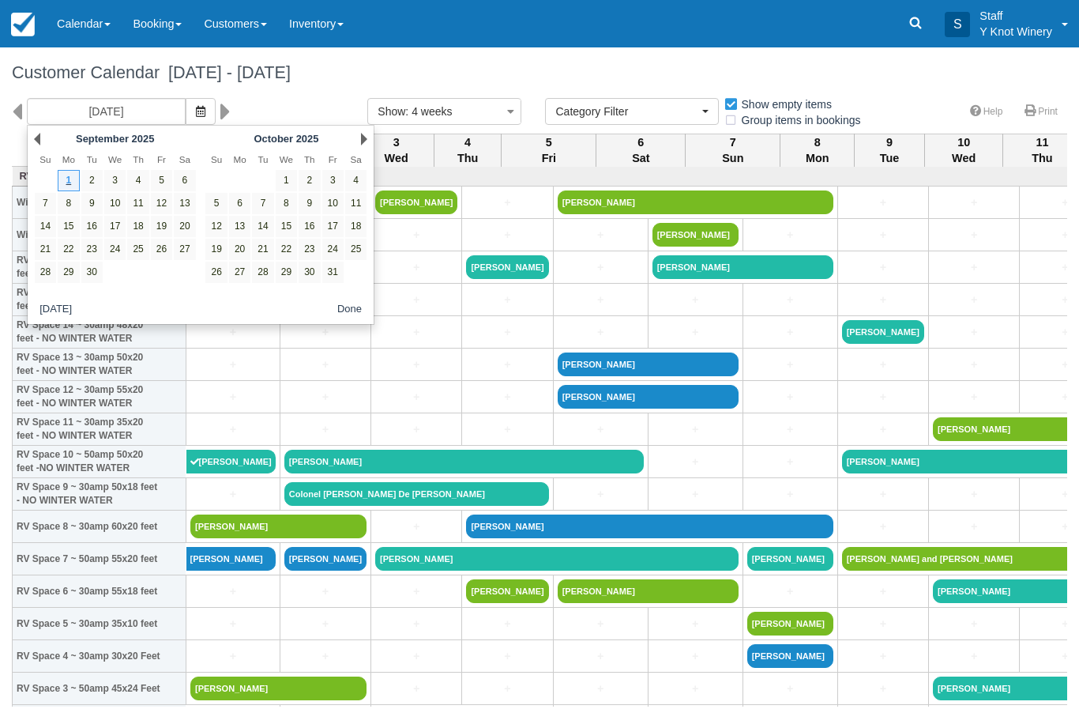
click at [231, 570] on link "Tom Patton" at bounding box center [230, 559] width 89 height 24
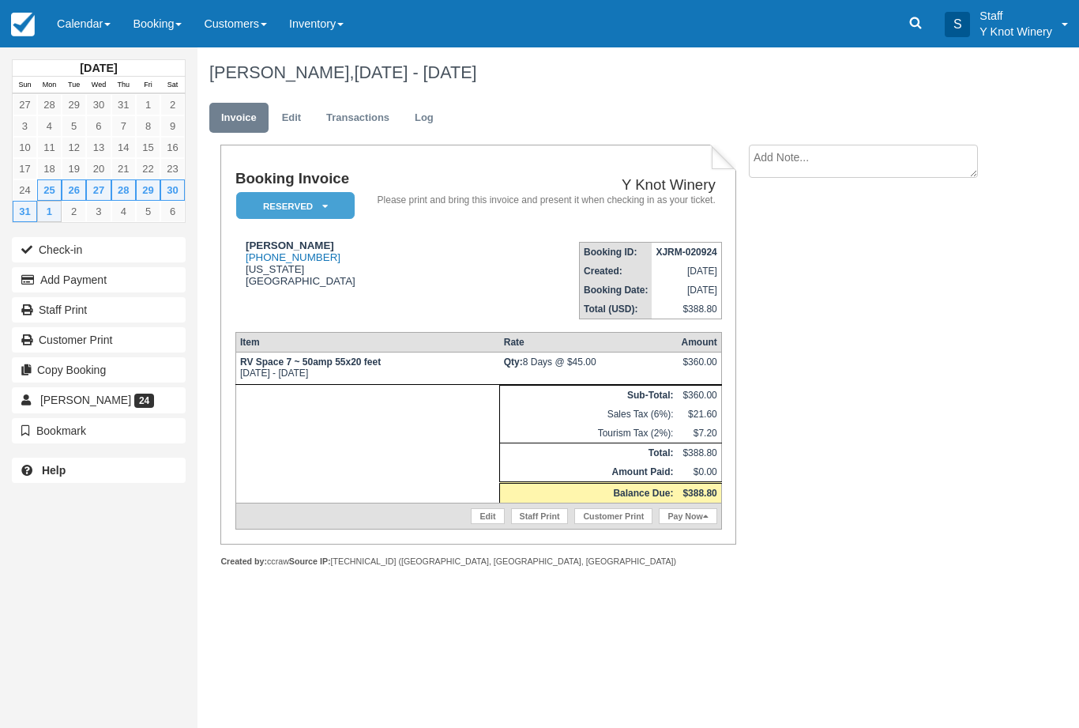
click at [88, 17] on link "Calendar" at bounding box center [84, 23] width 76 height 47
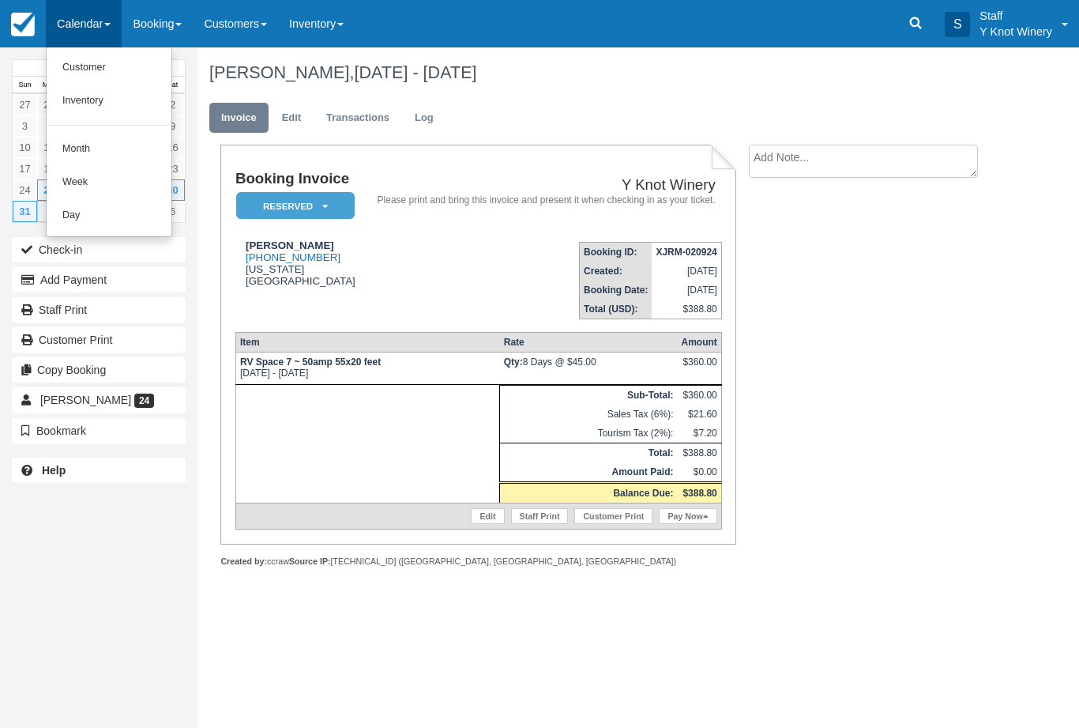
click at [71, 69] on link "Customer" at bounding box center [109, 67] width 125 height 33
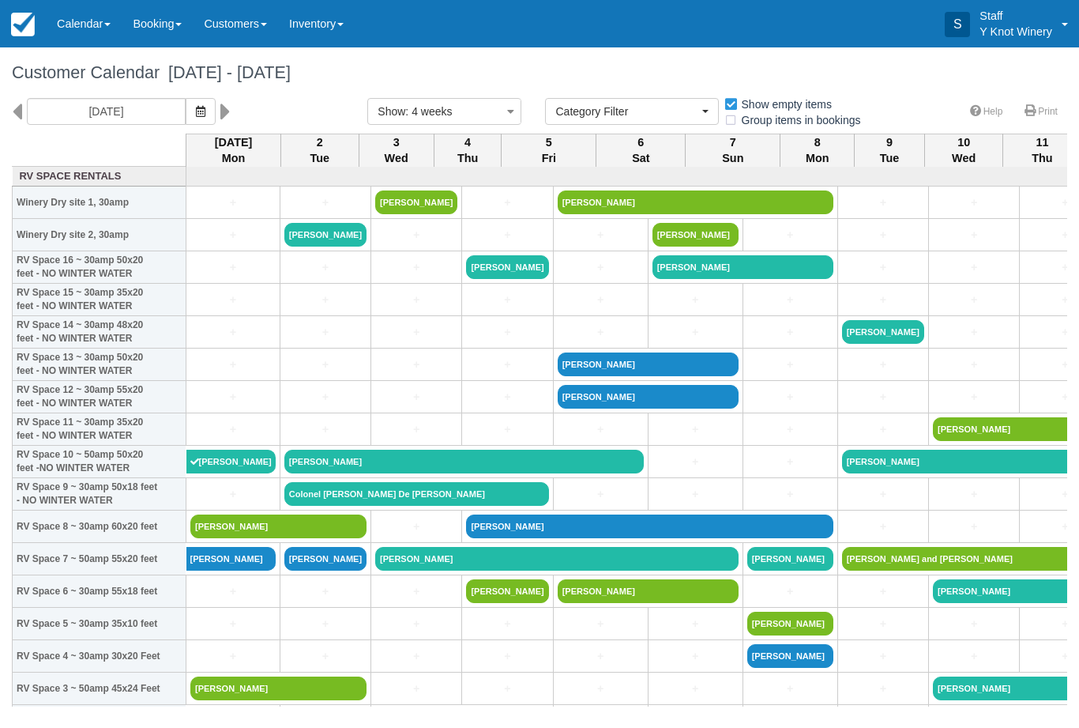
select select
click at [91, 29] on link "Calendar" at bounding box center [84, 23] width 76 height 47
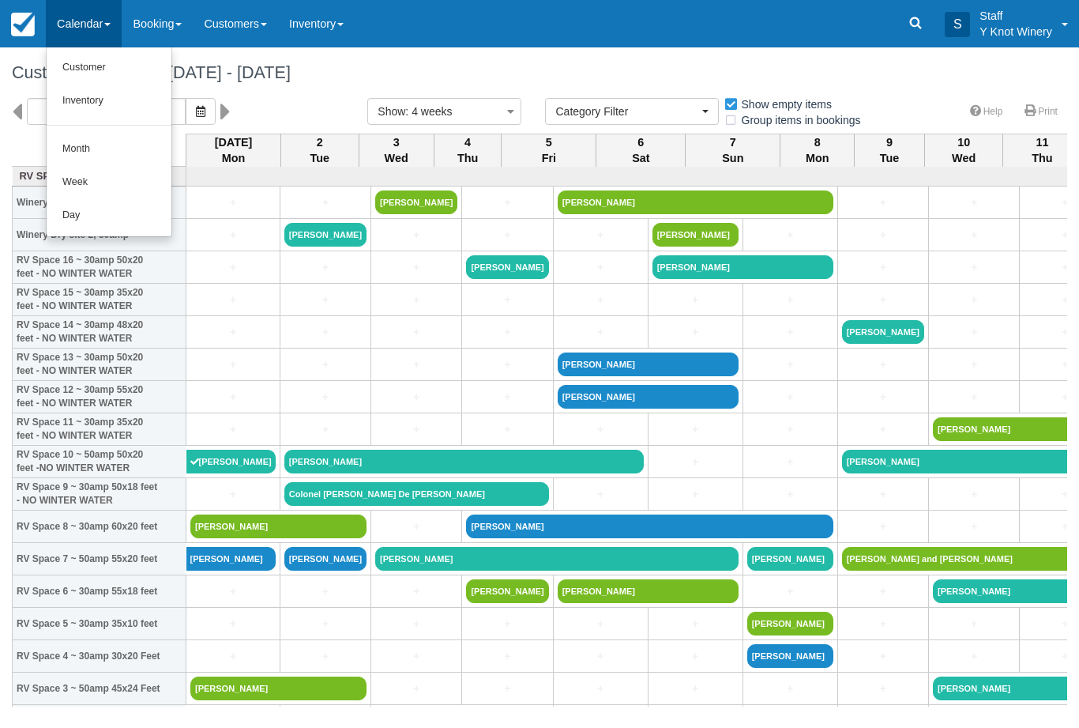
click at [82, 25] on div at bounding box center [539, 364] width 1079 height 728
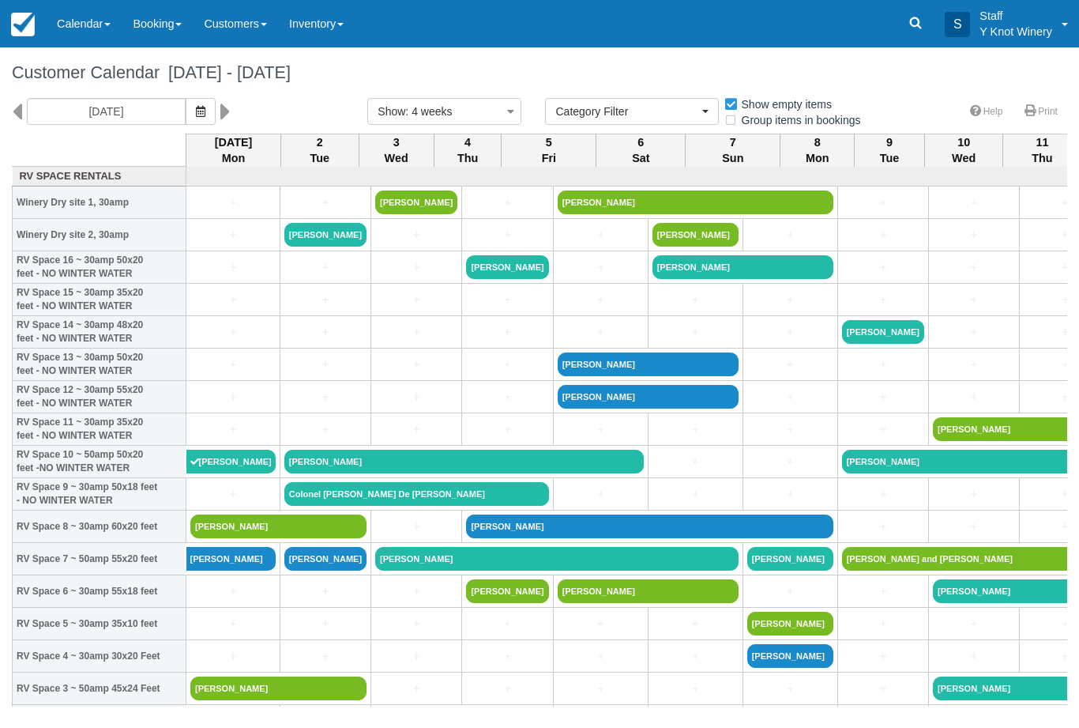
click at [90, 32] on link "Calendar" at bounding box center [84, 23] width 76 height 47
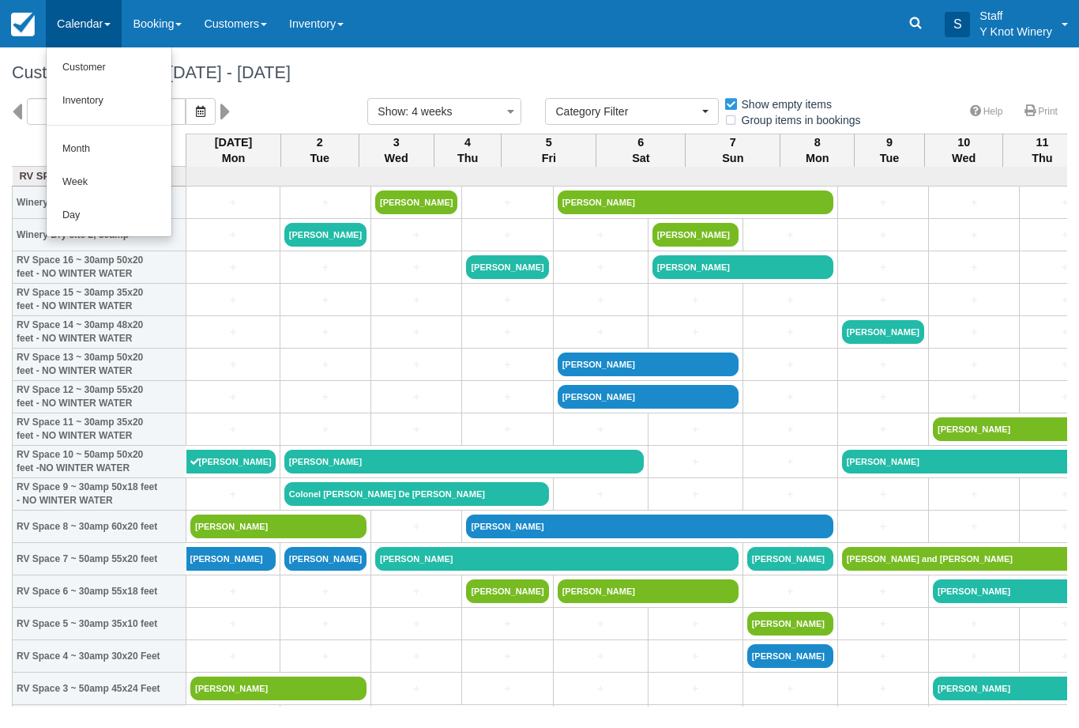
click at [94, 62] on link "Customer" at bounding box center [109, 67] width 125 height 33
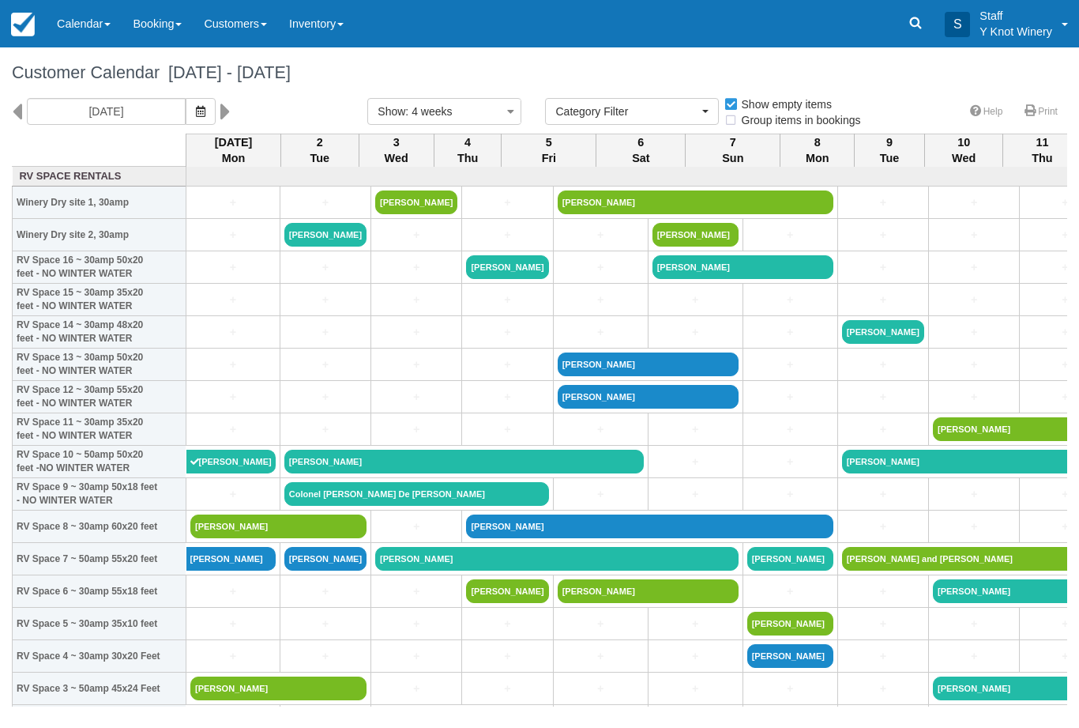
select select
click at [196, 111] on icon "button" at bounding box center [200, 111] width 9 height 11
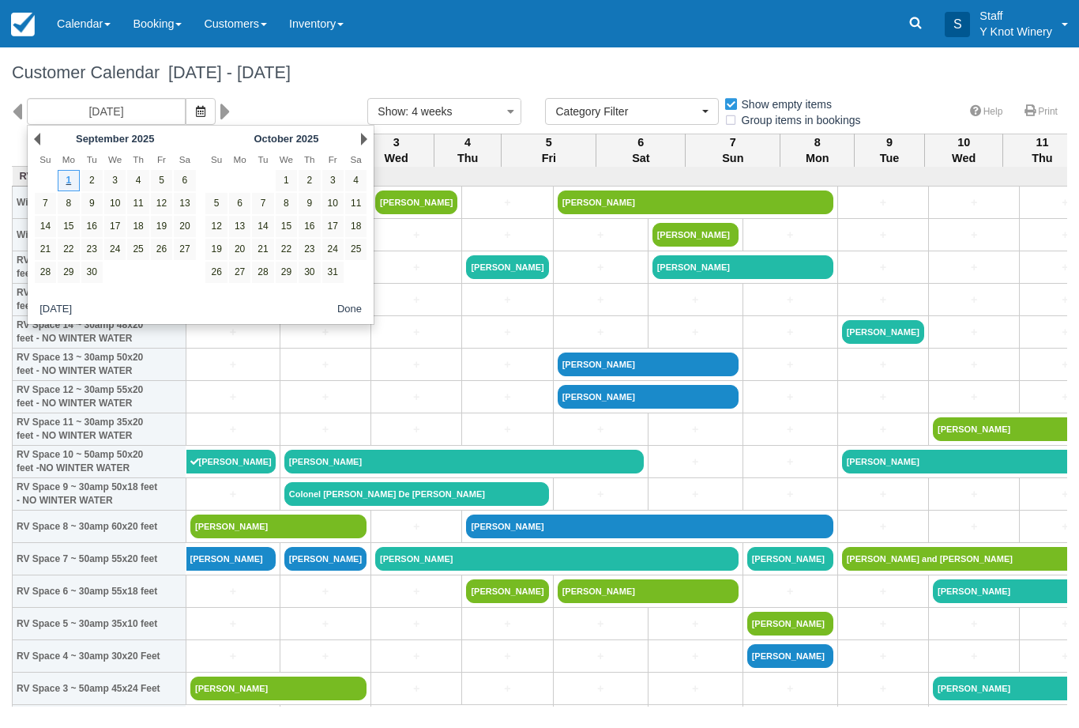
click at [189, 177] on link "6" at bounding box center [184, 180] width 21 height 21
type input "09/06/25"
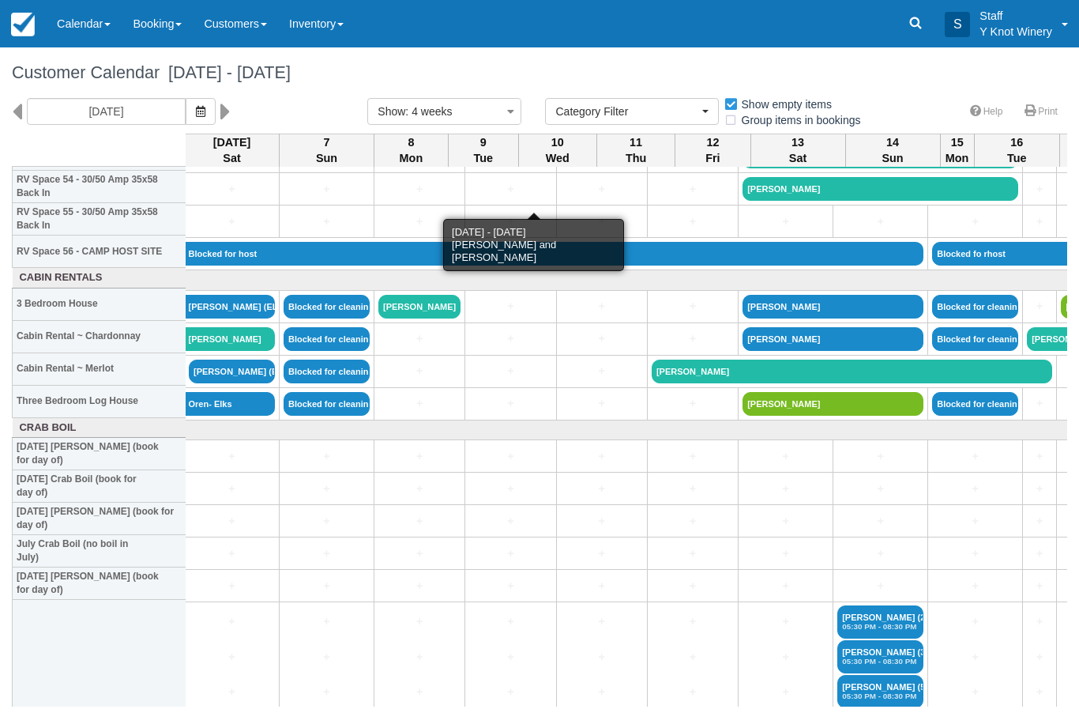
scroll to position [1800, 2]
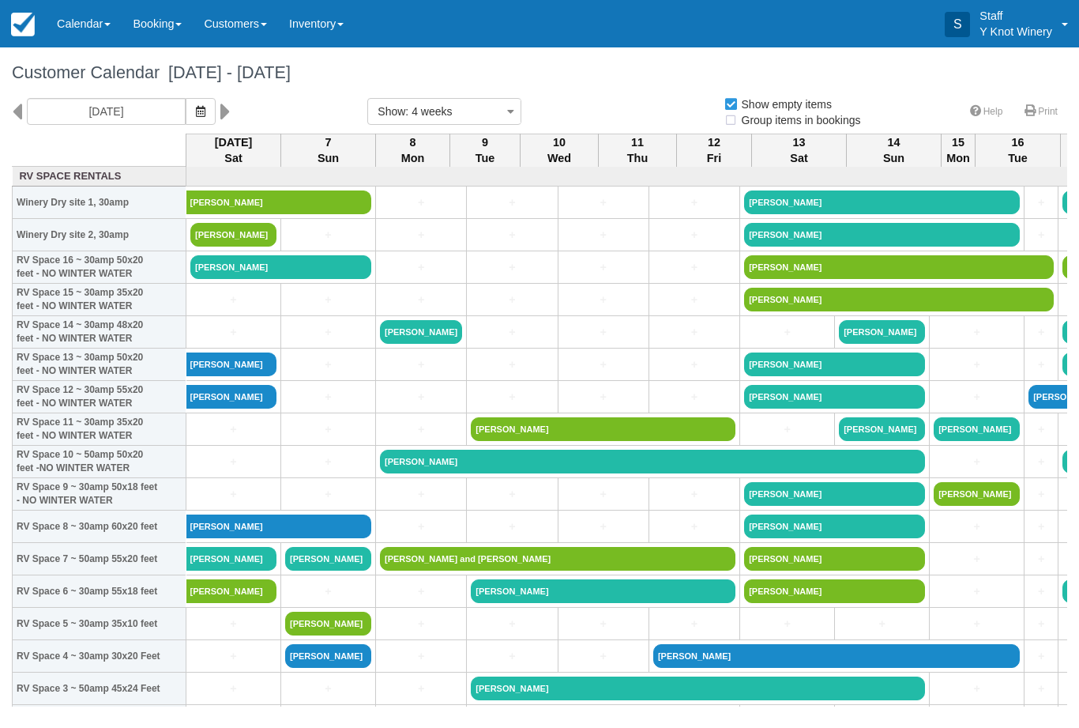
select select
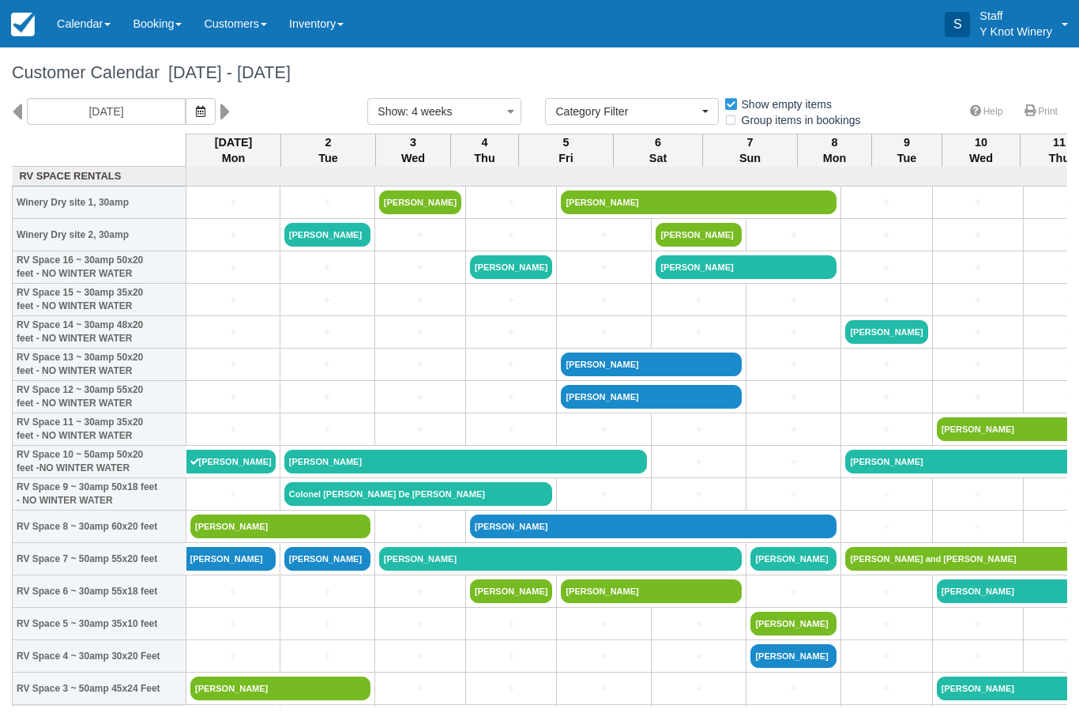
select select
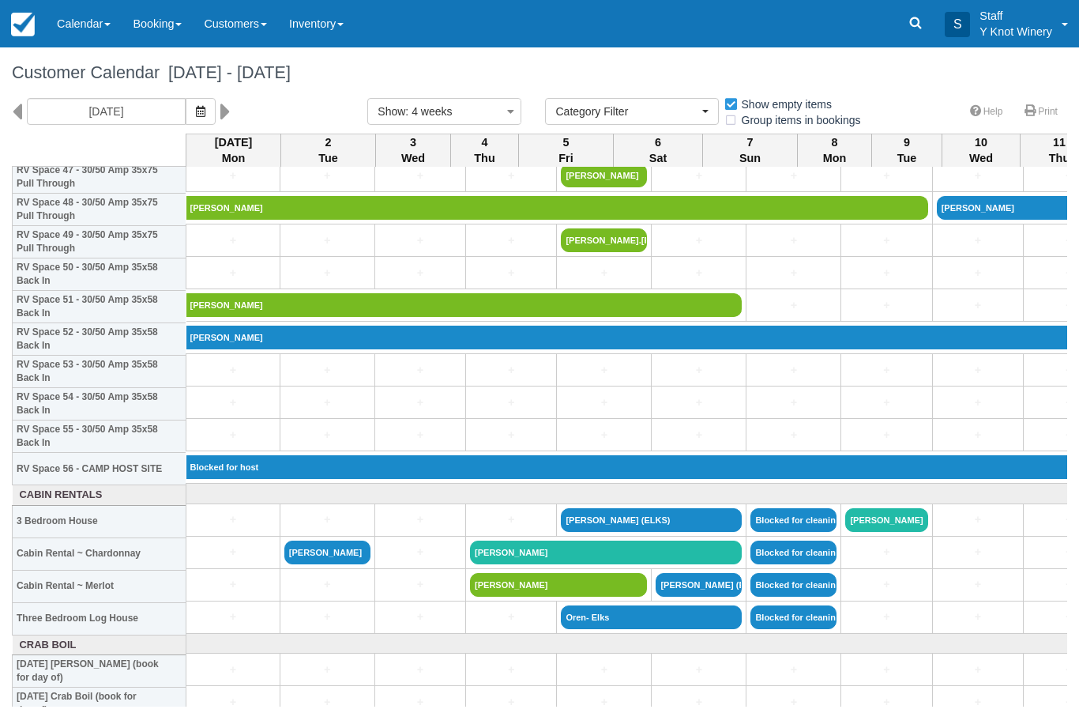
scroll to position [1580, 0]
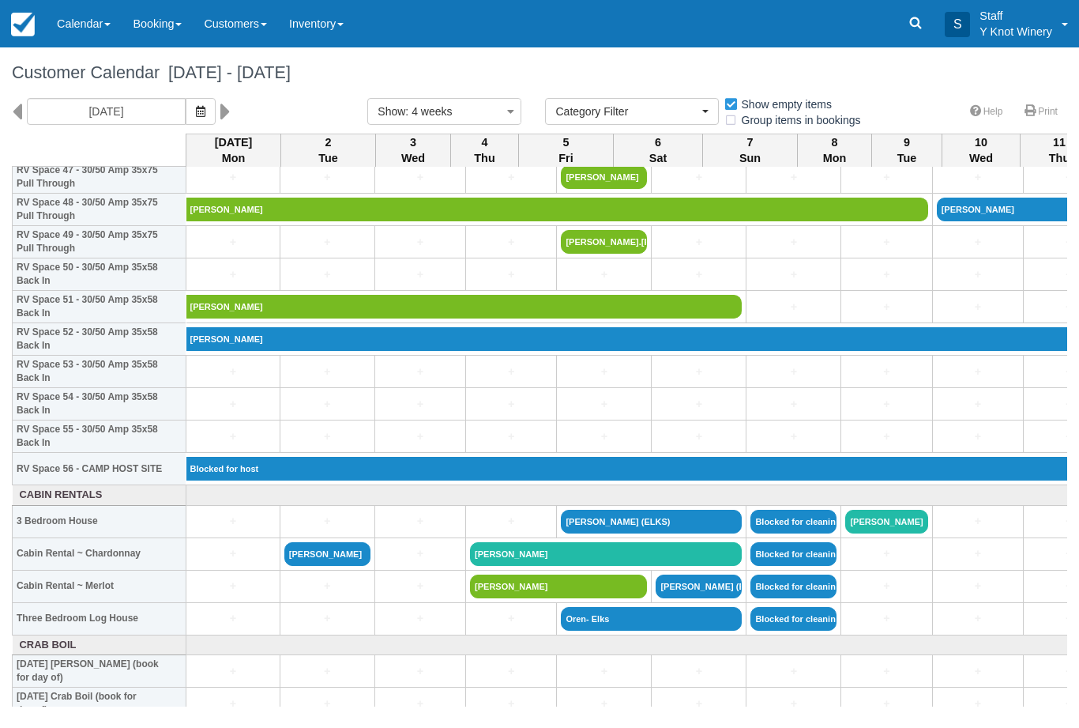
click at [186, 99] on button "button" at bounding box center [201, 111] width 30 height 27
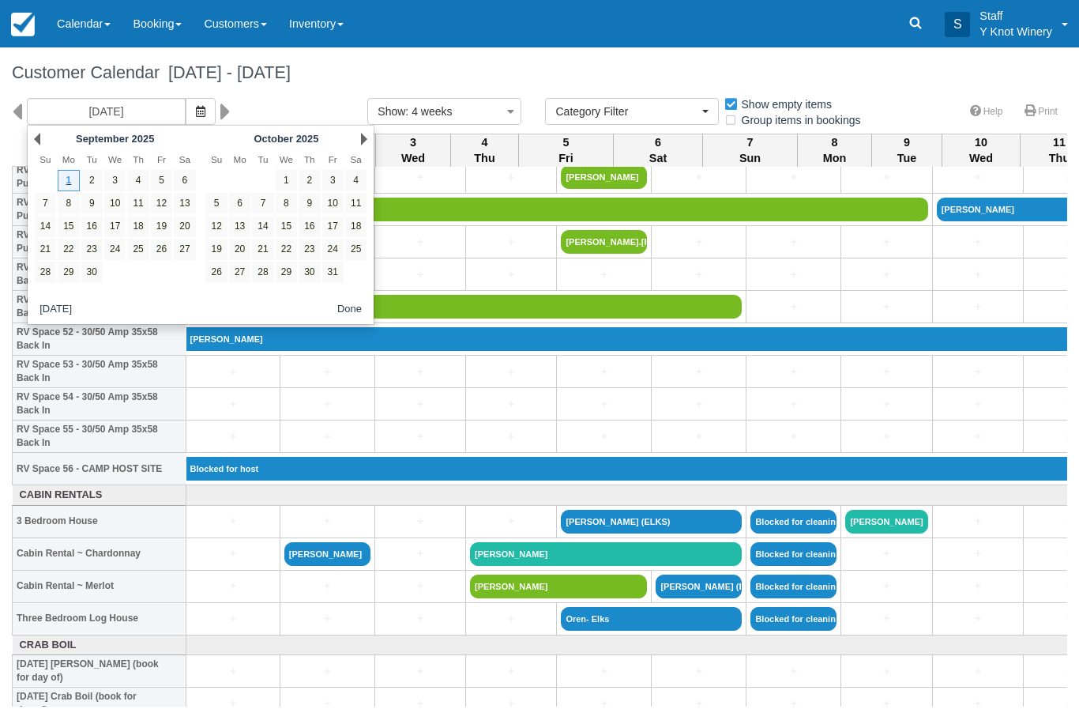
click at [89, 186] on link "2" at bounding box center [91, 180] width 21 height 21
type input "09/02/25"
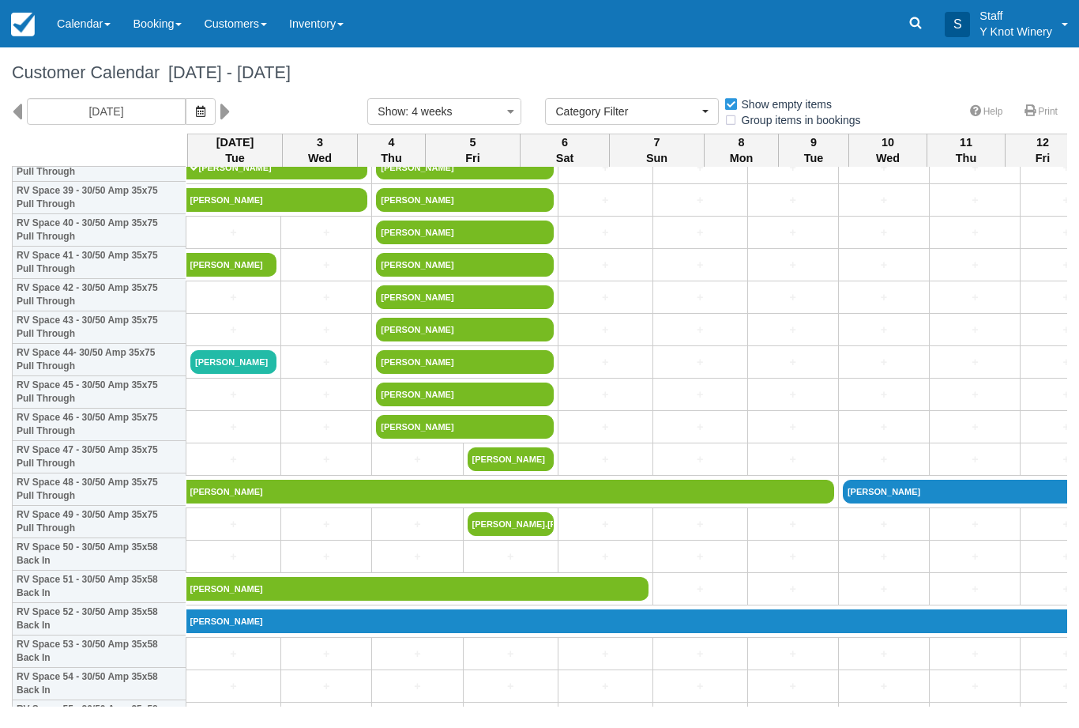
scroll to position [1301, 0]
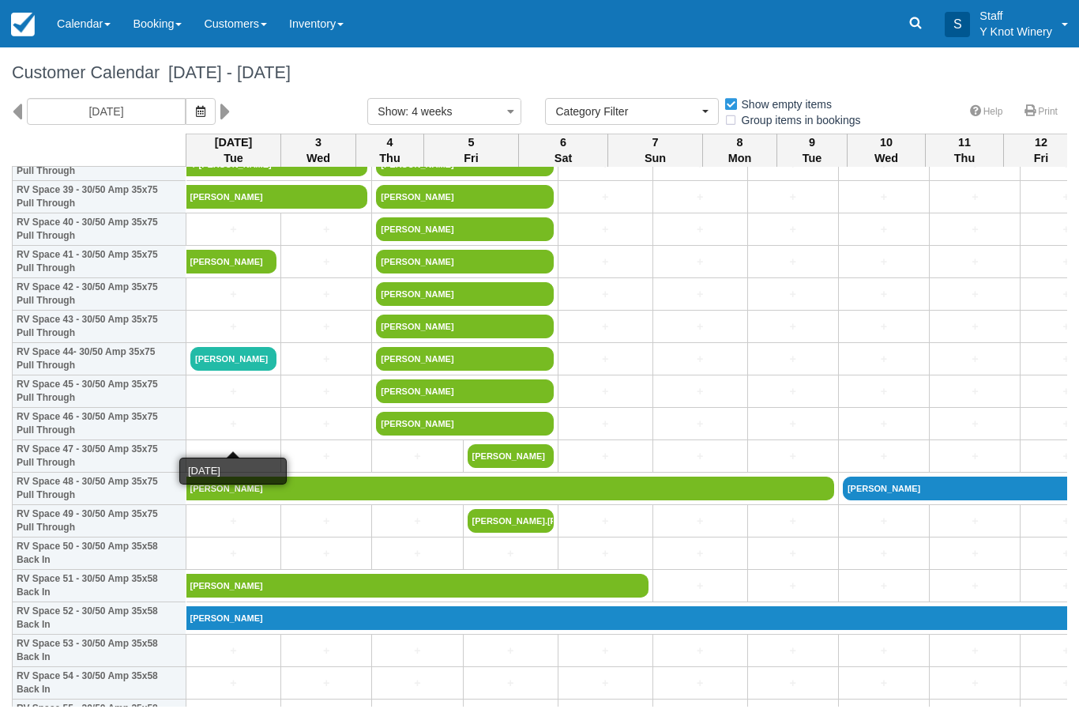
click at [208, 432] on link "+" at bounding box center [233, 424] width 86 height 17
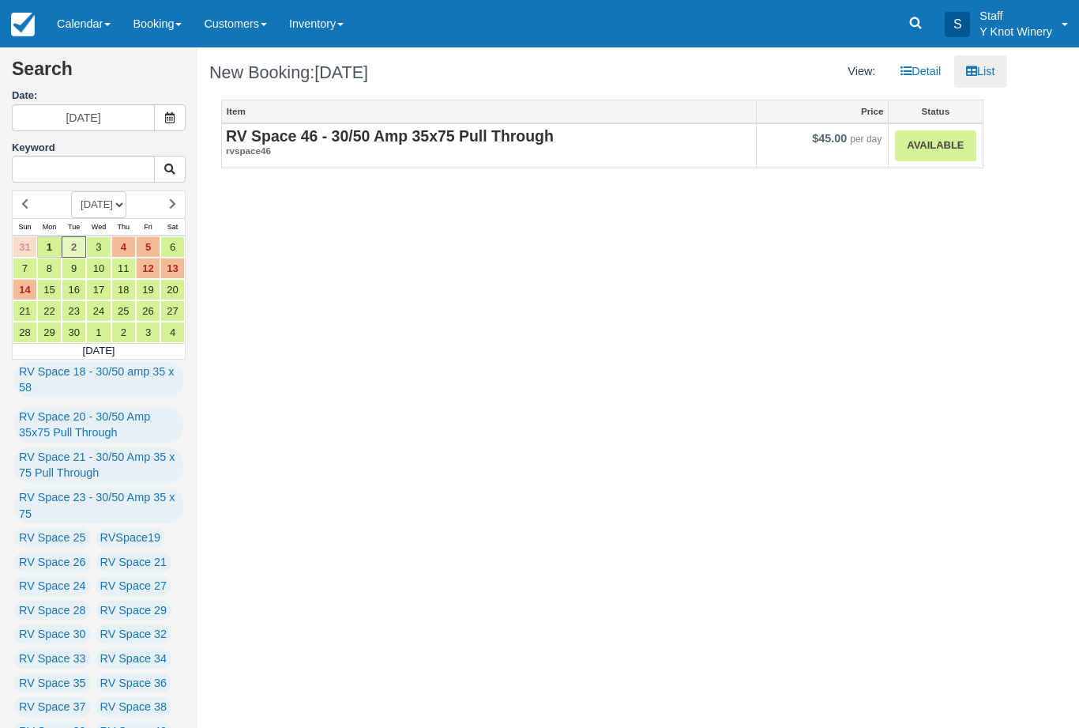
click at [924, 148] on link "Available" at bounding box center [935, 145] width 81 height 31
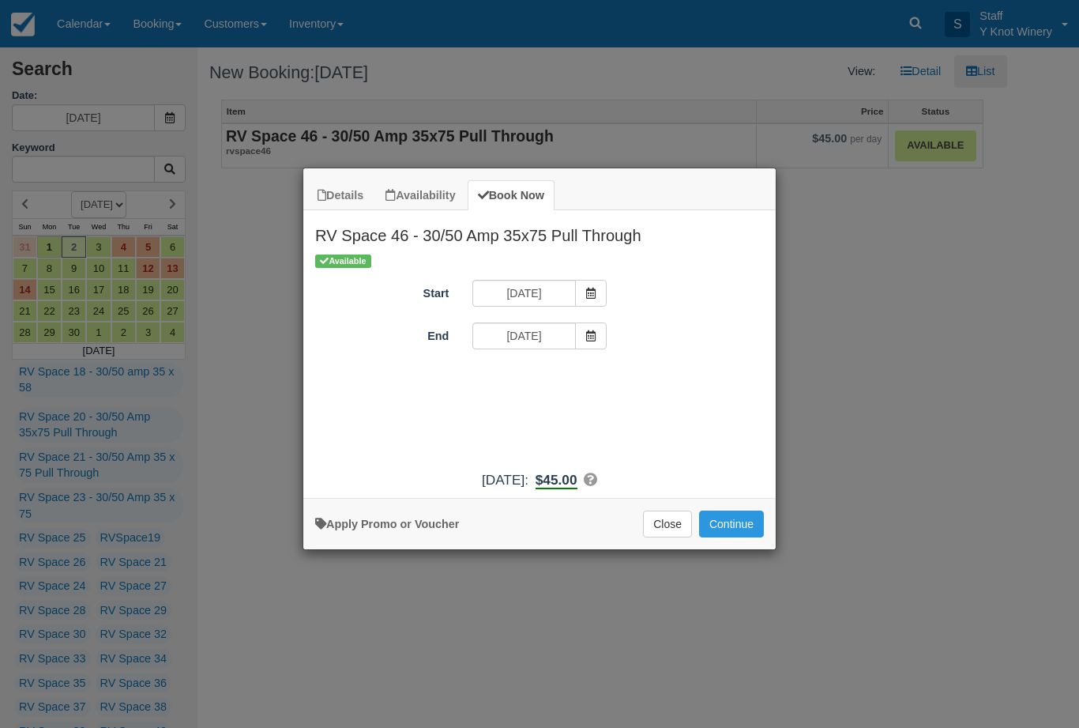
click at [590, 336] on icon "Item Modal" at bounding box center [590, 335] width 11 height 11
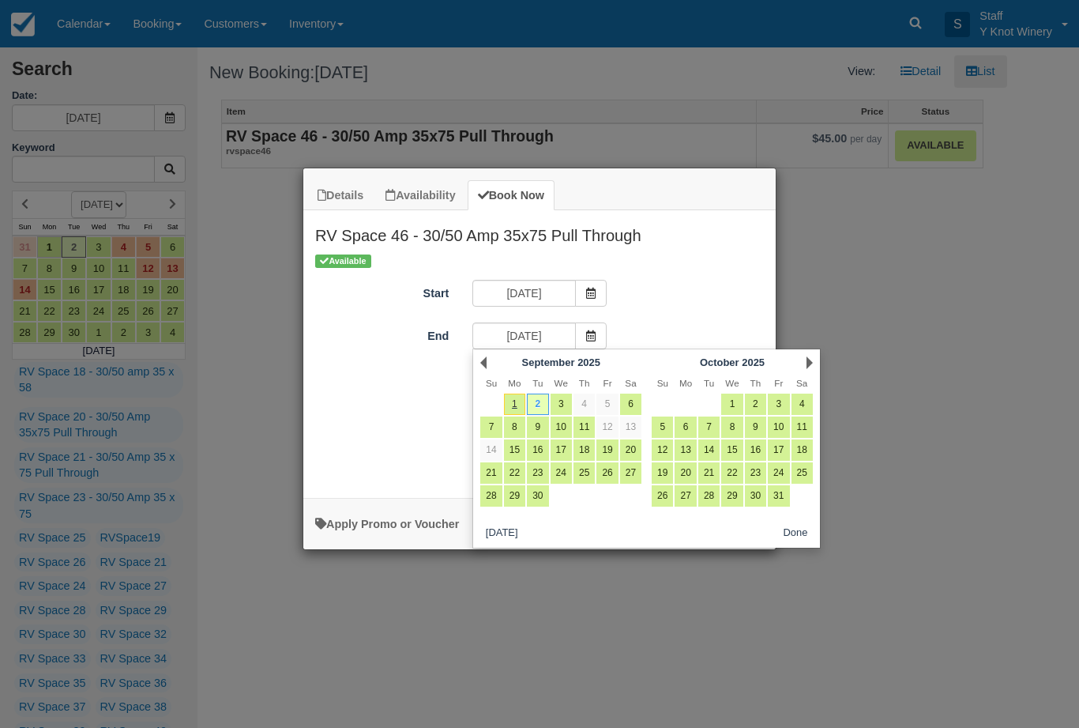
click at [561, 403] on link "3" at bounding box center [561, 403] width 21 height 21
type input "09/03/25"
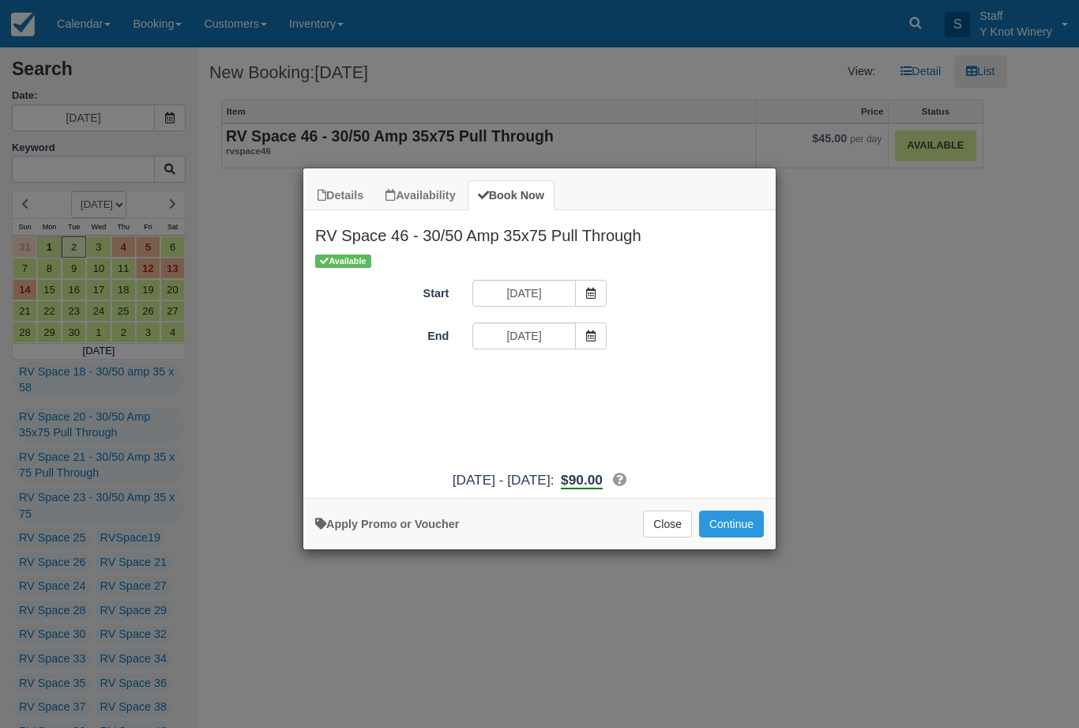
click at [741, 528] on button "Continue" at bounding box center [731, 523] width 65 height 27
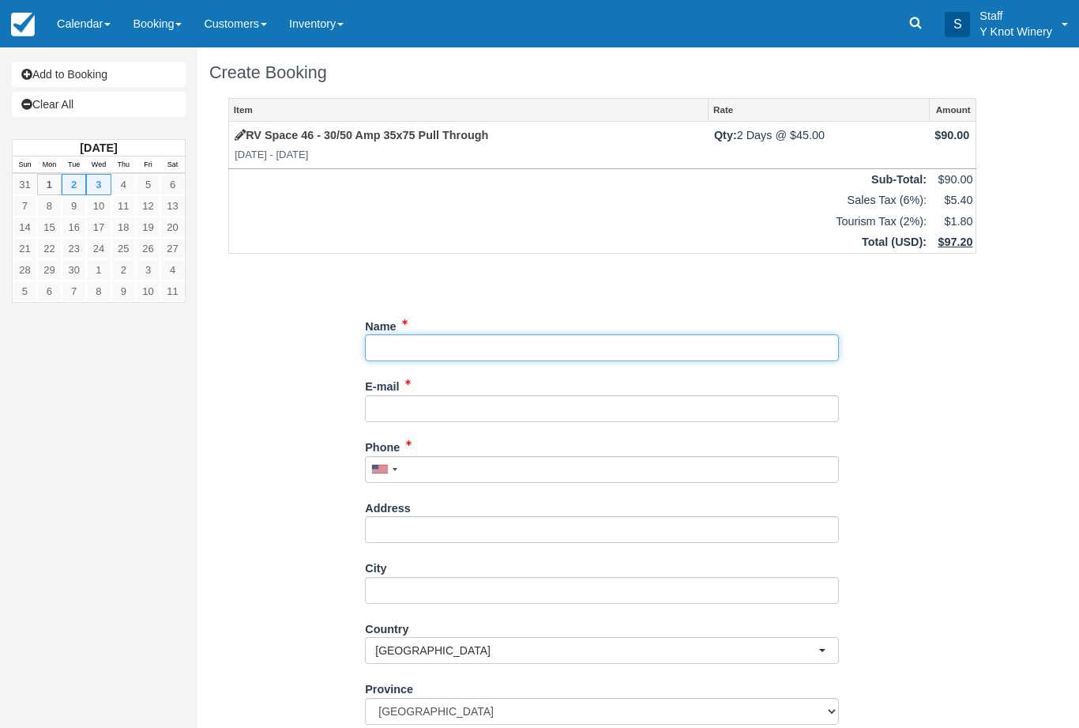
click at [393, 343] on input "Name" at bounding box center [602, 347] width 474 height 27
type input "[PERSON_NAME]"
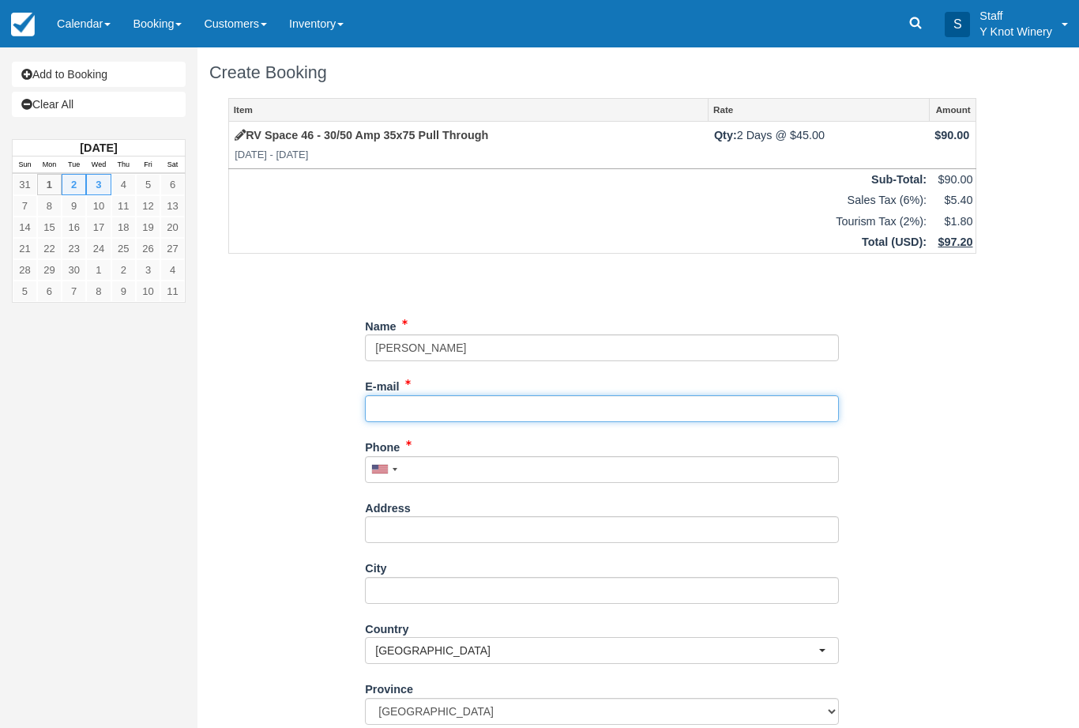
click at [442, 395] on input "E-mail" at bounding box center [602, 408] width 474 height 27
type input "sheetrock@hotmail.com"
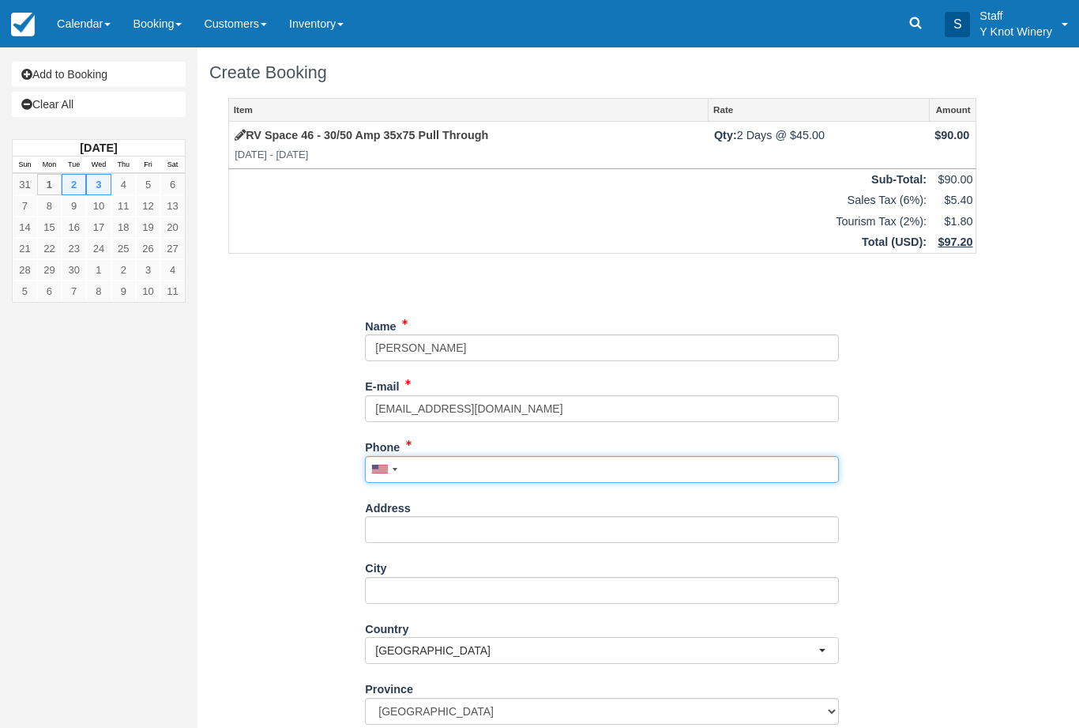
click at [430, 464] on input "Phone" at bounding box center [602, 469] width 474 height 27
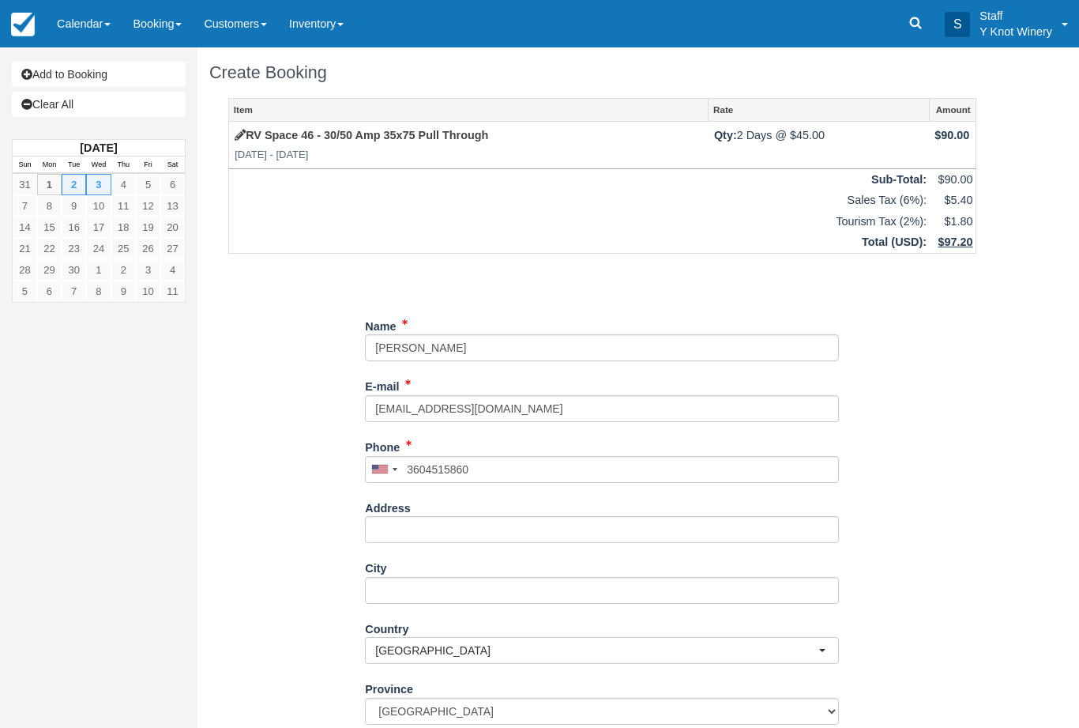
type input "+13604515860"
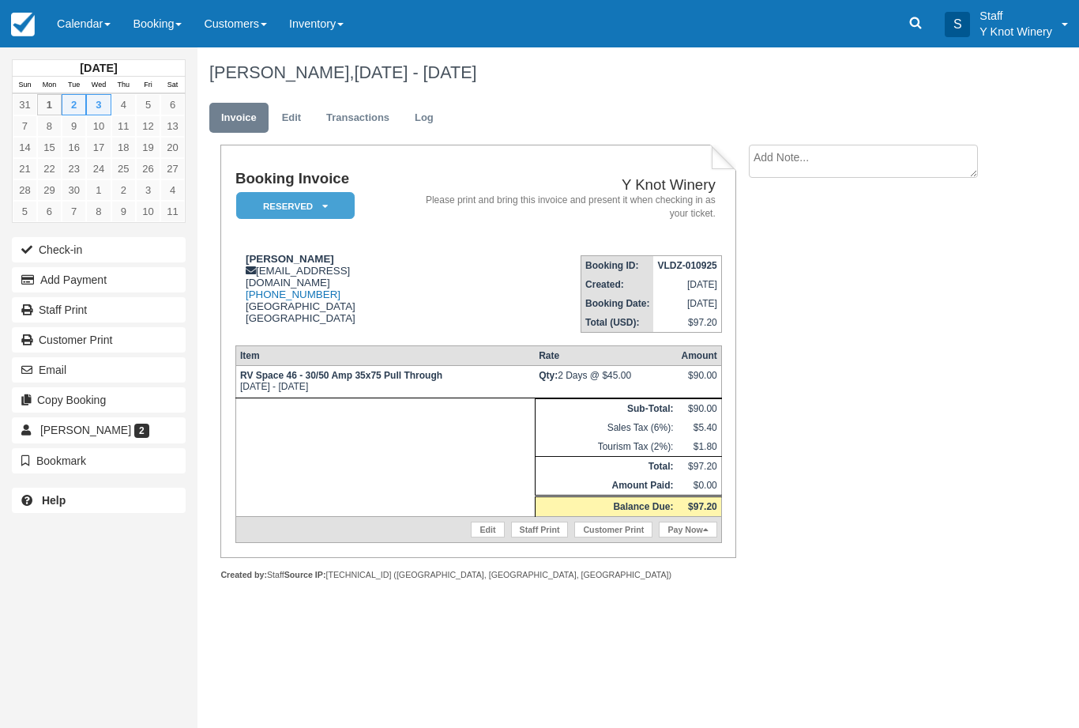
click at [83, 32] on link "Calendar" at bounding box center [84, 23] width 76 height 47
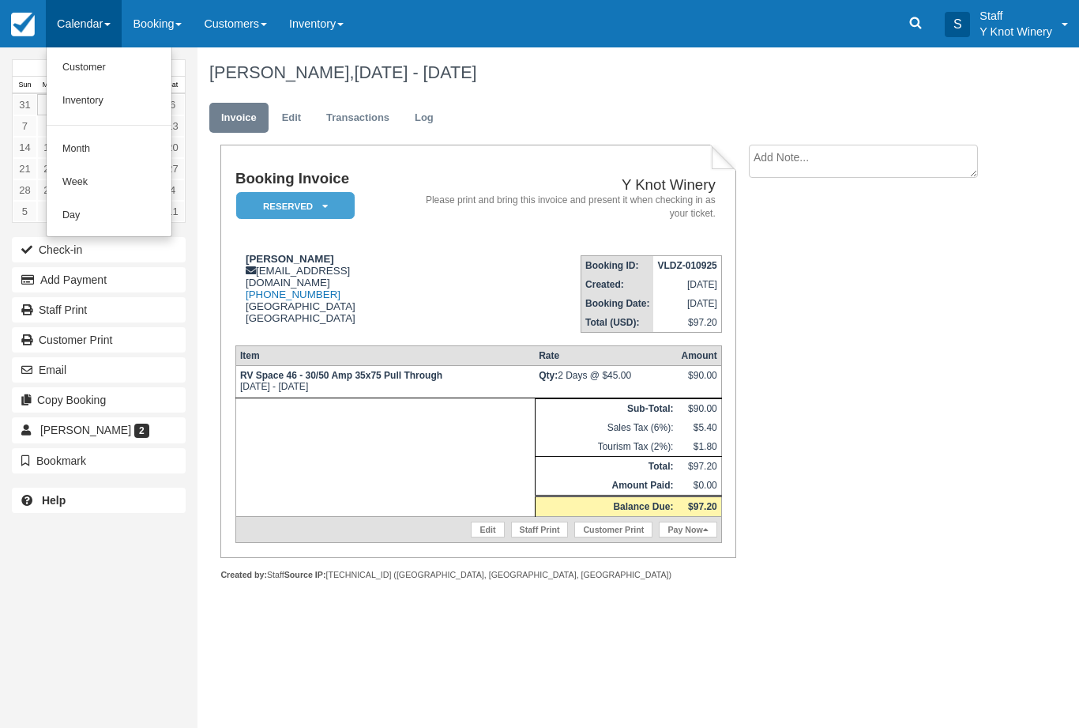
click at [92, 58] on link "Customer" at bounding box center [109, 67] width 125 height 33
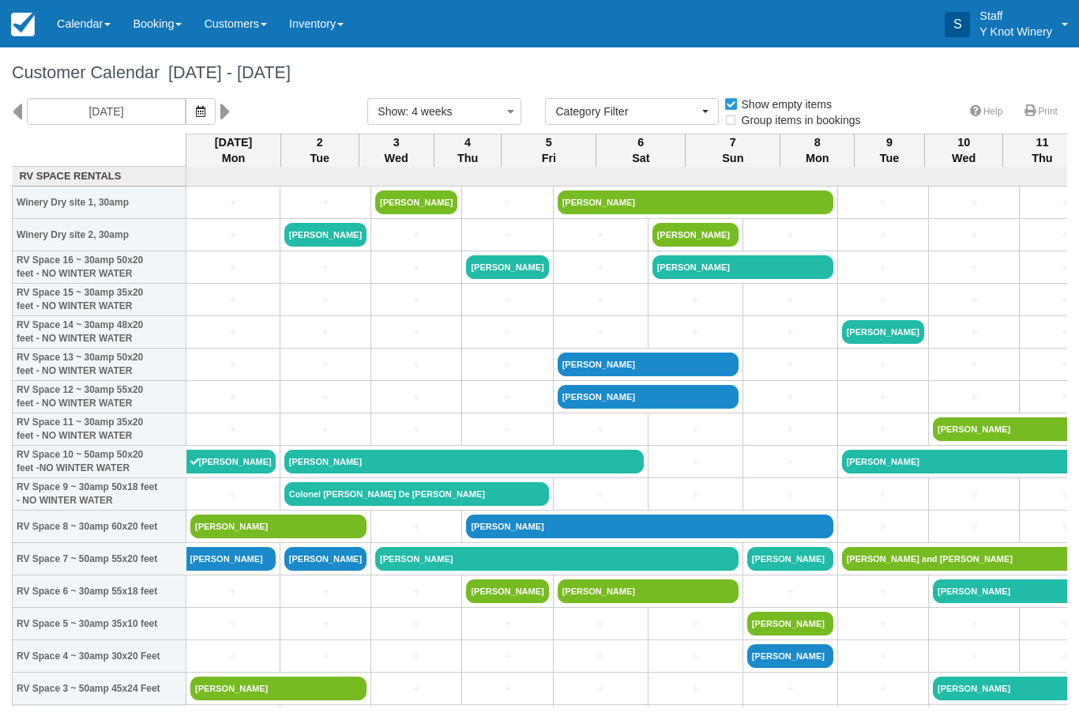
select select
click at [186, 101] on button "button" at bounding box center [201, 111] width 30 height 27
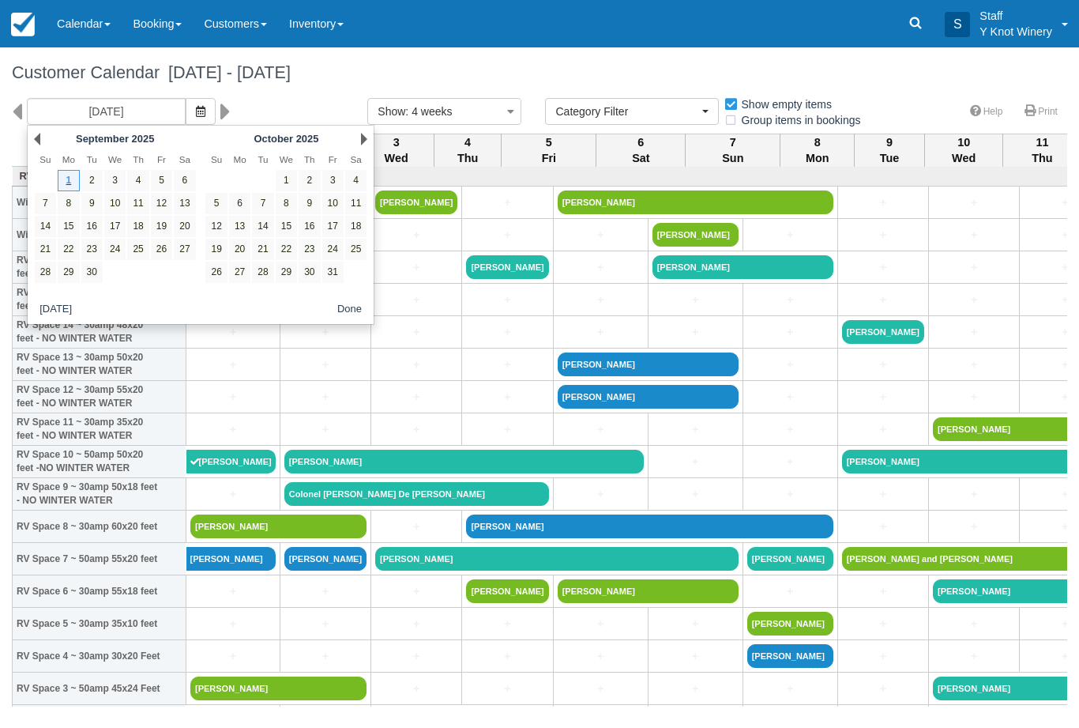
click at [70, 179] on link "1" at bounding box center [68, 180] width 21 height 21
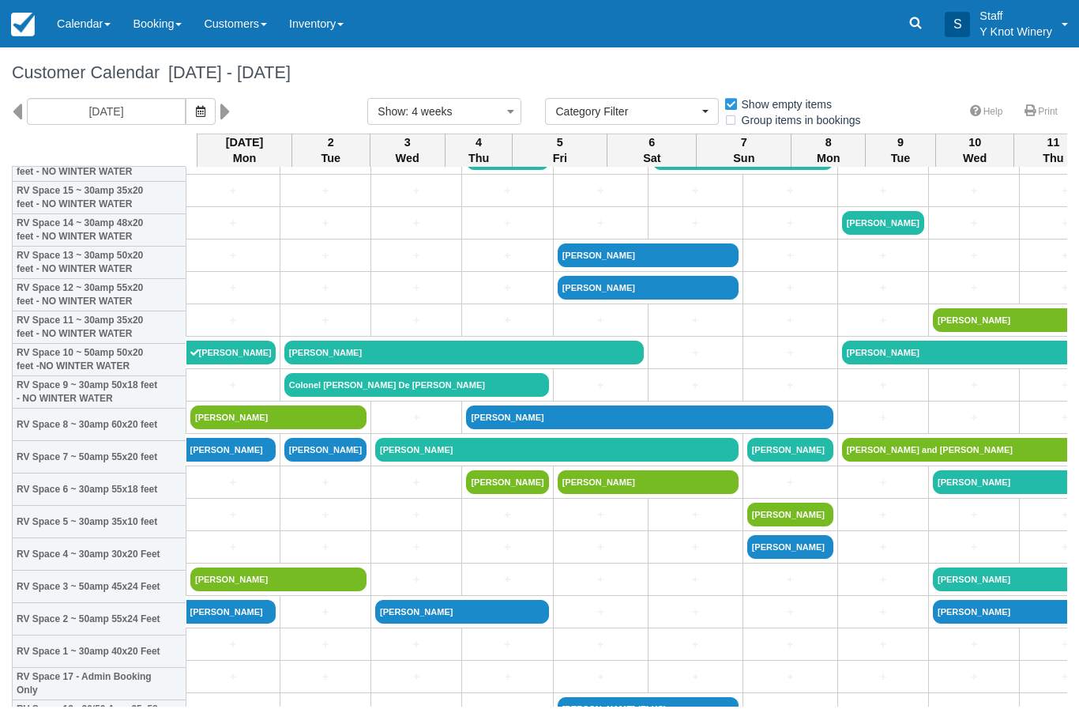
scroll to position [86, -12]
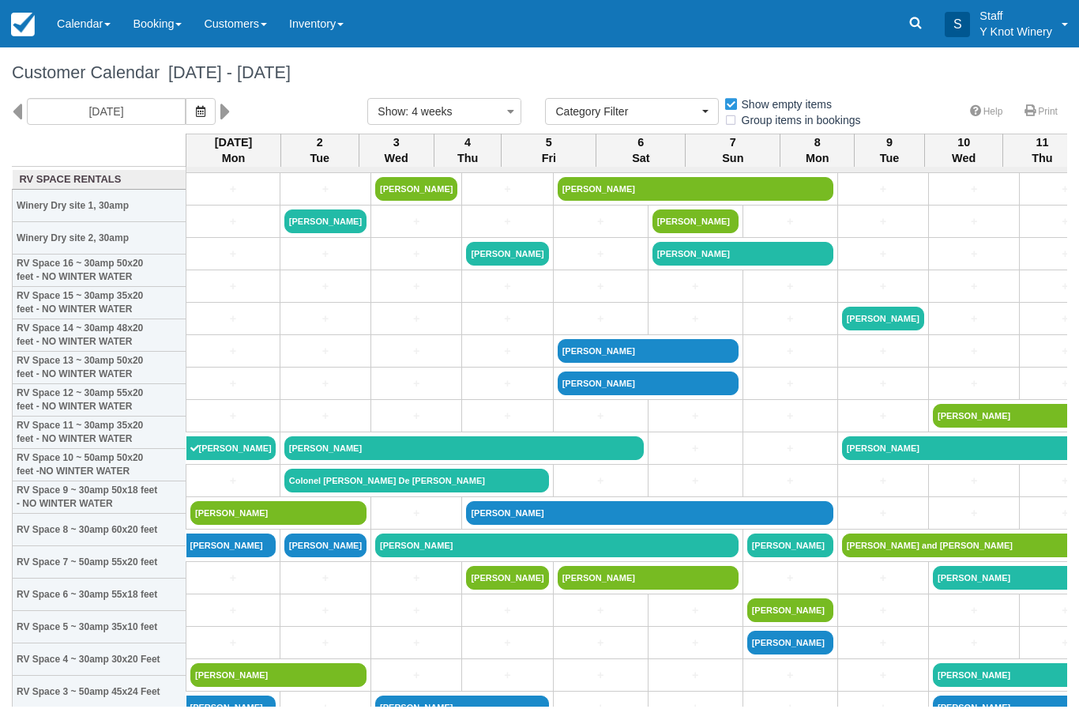
click at [186, 106] on button "button" at bounding box center [201, 111] width 30 height 27
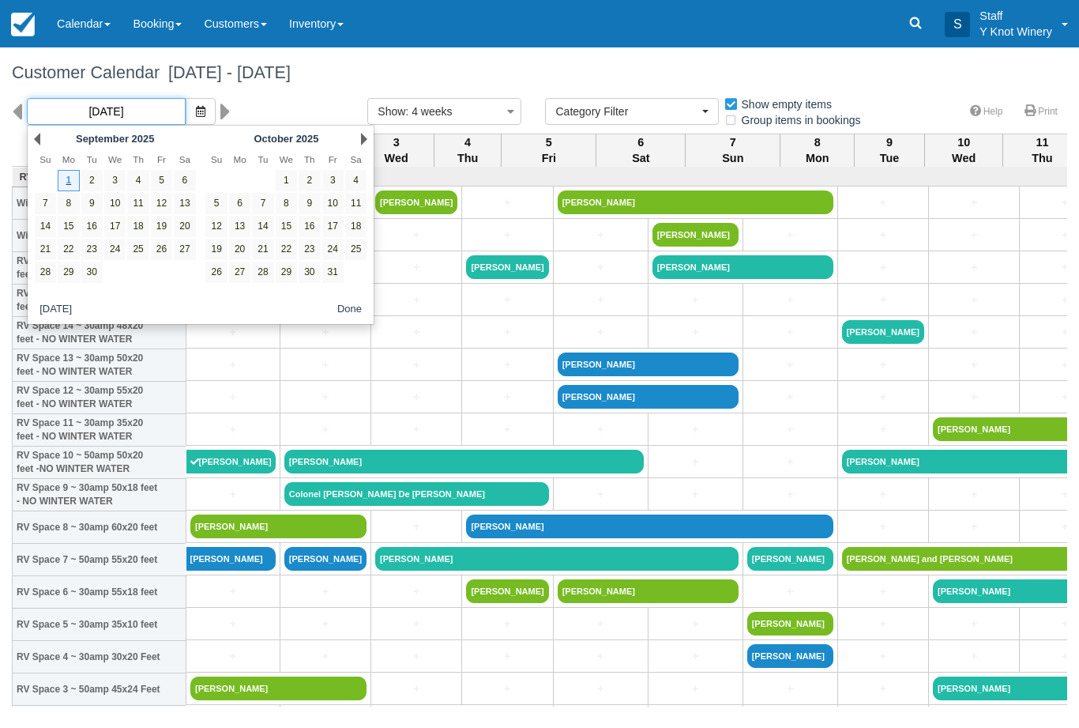
scroll to position [0, 0]
click at [36, 140] on link "Prev" at bounding box center [37, 139] width 6 height 13
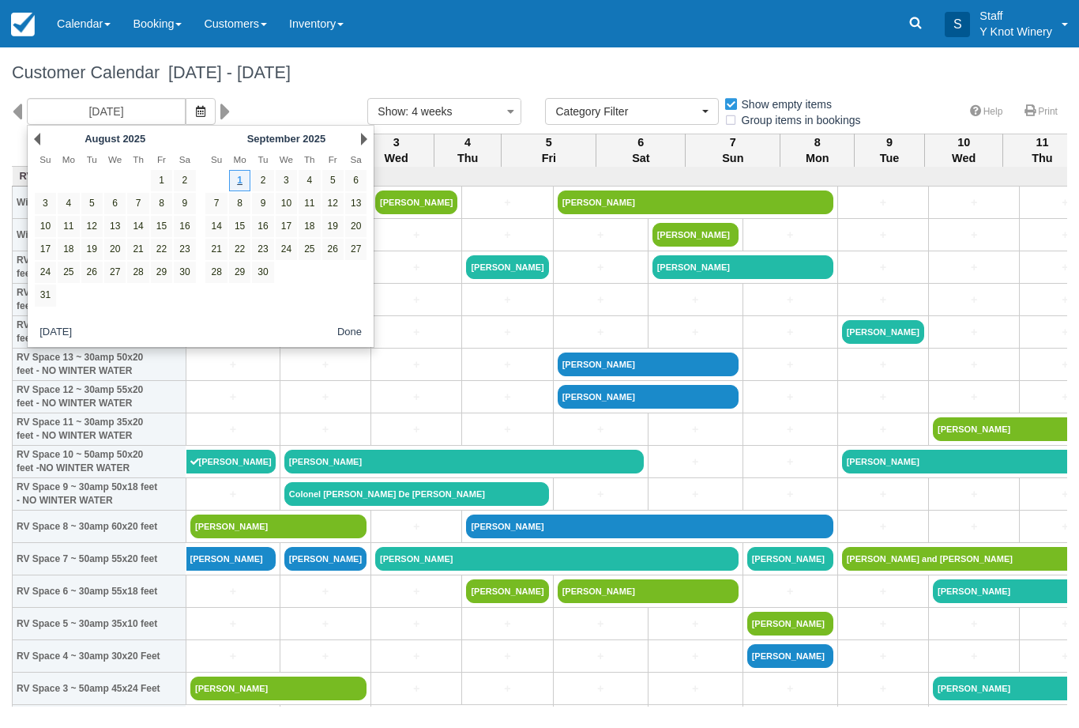
click at [44, 292] on link "31" at bounding box center [45, 294] width 21 height 21
type input "08/31/25"
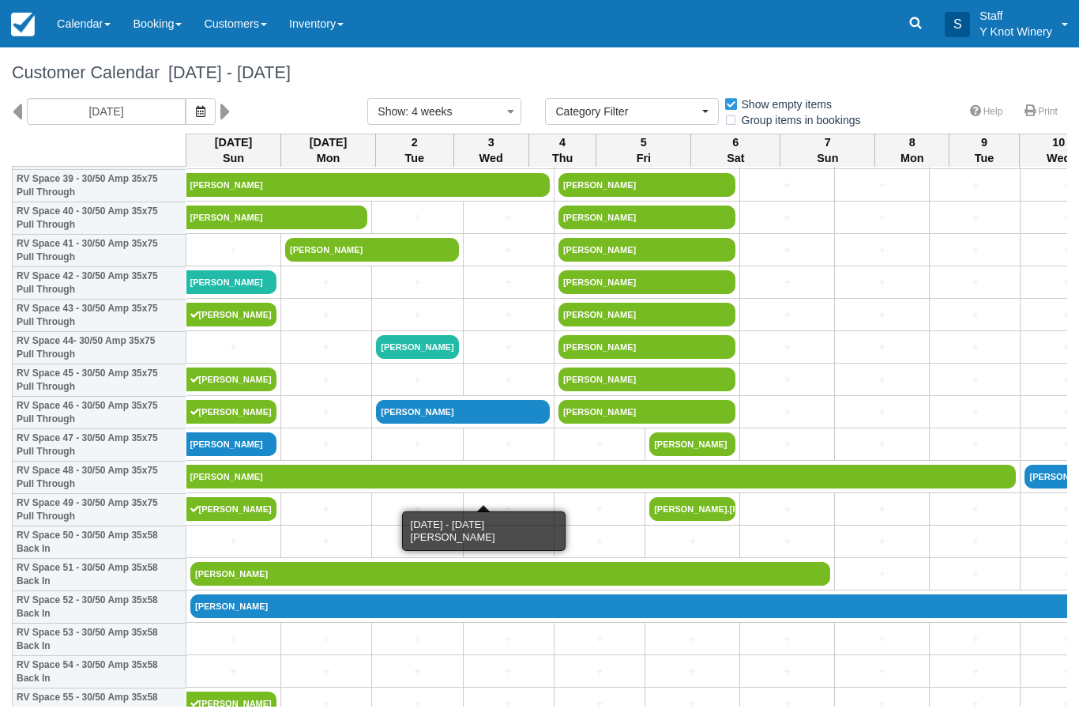
scroll to position [1312, 0]
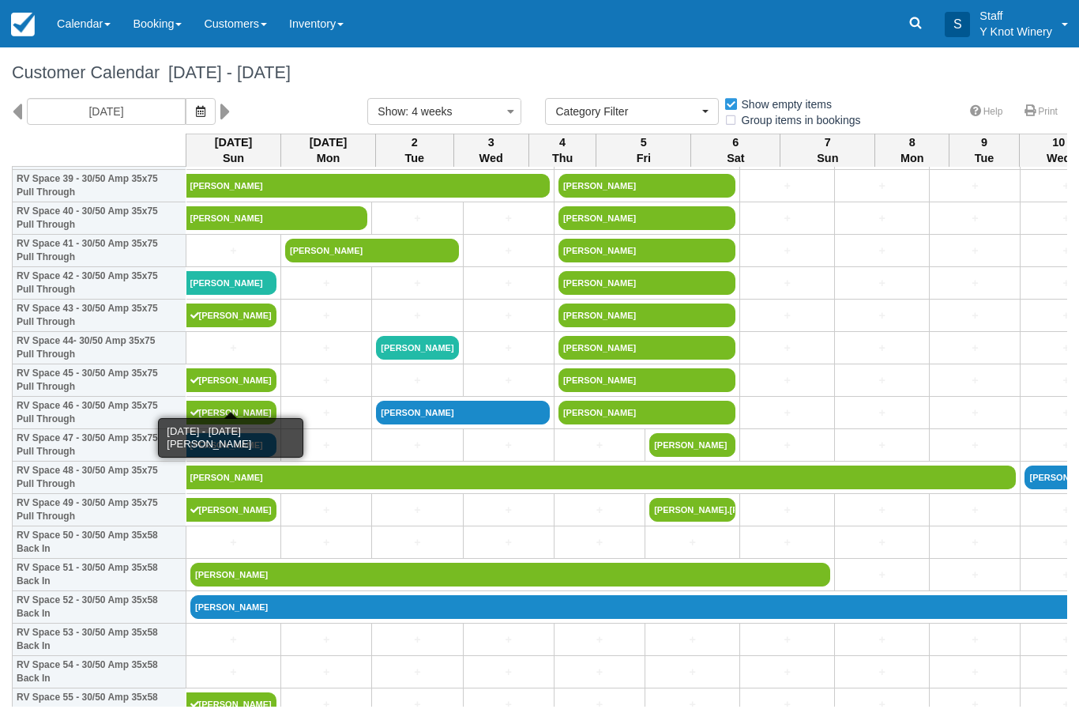
click at [239, 392] on link "[PERSON_NAME]" at bounding box center [231, 380] width 91 height 24
